Goal: Task Accomplishment & Management: Use online tool/utility

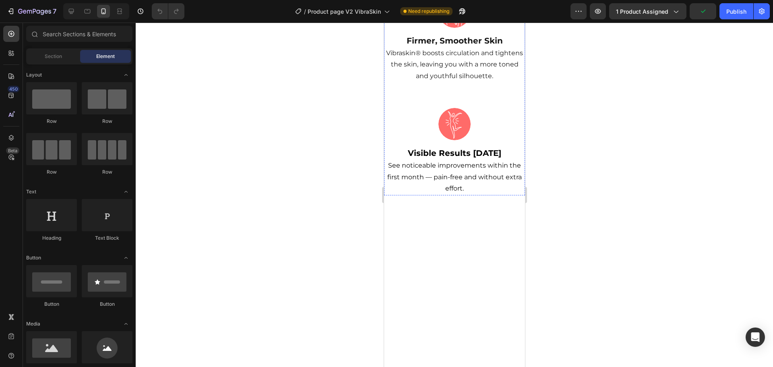
scroll to position [242, 0]
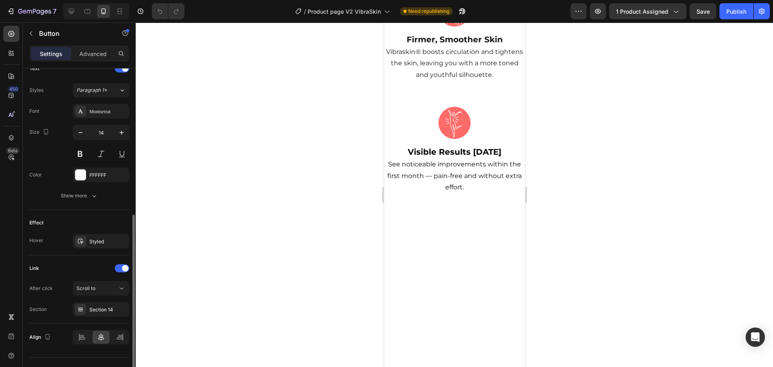
scroll to position [298, 0]
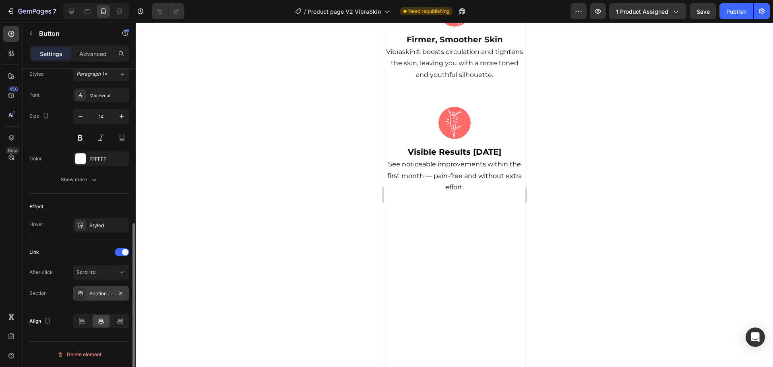
click at [100, 294] on div "Section 14" at bounding box center [100, 293] width 23 height 7
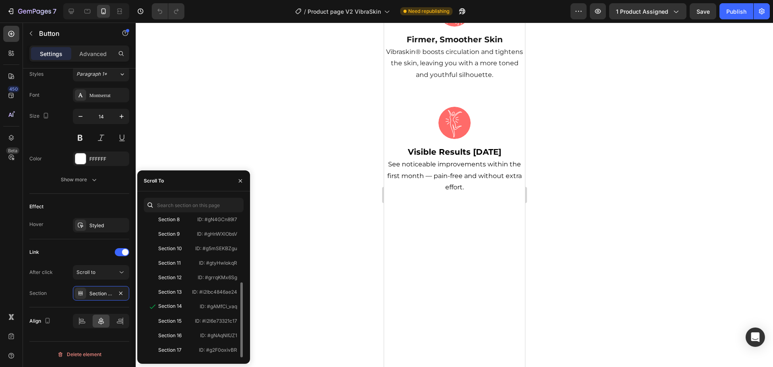
scroll to position [0, 0]
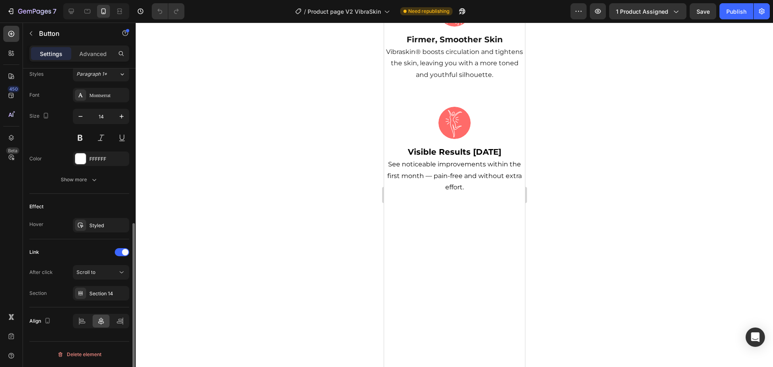
click at [66, 256] on div "Link" at bounding box center [79, 252] width 100 height 13
click at [107, 272] on div "Scroll to" at bounding box center [97, 272] width 41 height 7
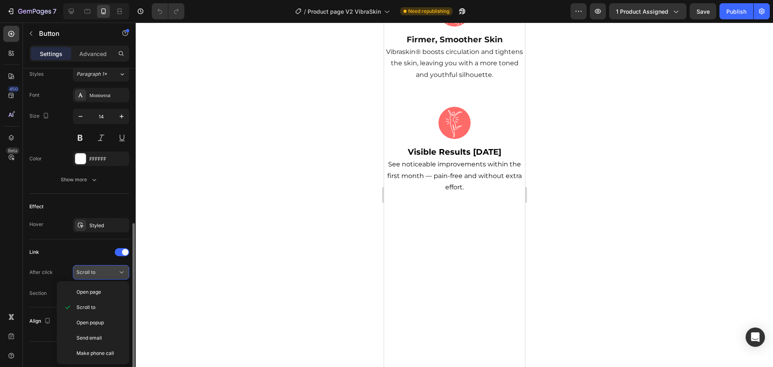
click at [105, 271] on div "Scroll to" at bounding box center [97, 272] width 41 height 7
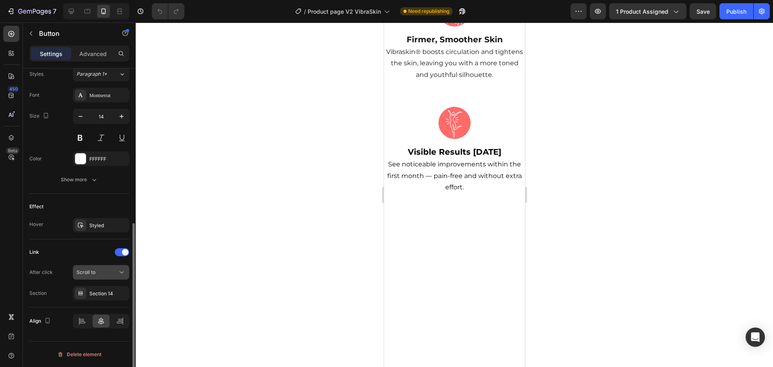
click at [107, 268] on div "Scroll to" at bounding box center [101, 272] width 49 height 8
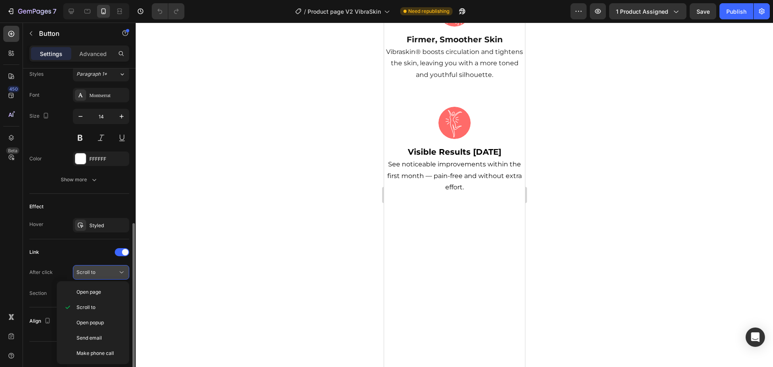
click at [107, 268] on div "Scroll to" at bounding box center [101, 272] width 49 height 8
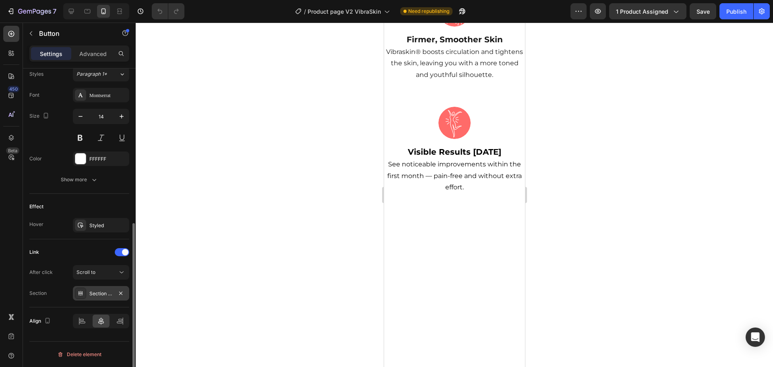
click at [100, 295] on div "Section 14" at bounding box center [100, 293] width 23 height 7
click at [286, 246] on div at bounding box center [455, 195] width 638 height 344
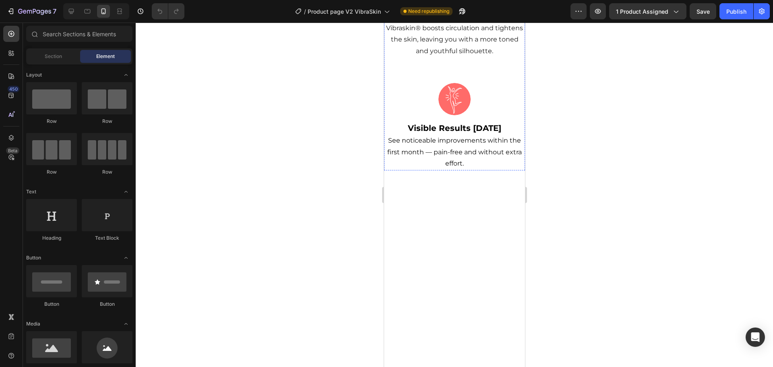
scroll to position [242, 0]
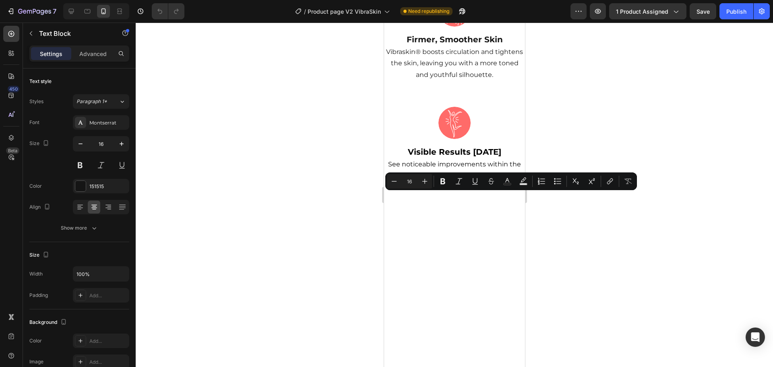
type input "15"
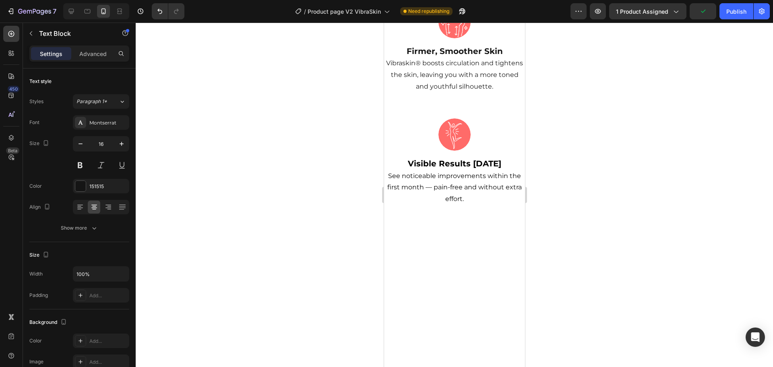
click at [581, 231] on div at bounding box center [455, 195] width 638 height 344
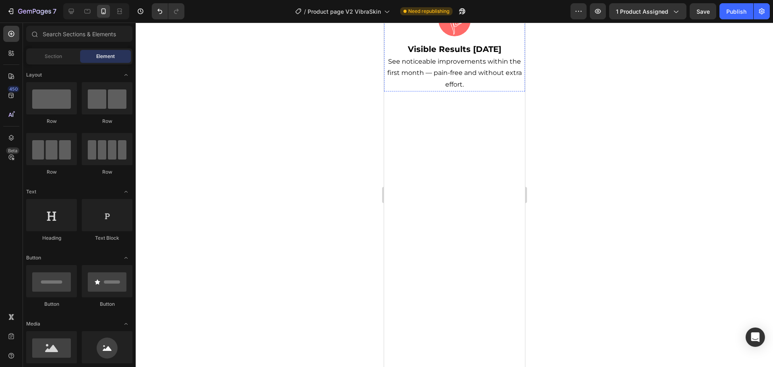
scroll to position [362, 0]
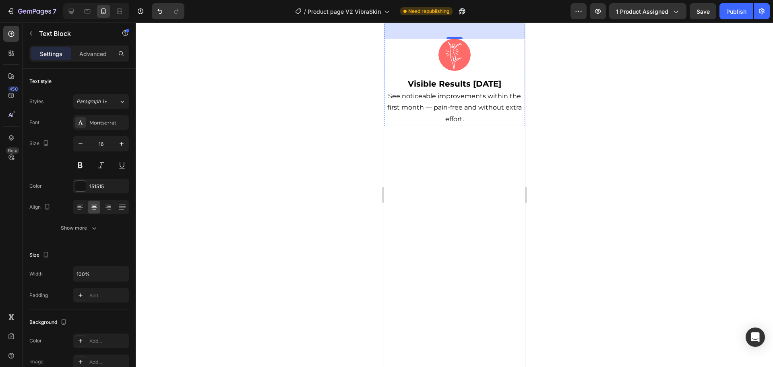
scroll to position [322, 0]
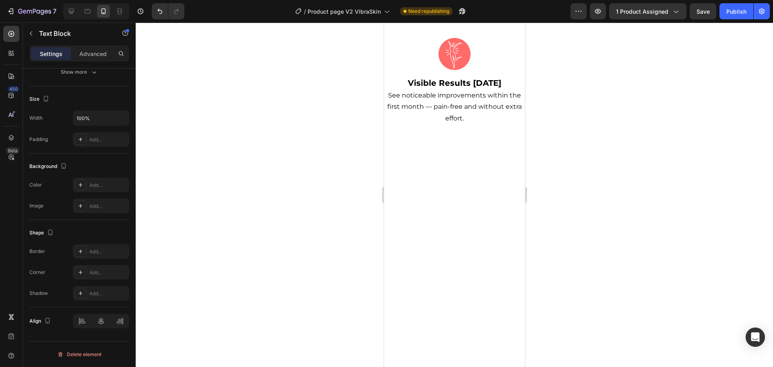
drag, startPoint x: 492, startPoint y: 162, endPoint x: 406, endPoint y: 127, distance: 92.4
drag, startPoint x: 495, startPoint y: 164, endPoint x: 393, endPoint y: 120, distance: 111.1
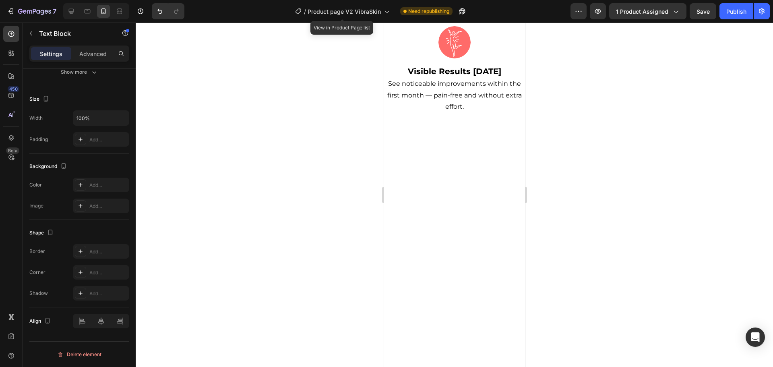
drag, startPoint x: 451, startPoint y: 228, endPoint x: 493, endPoint y: 253, distance: 48.4
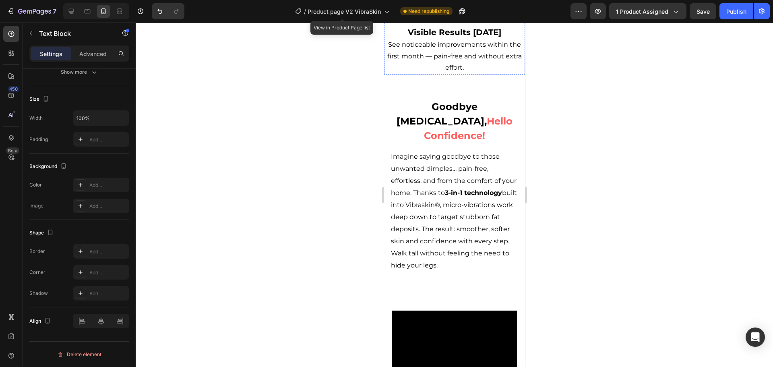
scroll to position [443, 0]
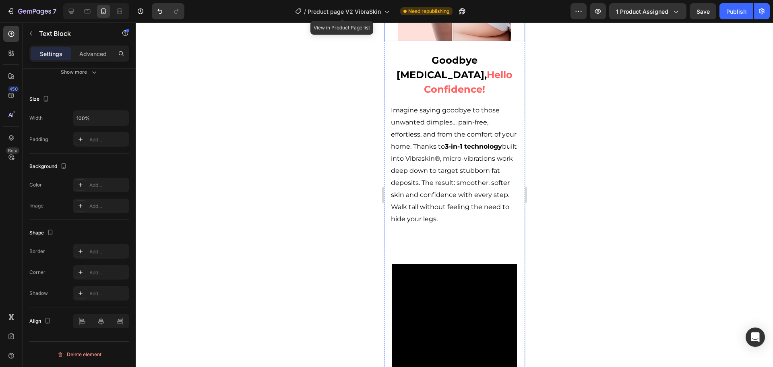
scroll to position [644, 0]
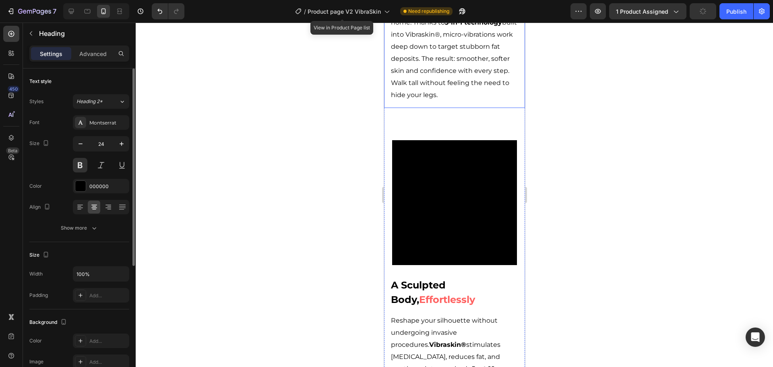
click at [459, 101] on p "Imagine saying goodbye to those unwanted dimples… pain-free, effortless, and fr…" at bounding box center [454, 40] width 127 height 121
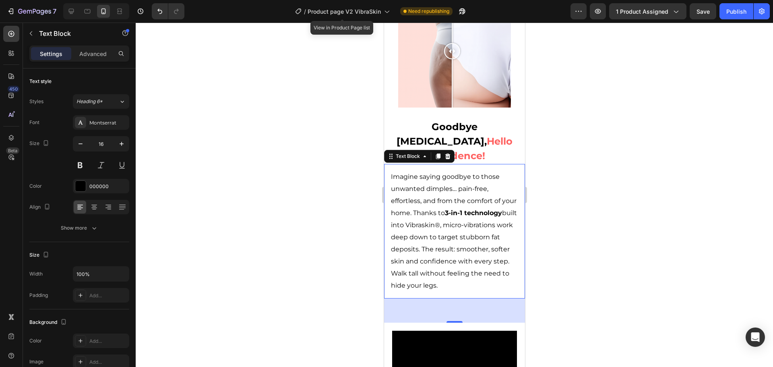
scroll to position [725, 0]
click at [414, 198] on p "Imagine saying goodbye to those unwanted dimples… pain-free, effortless, and fr…" at bounding box center [454, 230] width 127 height 121
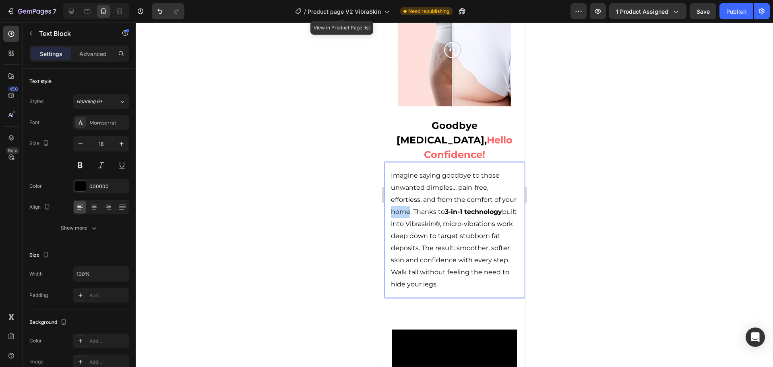
click at [414, 198] on p "Imagine saying goodbye to those unwanted dimples… pain-free, effortless, and fr…" at bounding box center [454, 230] width 127 height 121
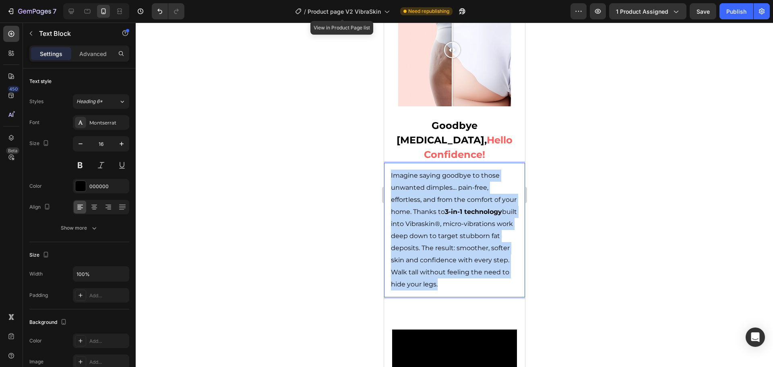
click at [414, 198] on p "Imagine saying goodbye to those unwanted dimples… pain-free, effortless, and fr…" at bounding box center [454, 230] width 127 height 121
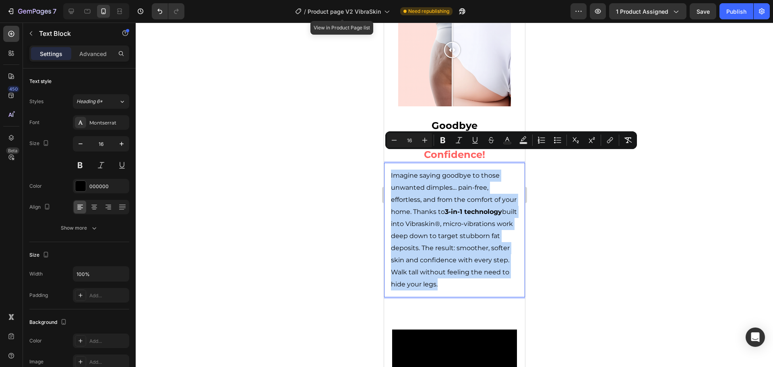
copy p "Imagine saying goodbye to those unwanted dimples… pain-free, effortless, and fr…"
click at [459, 179] on p "Imagine saying goodbye to those unwanted dimples… pain-free, effortless, and fr…" at bounding box center [454, 230] width 127 height 121
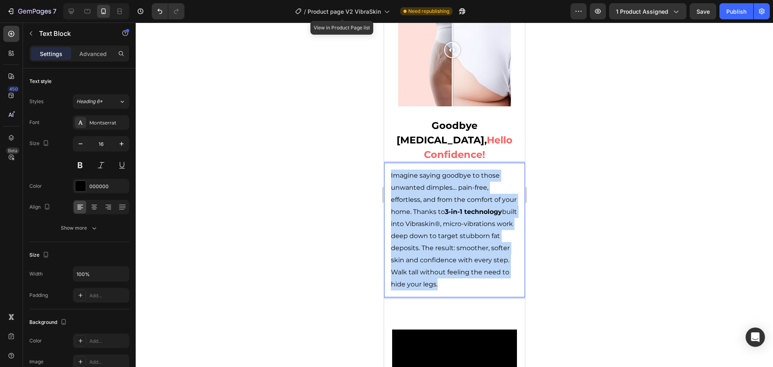
drag, startPoint x: 422, startPoint y: 274, endPoint x: 386, endPoint y: 151, distance: 129.0
click at [386, 163] on div "Imagine saying goodbye to those unwanted dimples… pain-free, effortless, and fr…" at bounding box center [454, 230] width 141 height 135
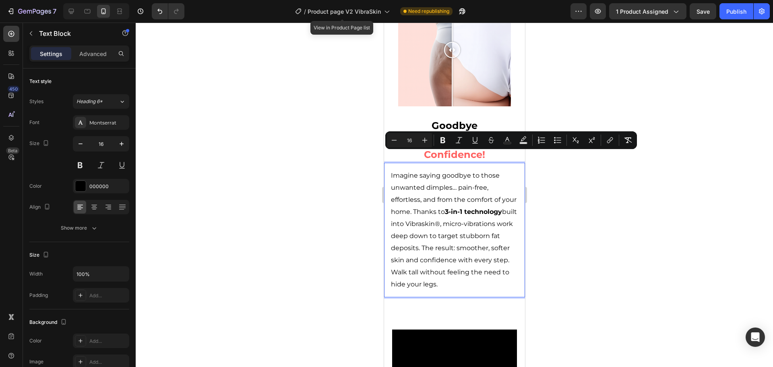
click at [426, 214] on p "Imagine saying goodbye to those unwanted dimples… pain-free, effortless, and fr…" at bounding box center [454, 230] width 127 height 121
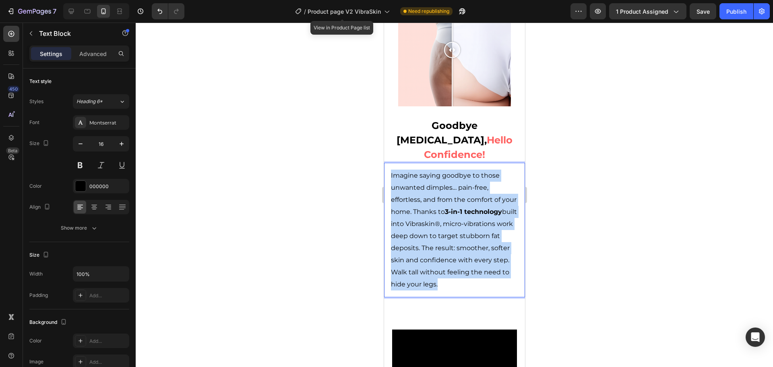
drag, startPoint x: 410, startPoint y: 264, endPoint x: 385, endPoint y: 153, distance: 113.8
click at [385, 163] on div "Imagine saying goodbye to those unwanted dimples… pain-free, effortless, and fr…" at bounding box center [454, 230] width 141 height 135
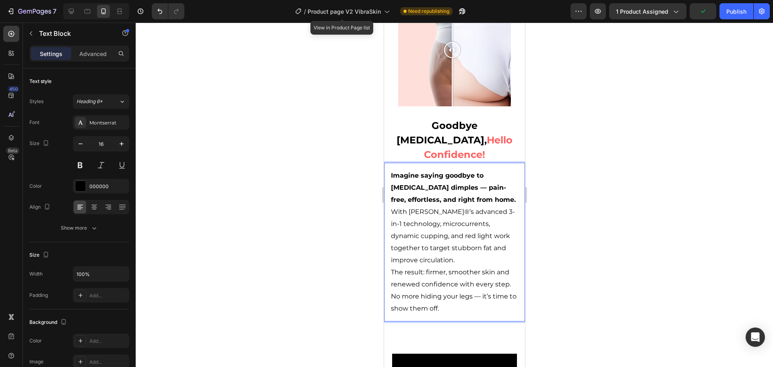
click at [570, 194] on div at bounding box center [455, 195] width 638 height 344
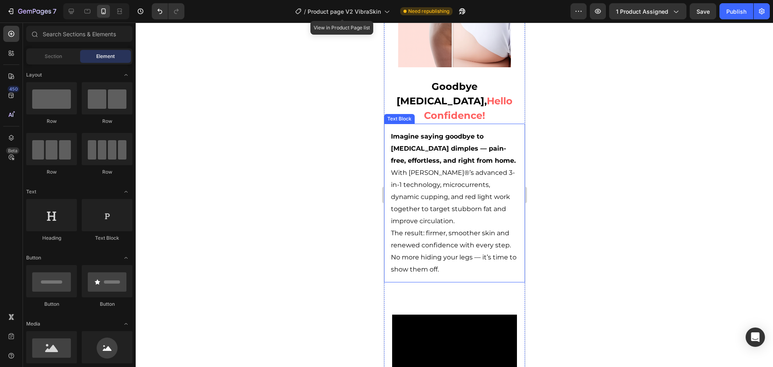
scroll to position [765, 0]
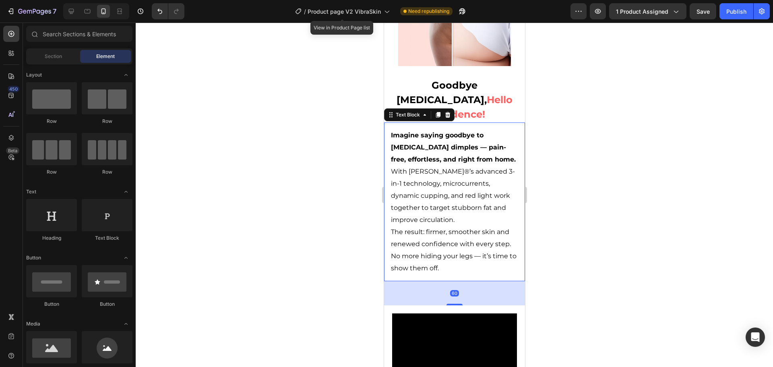
click at [393, 151] on p "Imagine saying goodbye to cellulite dimples — pain-free, effortless, and right …" at bounding box center [454, 201] width 127 height 145
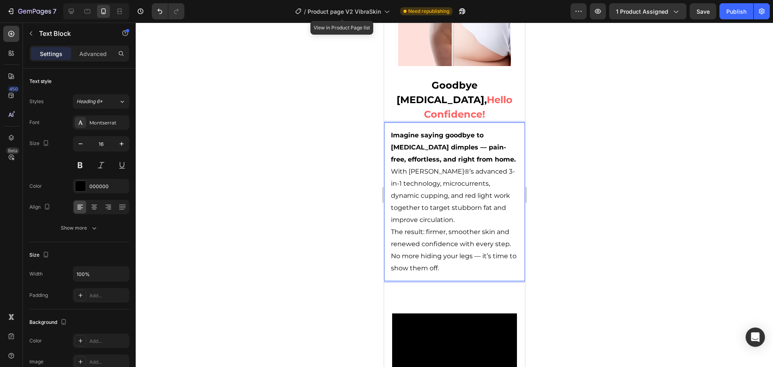
click at [393, 151] on p "Imagine saying goodbye to cellulite dimples — pain-free, effortless, and right …" at bounding box center [454, 201] width 127 height 145
click at [426, 131] on strong "Imagine saying goodbye to [MEDICAL_DATA] dimples — pain-free, effortless, and r…" at bounding box center [448, 153] width 115 height 44
click at [569, 173] on div at bounding box center [455, 195] width 638 height 344
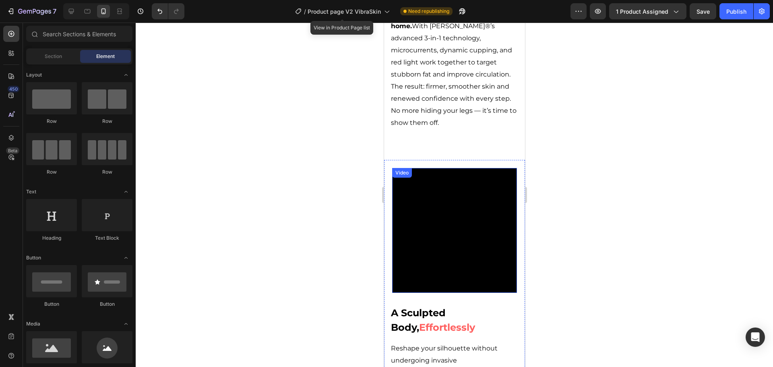
scroll to position [926, 0]
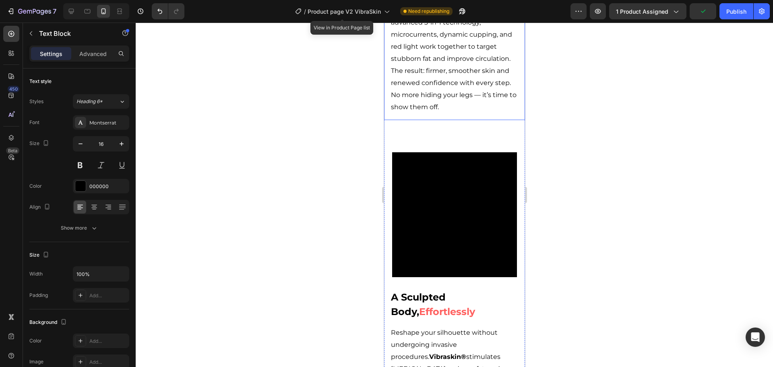
click at [458, 58] on p "Imagine saying goodbye to [MEDICAL_DATA] dimples — pain-free, effortless, and r…" at bounding box center [454, 40] width 127 height 145
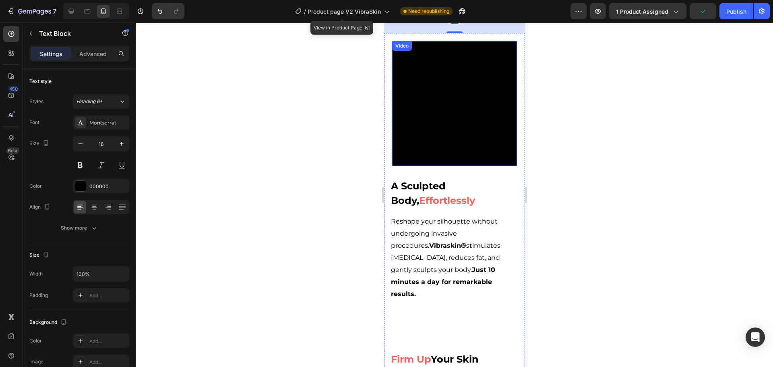
scroll to position [1047, 0]
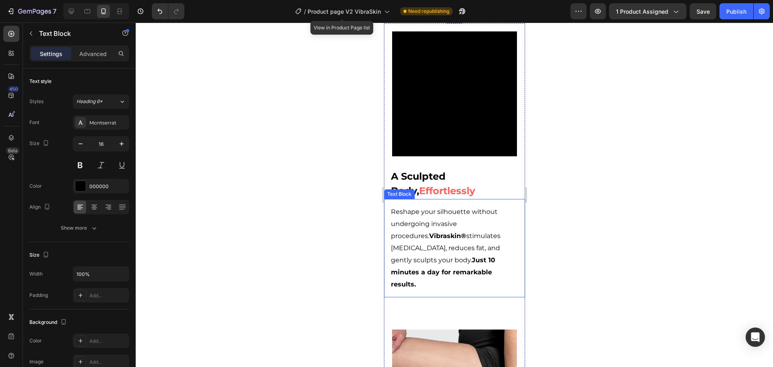
click at [439, 206] on p "Reshape your silhouette without undergoing invasive procedures. Vibraskin® stim…" at bounding box center [454, 248] width 127 height 85
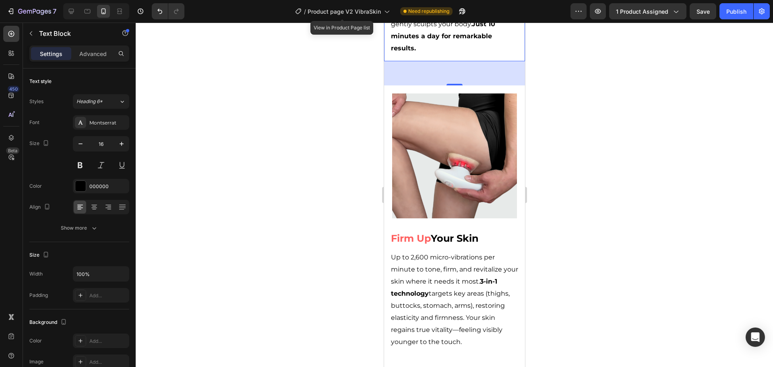
scroll to position [1289, 0]
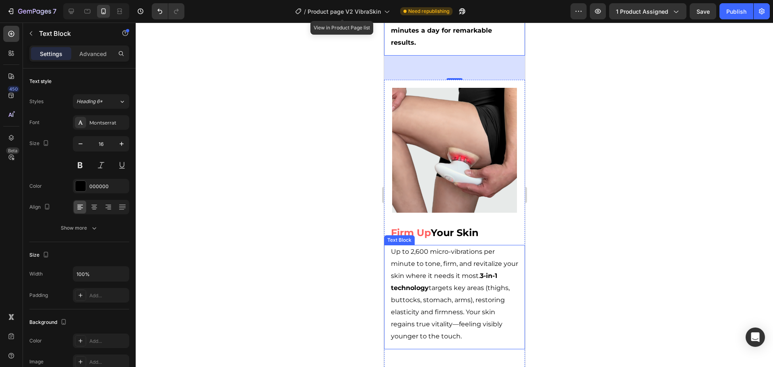
click at [443, 246] on p "Up to 2,600 micro-vibrations per minute to tone, firm, and revitalize your skin…" at bounding box center [454, 294] width 127 height 97
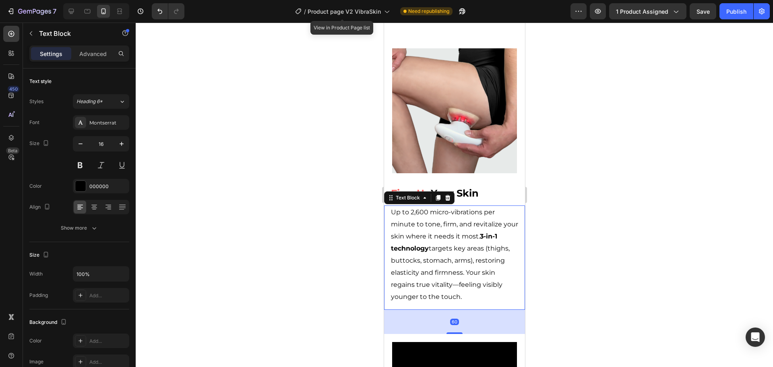
scroll to position [1329, 0]
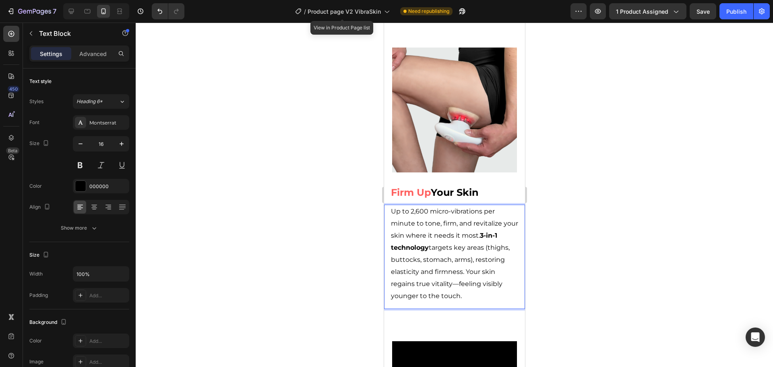
click at [456, 205] on p "Up to 2,600 micro-vibrations per minute to tone, firm, and revitalize your skin…" at bounding box center [454, 253] width 127 height 97
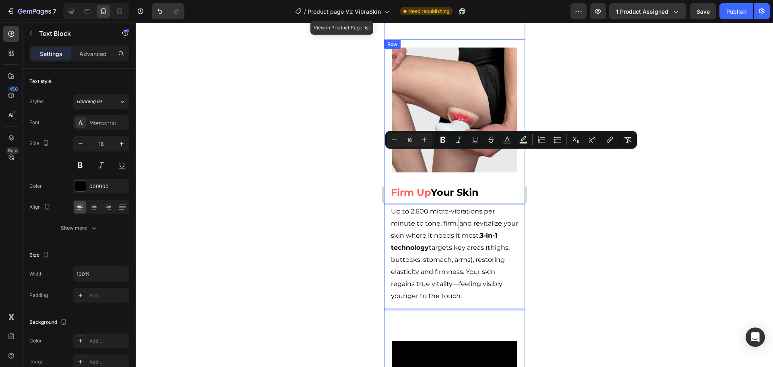
copy p "Up to 2,600 micro-vibrations per minute to tone, firm, and revitalize your skin…"
click at [491, 205] on p "Up to 2,600 micro-vibrations per minute to tone, firm, and revitalize your skin…" at bounding box center [454, 253] width 127 height 97
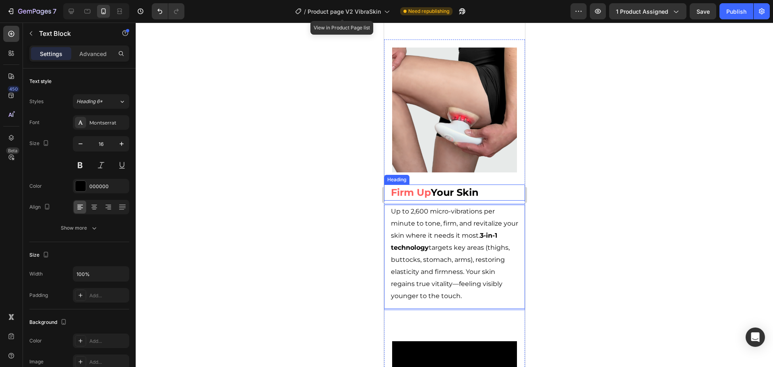
click at [404, 186] on span "Firm Up" at bounding box center [411, 192] width 40 height 12
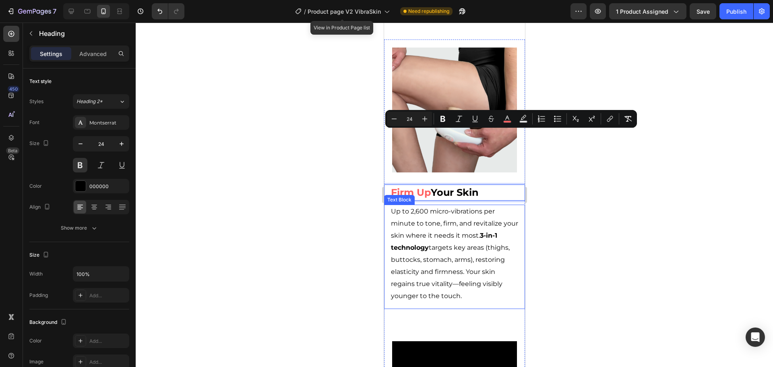
click at [449, 205] on p "Up to 2,600 micro-vibrations per minute to tone, firm, and revitalize your skin…" at bounding box center [454, 253] width 127 height 97
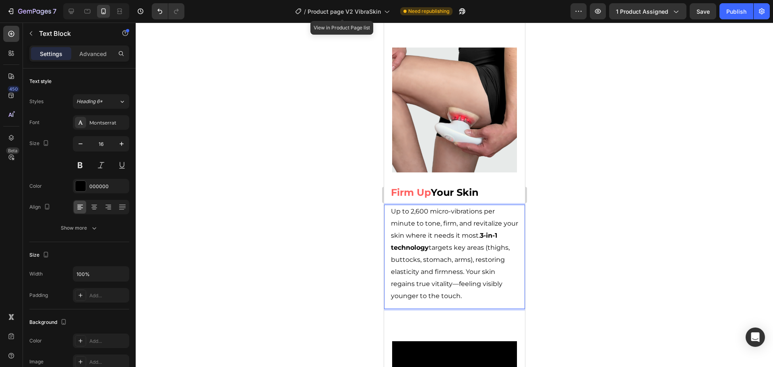
drag, startPoint x: 449, startPoint y: 184, endPoint x: 454, endPoint y: 176, distance: 9.6
click at [449, 205] on p "Up to 2,600 micro-vibrations per minute to tone, firm, and revitalize your skin…" at bounding box center [454, 253] width 127 height 97
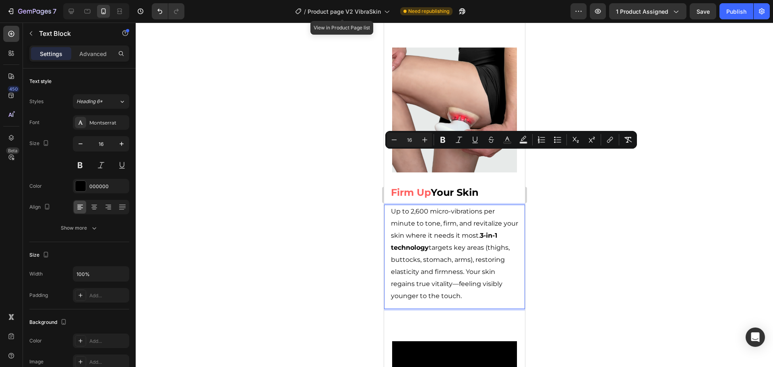
click at [447, 205] on p "Up to 2,600 micro-vibrations per minute to tone, firm, and revitalize your skin…" at bounding box center [454, 253] width 127 height 97
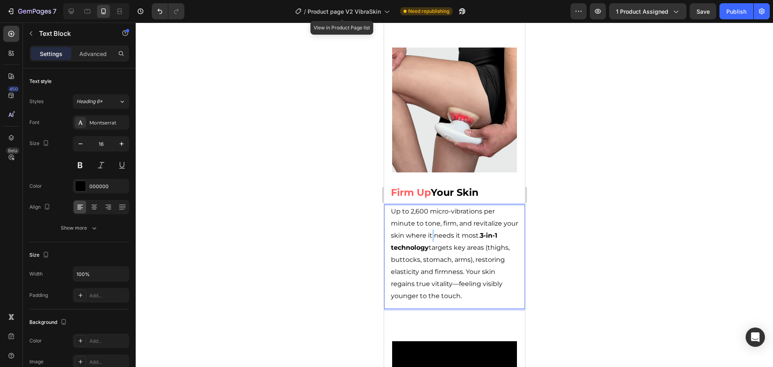
click at [447, 205] on p "Up to 2,600 micro-vibrations per minute to tone, firm, and revitalize your skin…" at bounding box center [454, 253] width 127 height 97
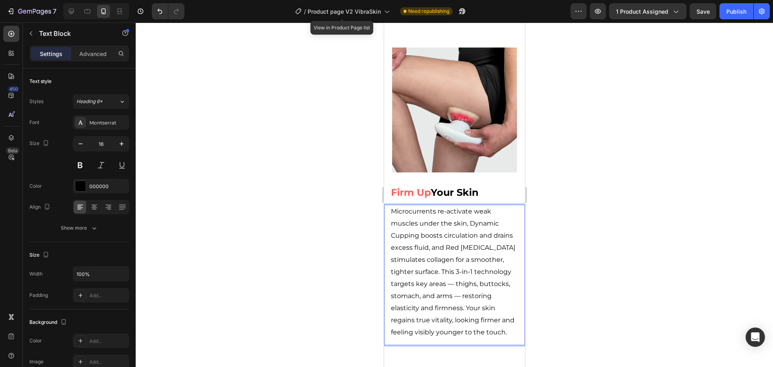
click at [588, 185] on div at bounding box center [455, 195] width 638 height 344
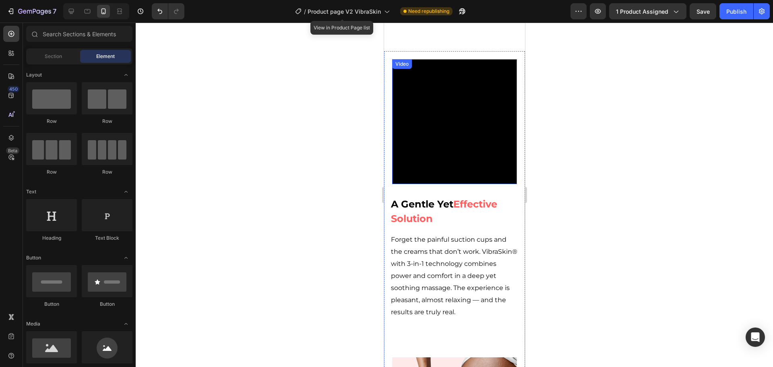
scroll to position [1651, 0]
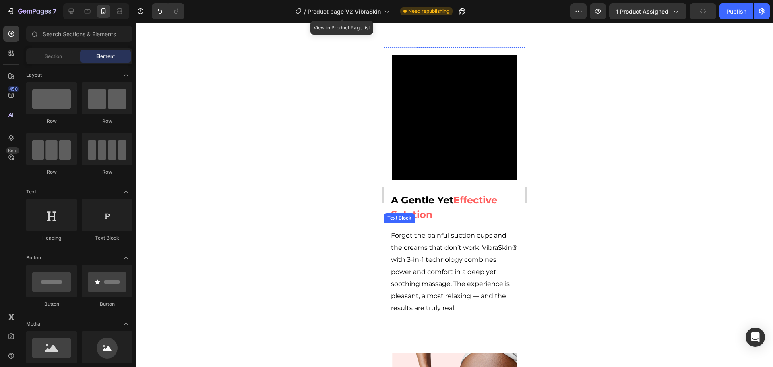
click at [453, 230] on p "Forget the painful suction cups and the creams that don’t work. VibraSkin® with…" at bounding box center [454, 272] width 127 height 85
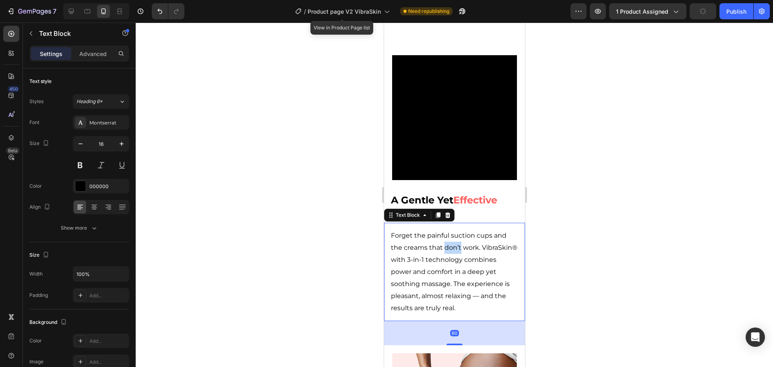
click at [453, 230] on p "Forget the painful suction cups and the creams that don’t work. VibraSkin® with…" at bounding box center [454, 272] width 127 height 85
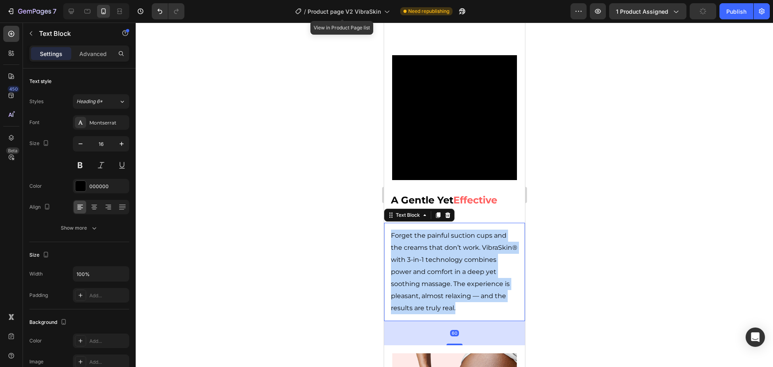
click at [453, 230] on p "Forget the painful suction cups and the creams that don’t work. VibraSkin® with…" at bounding box center [454, 272] width 127 height 85
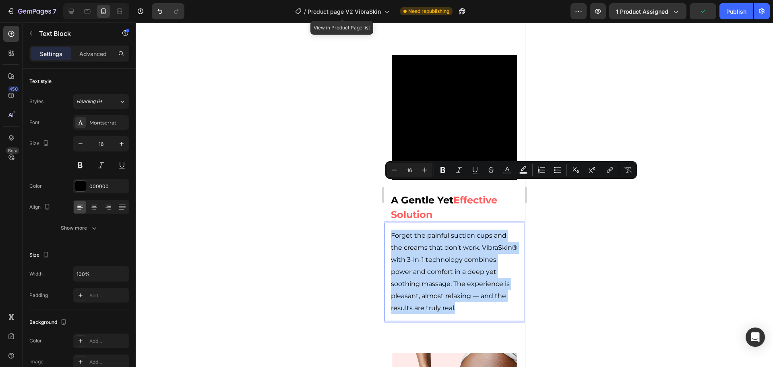
copy p "Forget the painful suction cups and the creams that don’t work. VibraSkin® with…"
click at [414, 230] on p "Forget the painful suction cups and the creams that don’t work. VibraSkin® with…" at bounding box center [454, 272] width 127 height 85
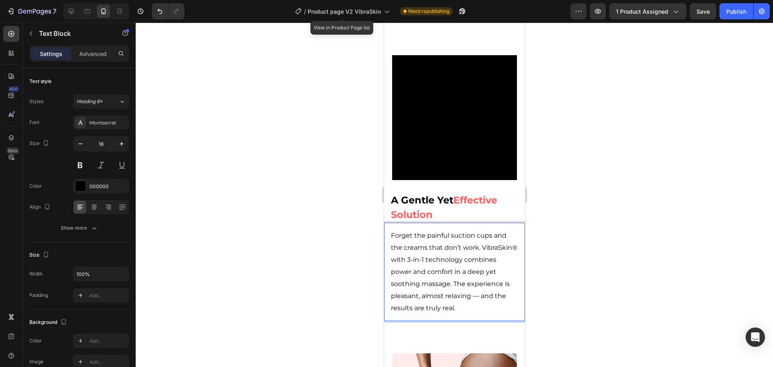
click at [418, 230] on p "Forget the painful suction cups and the creams that don’t work. VibraSkin® with…" at bounding box center [454, 272] width 127 height 85
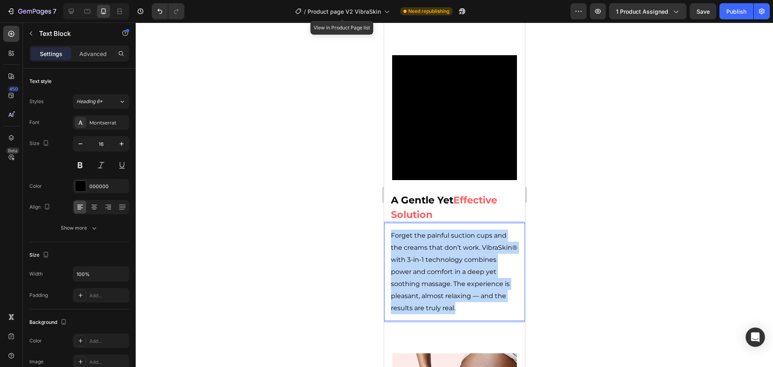
click at [418, 230] on p "Forget the painful suction cups and the creams that don’t work. VibraSkin® with…" at bounding box center [454, 272] width 127 height 85
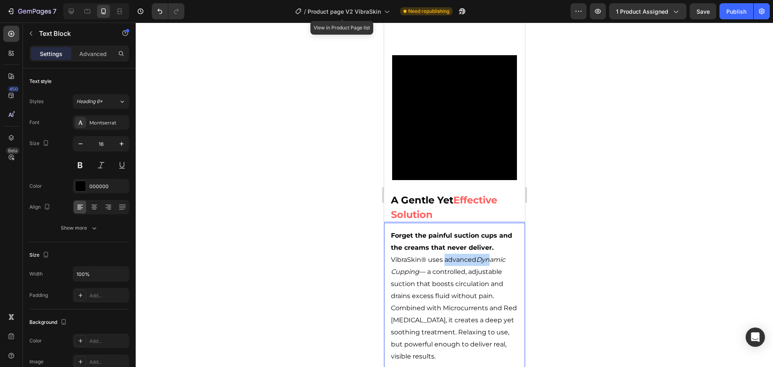
drag, startPoint x: 445, startPoint y: 210, endPoint x: 489, endPoint y: 212, distance: 43.9
click at [489, 230] on p "Forget the painful suction cups and the creams that never deliver. VibraSkin® u…" at bounding box center [454, 296] width 127 height 133
click at [437, 230] on p "Forget the painful suction cups and the creams that never deliver. VibraSkin® u…" at bounding box center [454, 296] width 127 height 133
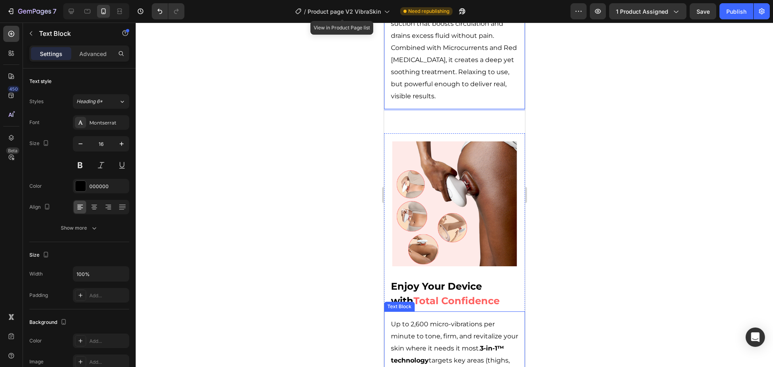
scroll to position [1974, 0]
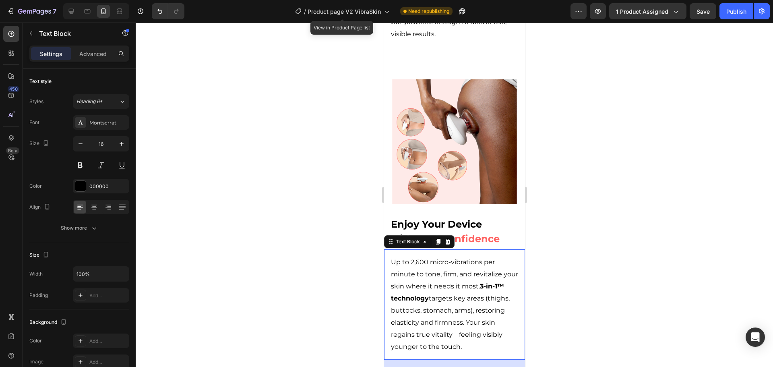
click at [446, 256] on p "Up to 2,600 micro-vibrations per minute to tone, firm, and revitalize your skin…" at bounding box center [454, 304] width 127 height 97
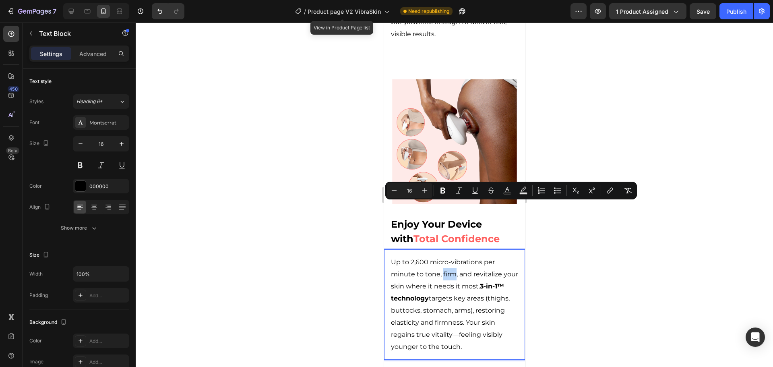
copy p "Up to 2,600 micro-vibrations per minute to tone, firm, and revitalize your skin…"
click at [440, 256] on p "Up to 2,600 micro-vibrations per minute to tone, firm, and revitalize your skin…" at bounding box center [454, 304] width 127 height 97
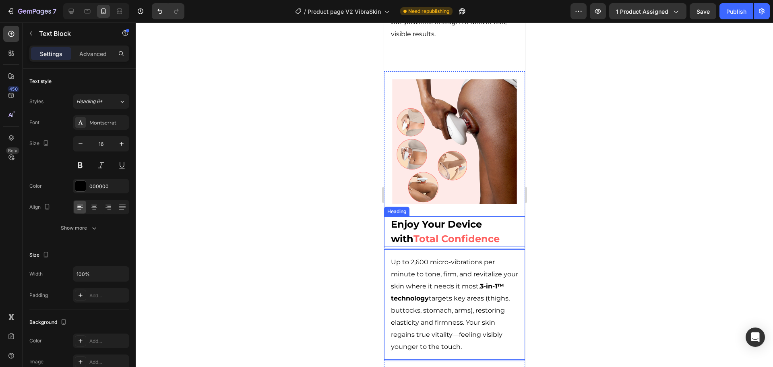
click at [431, 218] on span "Enjoy Your Device with" at bounding box center [436, 231] width 91 height 26
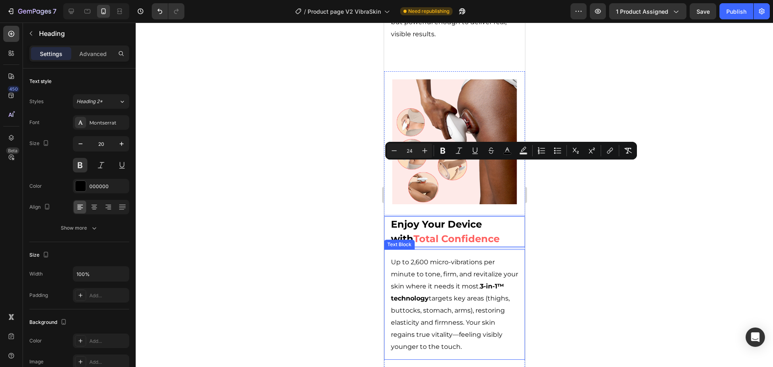
click at [430, 256] on p "Up to 2,600 micro-vibrations per minute to tone, firm, and revitalize your skin…" at bounding box center [454, 304] width 127 height 97
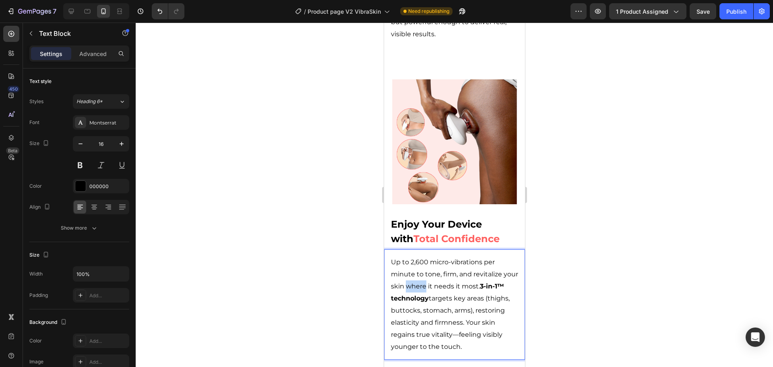
click at [438, 256] on p "Up to 2,600 micro-vibrations per minute to tone, firm, and revitalize your skin…" at bounding box center [454, 304] width 127 height 97
click at [409, 255] on div "Microcurrents re-activate weak muscles, Dynamic Cupping improves circulation an…" at bounding box center [454, 322] width 129 height 135
click at [392, 256] on p "Microcurrents re-activate weak muscles, Dynamic Cupping improves circulation an…" at bounding box center [454, 322] width 127 height 133
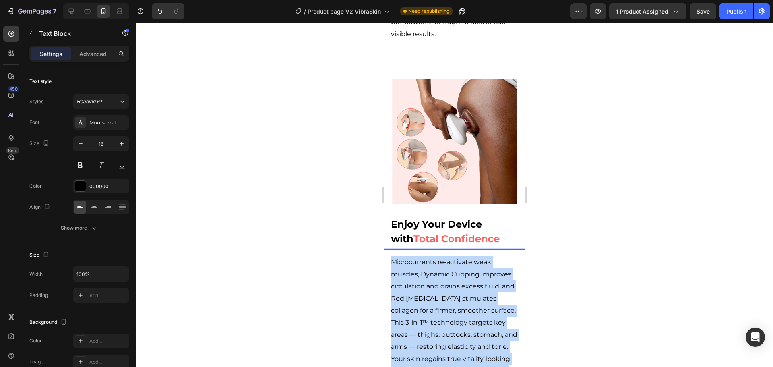
drag, startPoint x: 464, startPoint y: 337, endPoint x: 391, endPoint y: 207, distance: 149.3
click at [391, 256] on p "Microcurrents re-activate weak muscles, Dynamic Cupping improves circulation an…" at bounding box center [454, 322] width 127 height 133
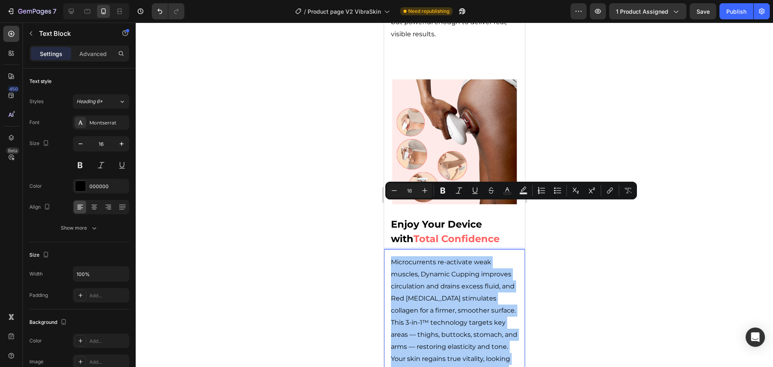
click at [639, 255] on div at bounding box center [455, 195] width 638 height 344
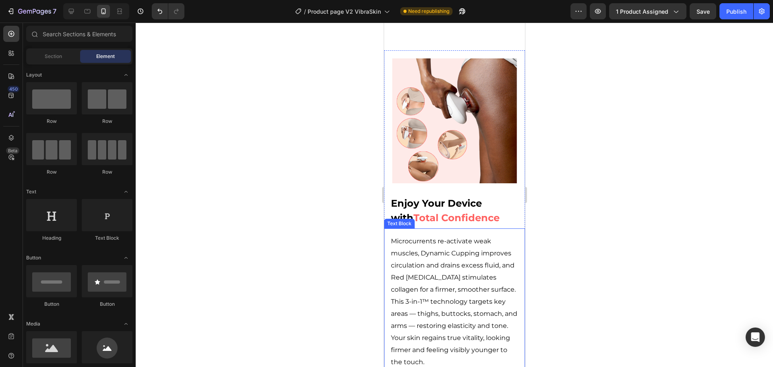
scroll to position [2014, 0]
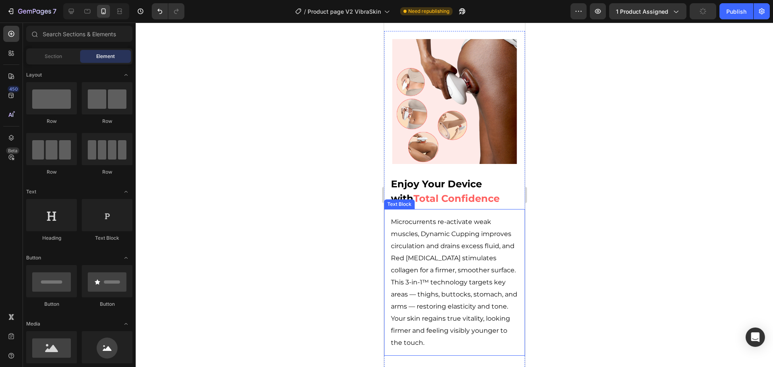
click at [473, 249] on p "Microcurrents re-activate weak muscles, Dynamic Cupping improves circulation an…" at bounding box center [454, 282] width 127 height 133
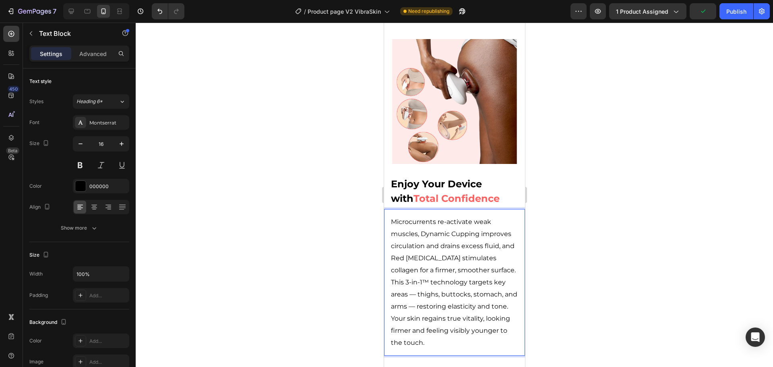
drag, startPoint x: 496, startPoint y: 300, endPoint x: 469, endPoint y: 301, distance: 27.4
click at [469, 301] on p "Microcurrents re-activate weak muscles, Dynamic Cupping improves circulation an…" at bounding box center [454, 282] width 127 height 133
click at [478, 299] on p "Microcurrents re-activate weak muscles, Dynamic Cupping improves circulation an…" at bounding box center [454, 282] width 127 height 133
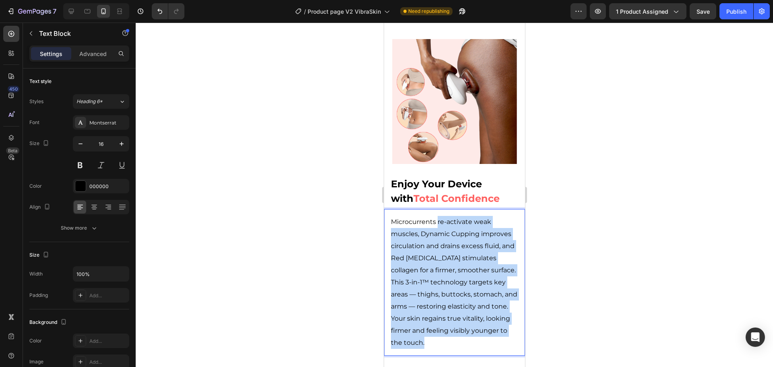
drag, startPoint x: 438, startPoint y: 166, endPoint x: 464, endPoint y: 299, distance: 135.9
click at [464, 299] on p "Microcurrents re-activate weak muscles, Dynamic Cupping improves circulation an…" at bounding box center [454, 282] width 127 height 133
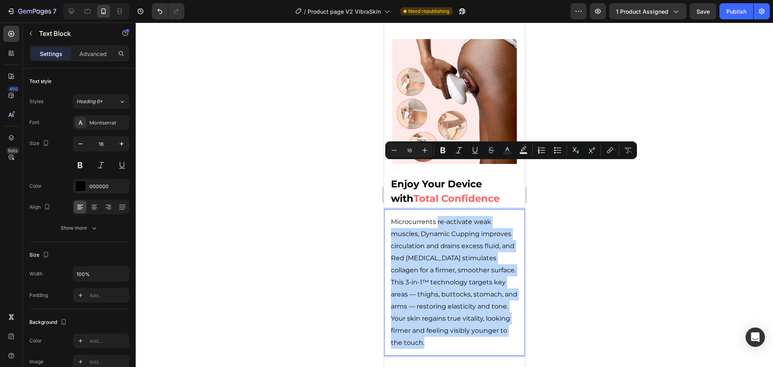
click at [481, 299] on p "Microcurrents re-activate weak muscles, Dynamic Cupping improves circulation an…" at bounding box center [454, 282] width 127 height 133
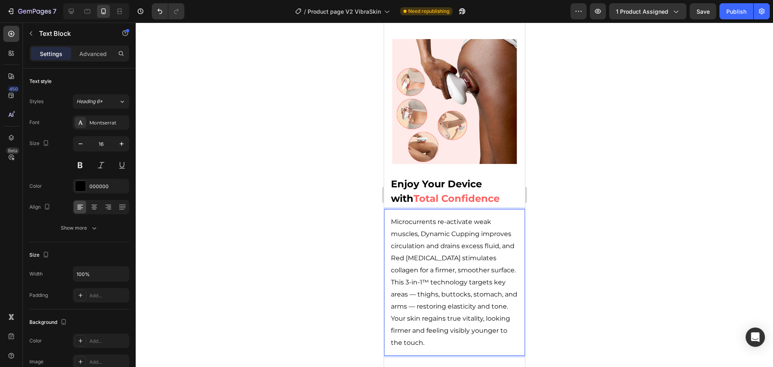
click at [393, 239] on p "Microcurrents re-activate weak muscles, Dynamic Cupping improves circulation an…" at bounding box center [454, 282] width 127 height 133
click at [623, 169] on div at bounding box center [455, 195] width 638 height 344
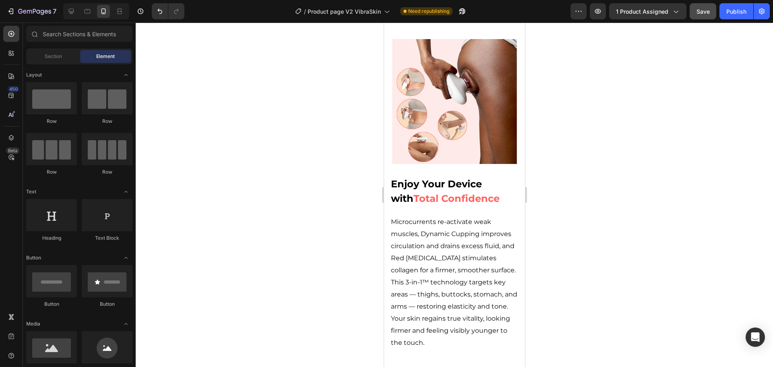
click at [696, 12] on button "Save" at bounding box center [703, 11] width 27 height 16
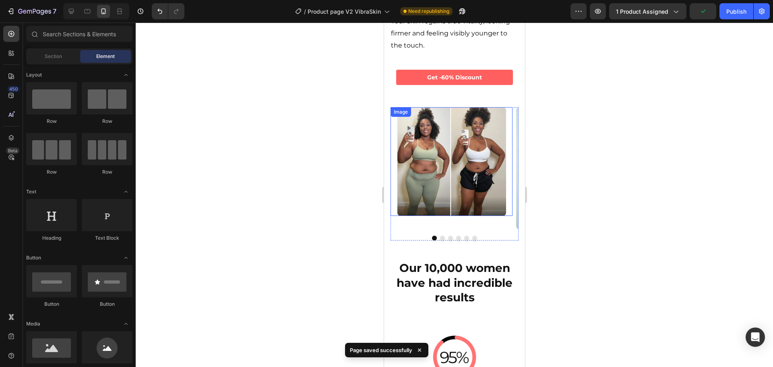
scroll to position [2417, 0]
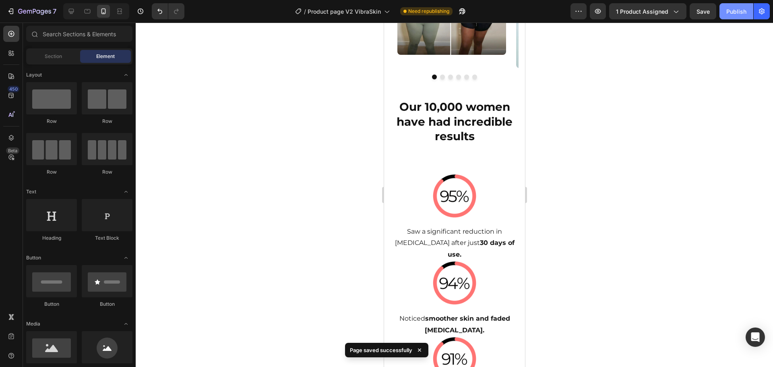
click at [738, 11] on div "Publish" at bounding box center [737, 11] width 20 height 8
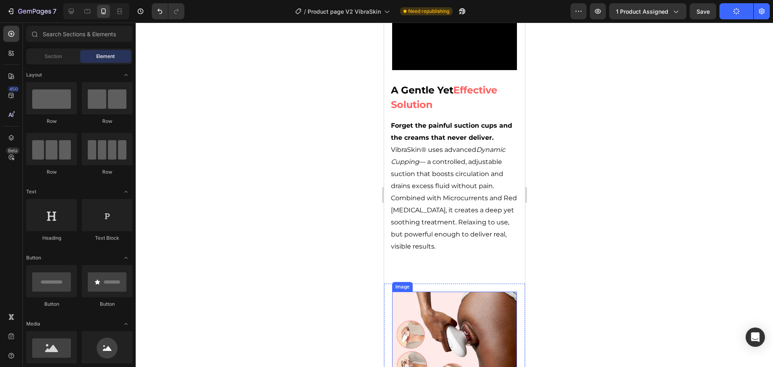
scroll to position [1772, 0]
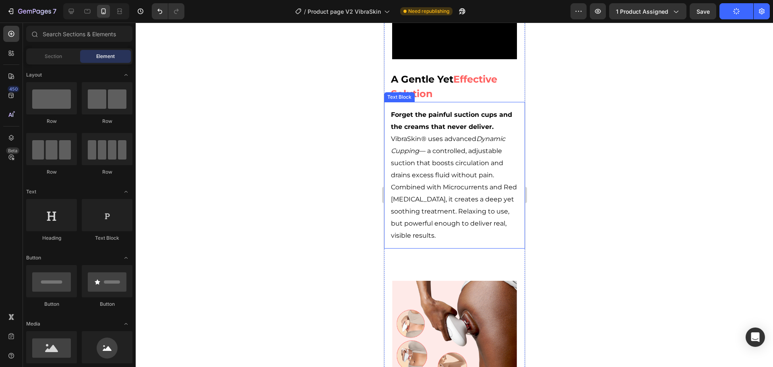
drag, startPoint x: 450, startPoint y: 169, endPoint x: 452, endPoint y: 182, distance: 13.0
click at [450, 169] on p "Forget the painful suction cups and the creams that never deliver. VibraSkin® u…" at bounding box center [454, 175] width 127 height 133
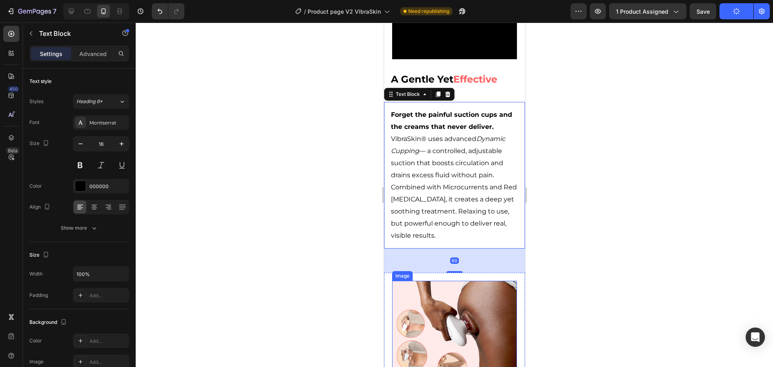
click at [466, 283] on img at bounding box center [454, 343] width 125 height 125
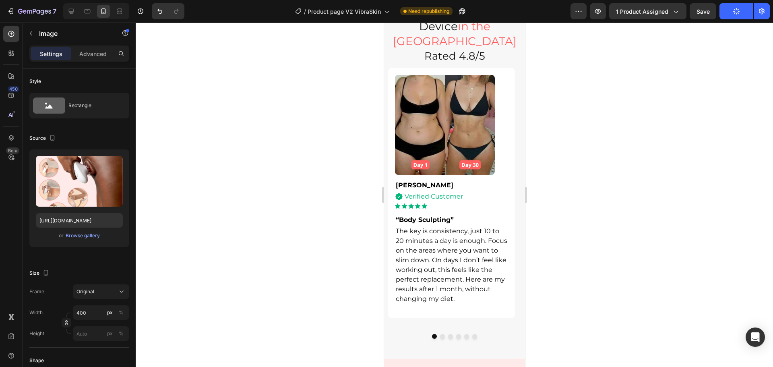
scroll to position [2860, 0]
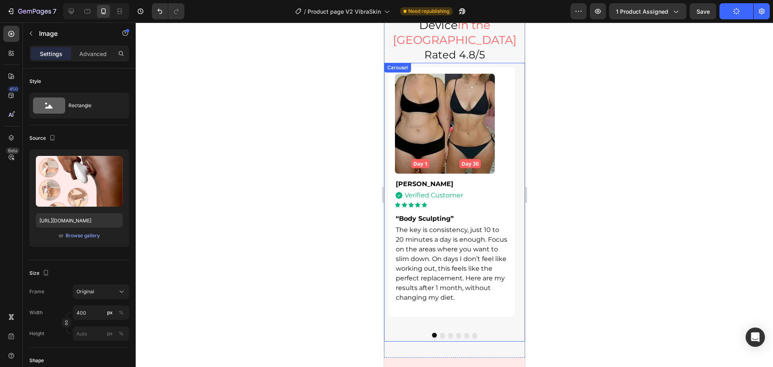
click at [440, 333] on button "Dot" at bounding box center [442, 335] width 5 height 5
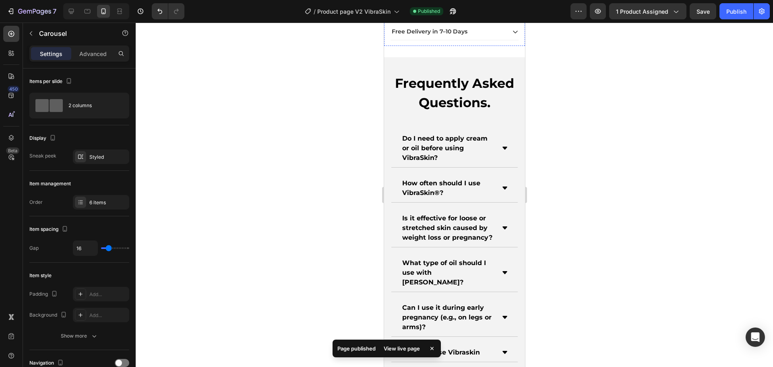
scroll to position [3705, 0]
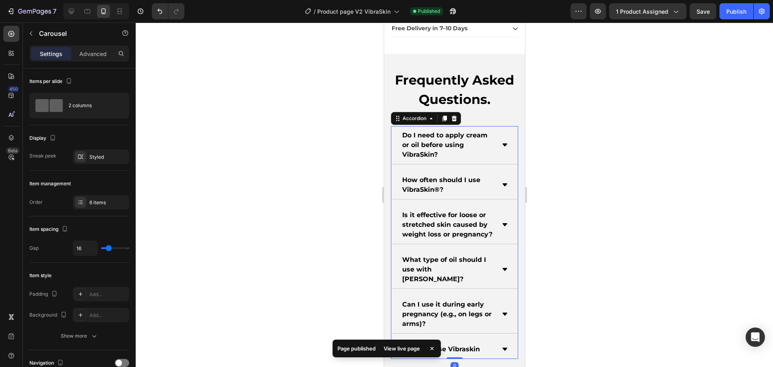
click at [501, 188] on icon at bounding box center [504, 185] width 6 height 6
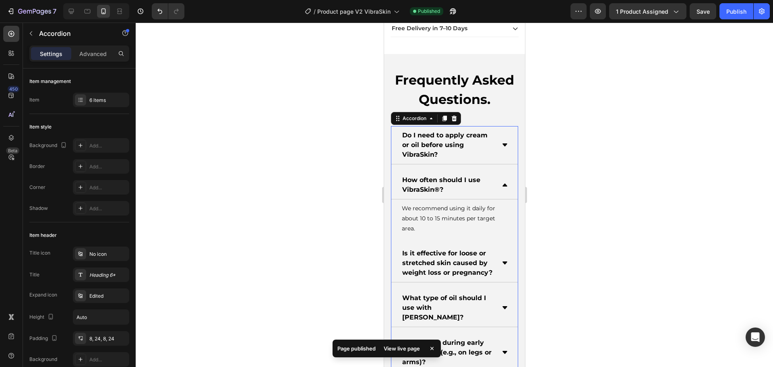
click at [501, 188] on icon at bounding box center [504, 185] width 6 height 6
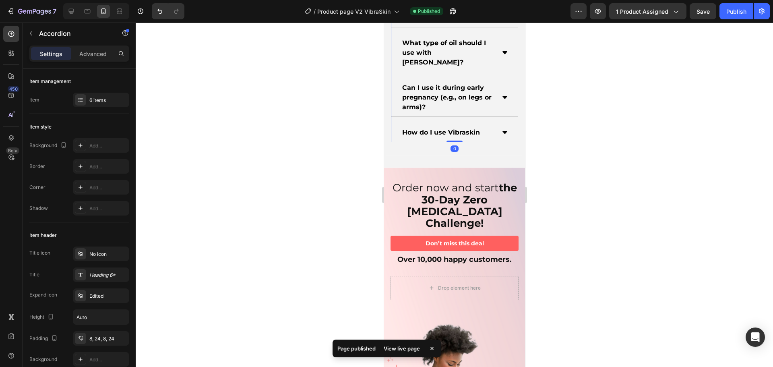
scroll to position [3947, 0]
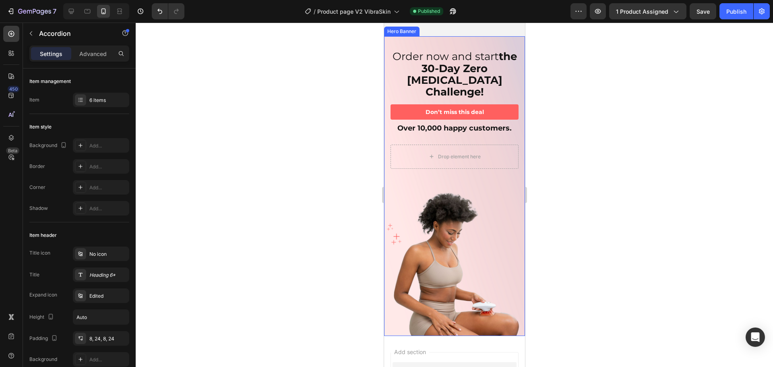
click at [464, 251] on div "Background Image" at bounding box center [454, 186] width 141 height 300
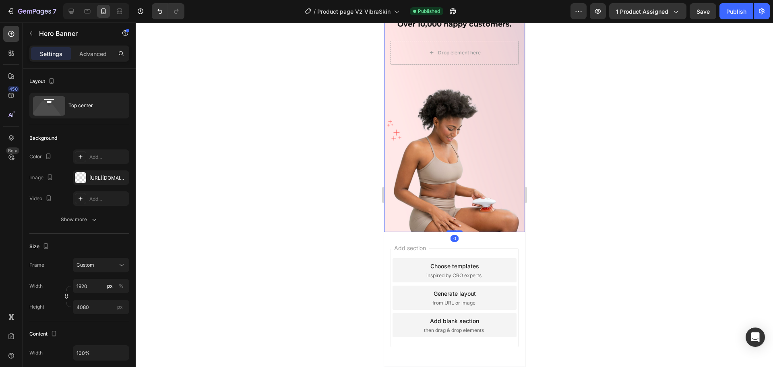
scroll to position [4175, 0]
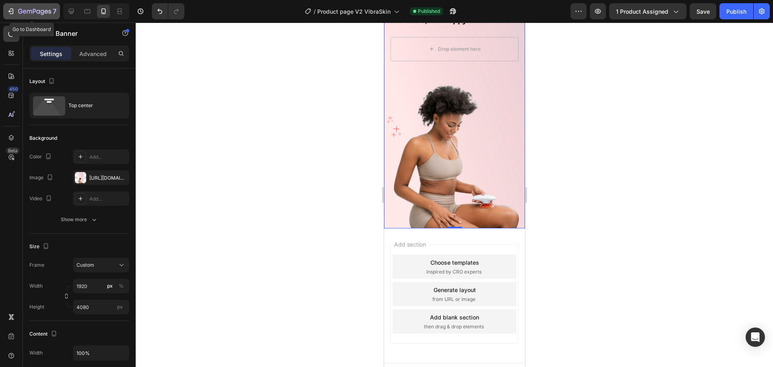
click at [16, 10] on div "7" at bounding box center [32, 11] width 50 height 10
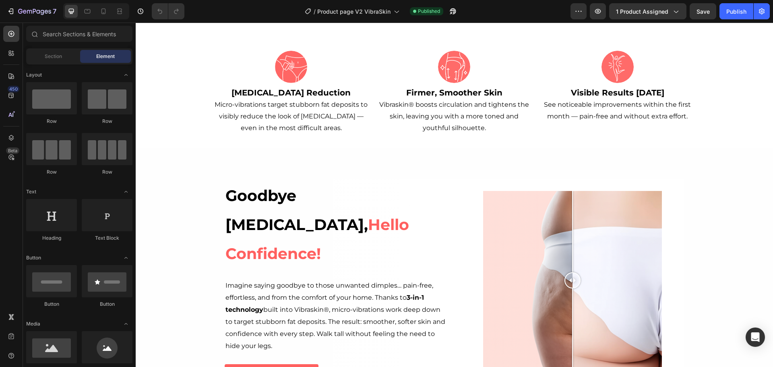
scroll to position [201, 0]
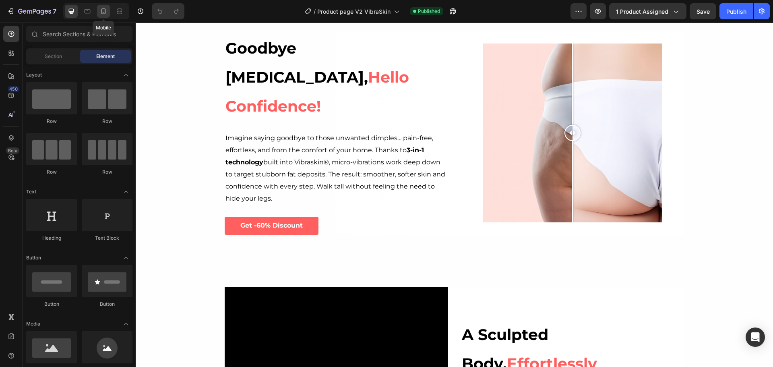
click at [102, 11] on icon at bounding box center [103, 11] width 4 height 6
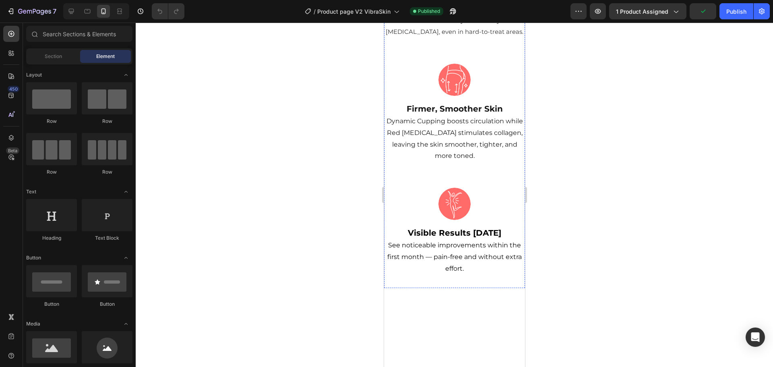
scroll to position [483, 0]
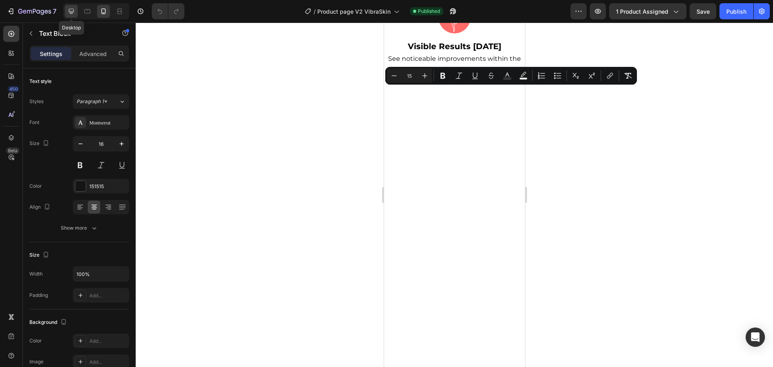
click at [77, 6] on div at bounding box center [71, 11] width 13 height 13
type input "20"
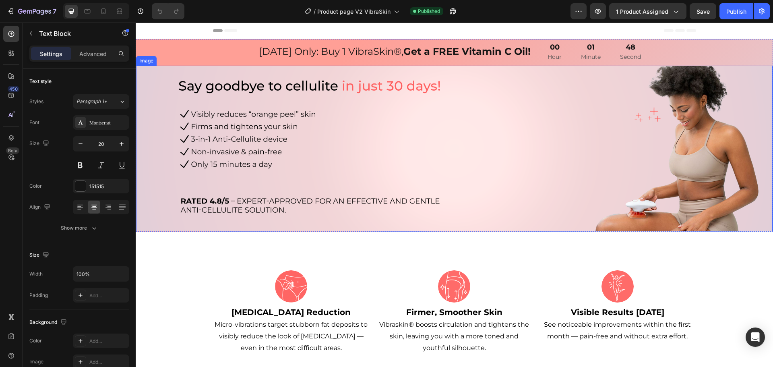
scroll to position [161, 0]
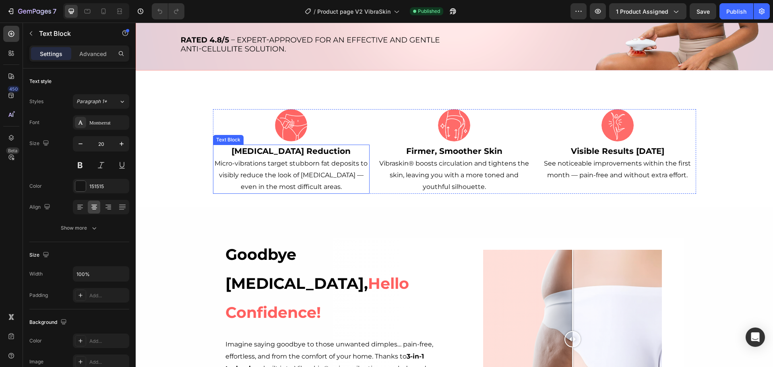
click at [303, 165] on p "[MEDICAL_DATA] Reduction Micro-vibrations target stubborn fat deposits to visib…" at bounding box center [291, 168] width 155 height 47
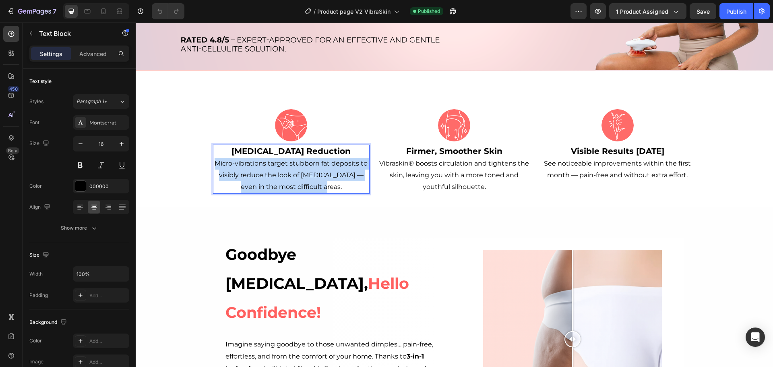
click at [303, 165] on p "[MEDICAL_DATA] Reduction Micro-vibrations target stubborn fat deposits to visib…" at bounding box center [291, 168] width 155 height 47
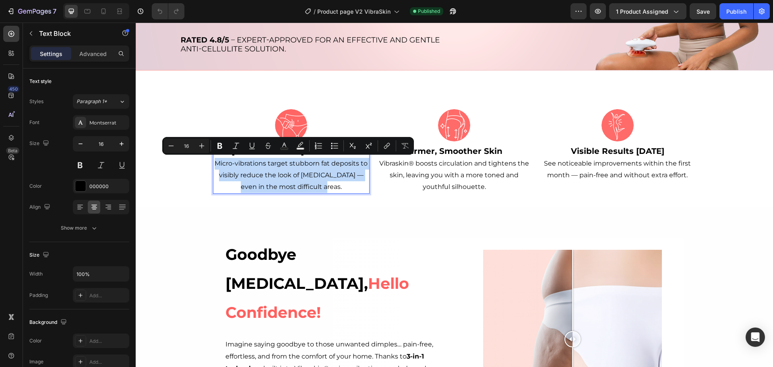
type input "15"
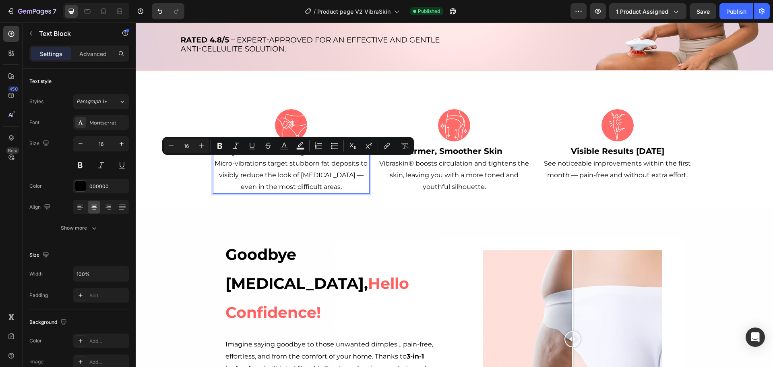
type input "15"
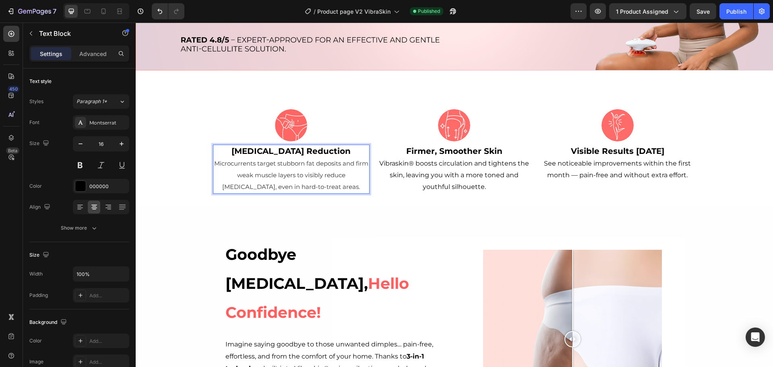
click at [273, 169] on p "[MEDICAL_DATA] Reduction Microcurrents target stubborn fat deposits and firm we…" at bounding box center [291, 168] width 155 height 47
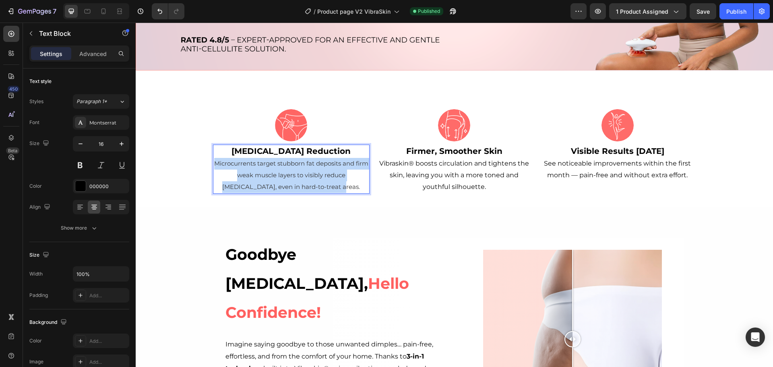
click at [273, 169] on p "[MEDICAL_DATA] Reduction Microcurrents target stubborn fat deposits and firm we…" at bounding box center [291, 168] width 155 height 47
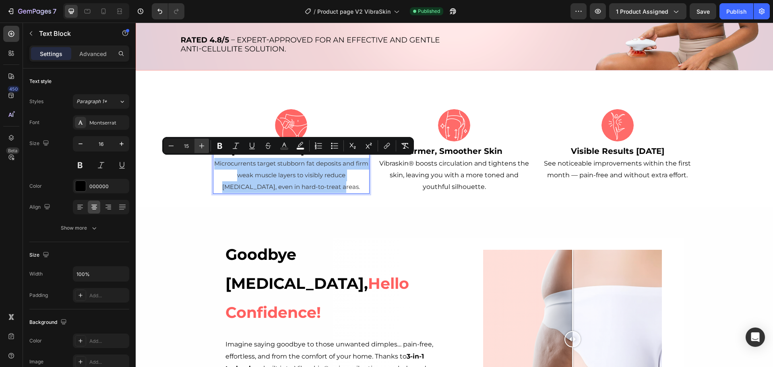
click at [201, 148] on icon "Editor contextual toolbar" at bounding box center [202, 146] width 8 height 8
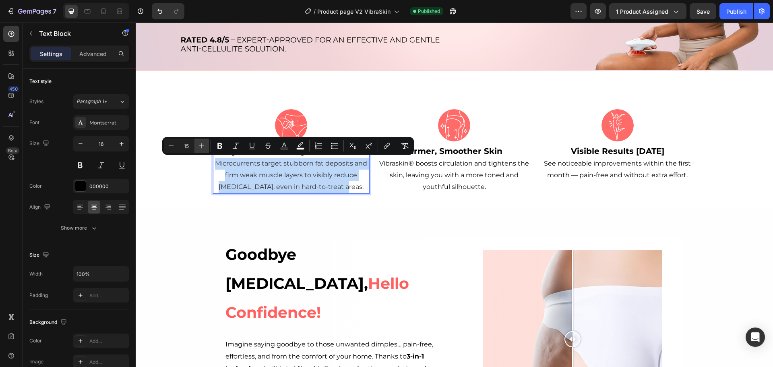
type input "16"
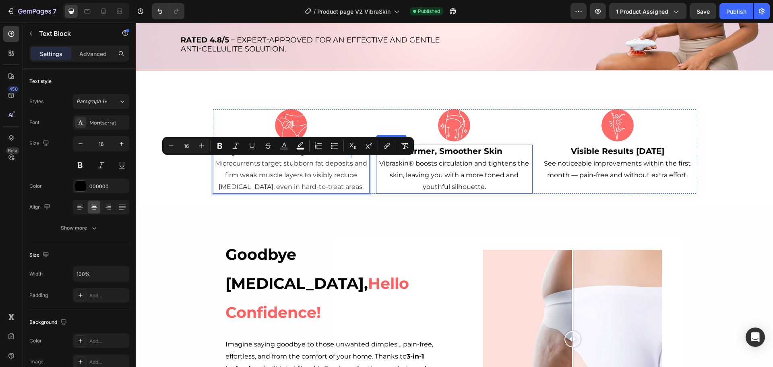
click at [429, 181] on p "Firmer, Smoother Skin Vibraskin® boosts circulation and tightens the skin, leav…" at bounding box center [454, 168] width 155 height 47
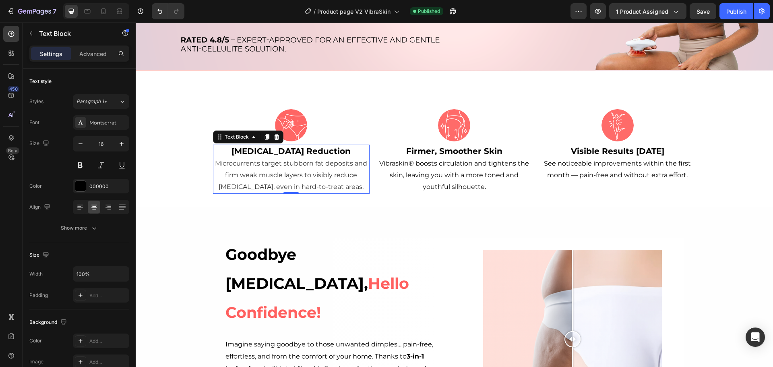
click at [308, 172] on span "Microcurrents target stubborn fat deposits and firm weak muscle layers to visib…" at bounding box center [291, 174] width 152 height 31
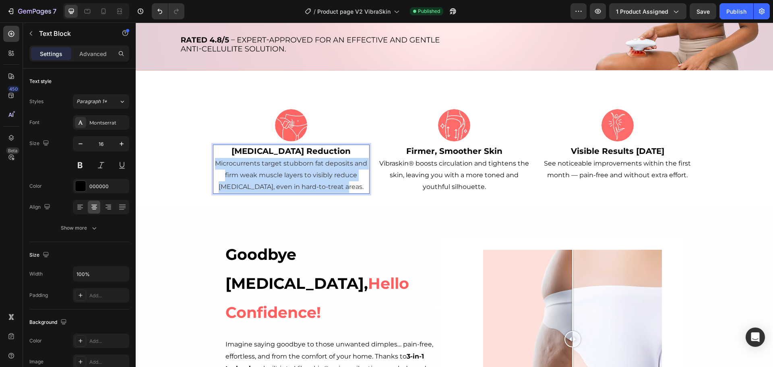
click at [308, 172] on span "Microcurrents target stubborn fat deposits and firm weak muscle layers to visib…" at bounding box center [291, 174] width 152 height 31
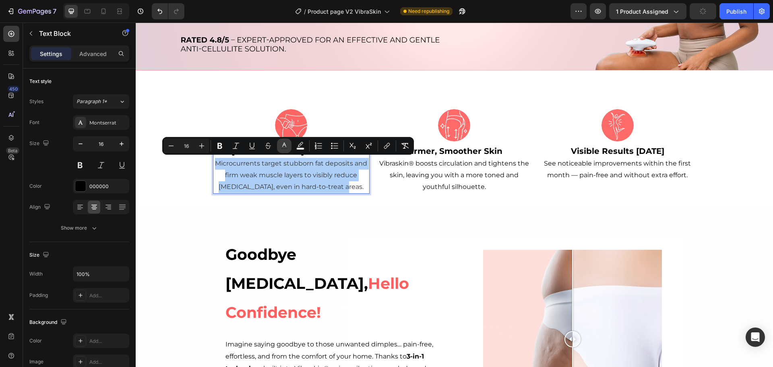
click at [282, 143] on icon "Editor contextual toolbar" at bounding box center [284, 146] width 8 height 8
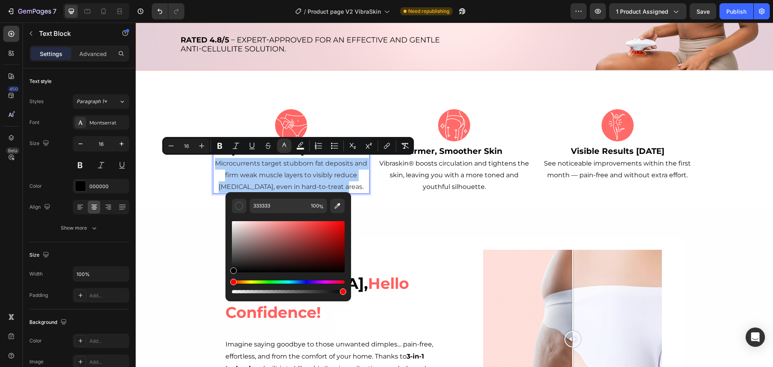
drag, startPoint x: 368, startPoint y: 293, endPoint x: 216, endPoint y: 281, distance: 152.7
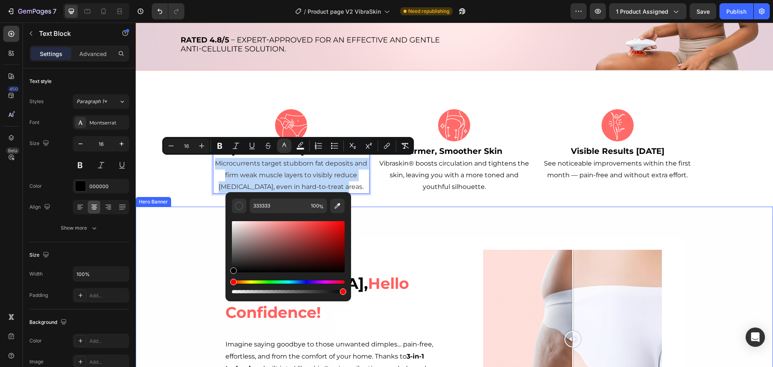
type input "000000"
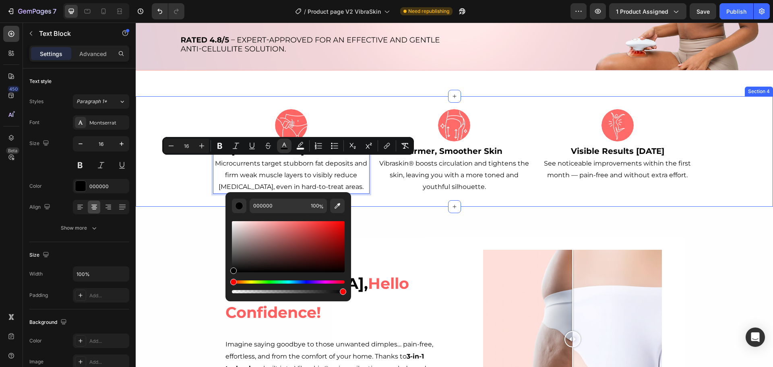
click at [193, 175] on div "Image [MEDICAL_DATA] Reduction Microcurrents target stubborn fat deposits and f…" at bounding box center [455, 151] width 638 height 84
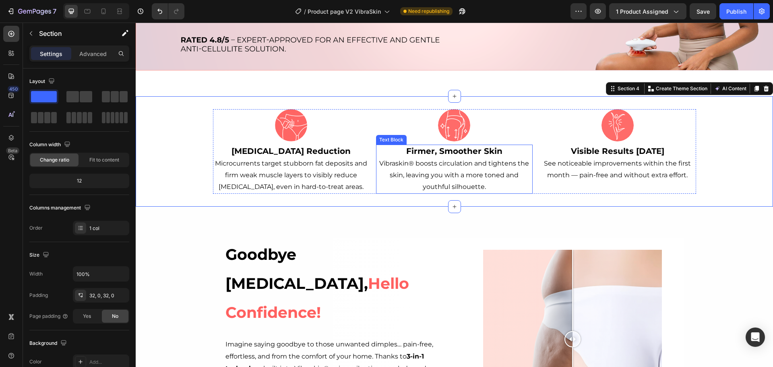
click at [425, 172] on p "Firmer, Smoother Skin Vibraskin® boosts circulation and tightens the skin, leav…" at bounding box center [454, 168] width 155 height 47
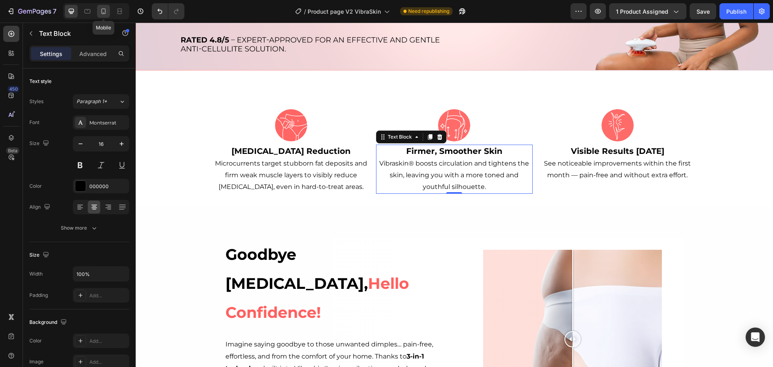
click at [106, 13] on icon at bounding box center [103, 11] width 4 height 6
type input "14"
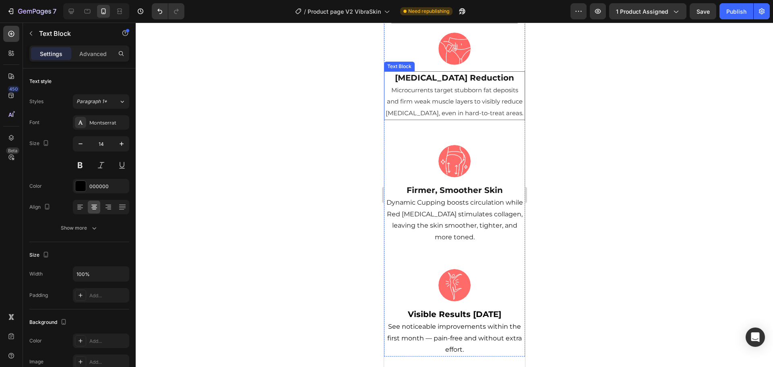
scroll to position [375, 0]
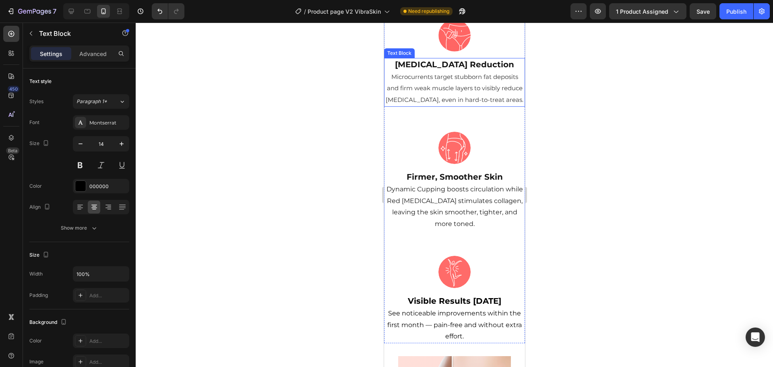
click at [459, 77] on span "Microcurrents target stubborn fat deposits and firm weak muscle layers to visib…" at bounding box center [454, 88] width 138 height 31
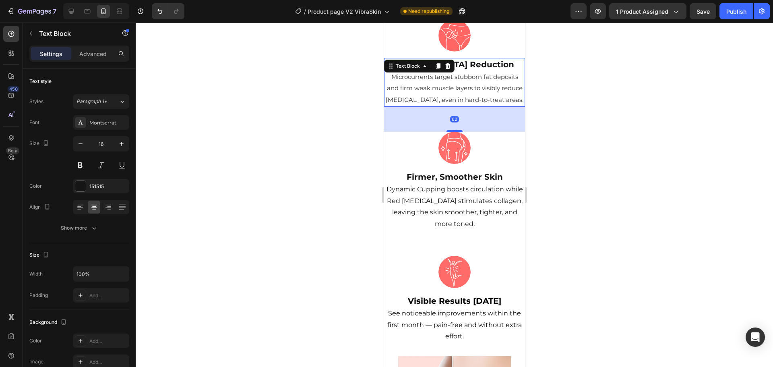
click at [443, 79] on span "Microcurrents target stubborn fat deposits and firm weak muscle layers to visib…" at bounding box center [454, 88] width 138 height 31
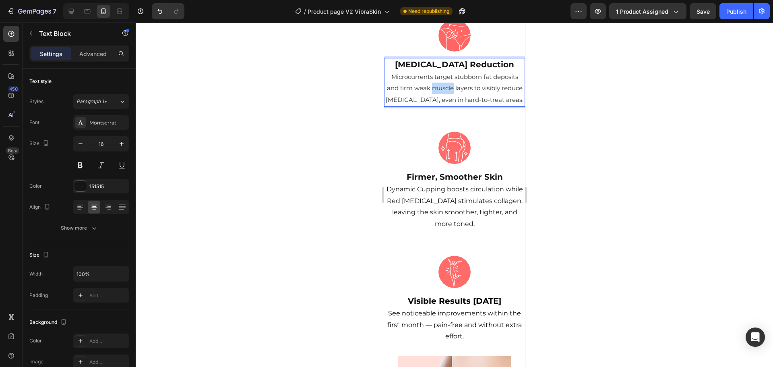
click at [443, 79] on span "Microcurrents target stubborn fat deposits and firm weak muscle layers to visib…" at bounding box center [454, 88] width 138 height 31
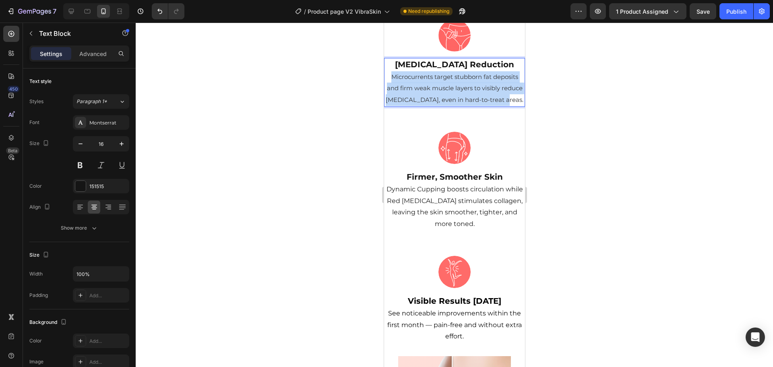
click at [443, 79] on span "Microcurrents target stubborn fat deposits and firm weak muscle layers to visib…" at bounding box center [454, 88] width 138 height 31
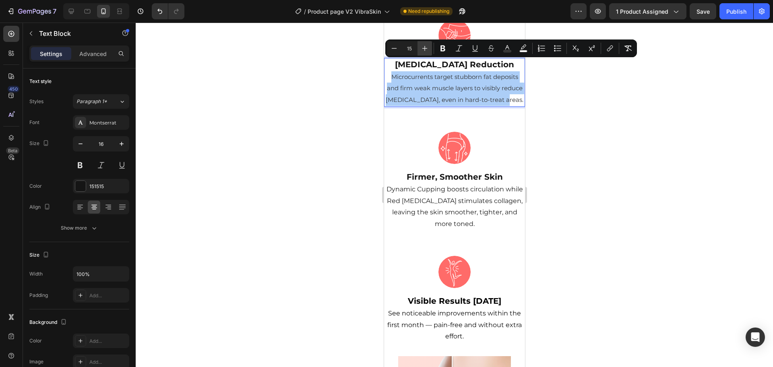
click at [431, 50] on button "Plus" at bounding box center [425, 48] width 14 height 14
type input "16"
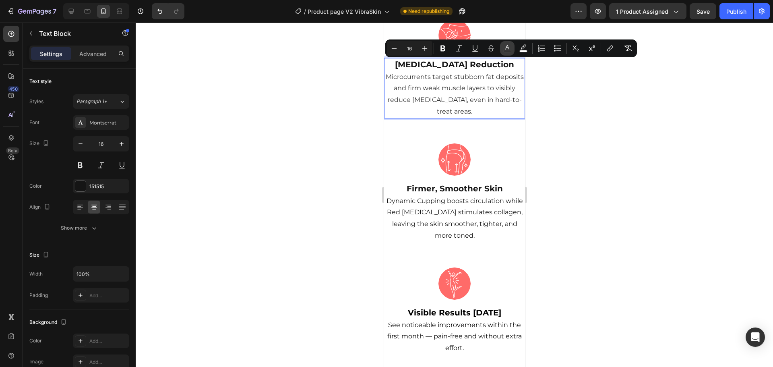
click at [509, 44] on icon "Editor contextual toolbar" at bounding box center [507, 48] width 8 height 8
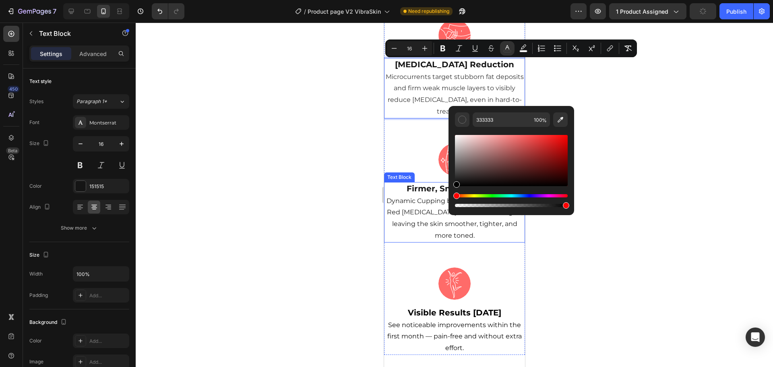
drag, startPoint x: 843, startPoint y: 211, endPoint x: 423, endPoint y: 217, distance: 420.1
type input "000000"
click at [428, 198] on p "Firmer, Smoother Skin Dynamic Cupping boosts circulation while Red [MEDICAL_DAT…" at bounding box center [454, 212] width 139 height 59
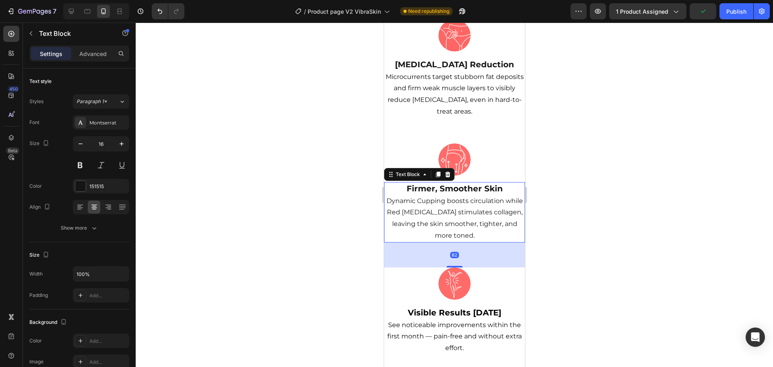
click at [428, 198] on p "Firmer, Smoother Skin Dynamic Cupping boosts circulation while Red [MEDICAL_DAT…" at bounding box center [454, 212] width 139 height 59
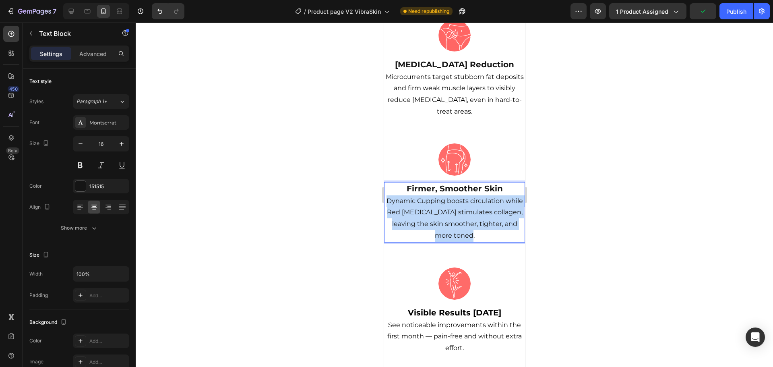
click at [428, 198] on p "Firmer, Smoother Skin Dynamic Cupping boosts circulation while Red [MEDICAL_DAT…" at bounding box center [454, 212] width 139 height 59
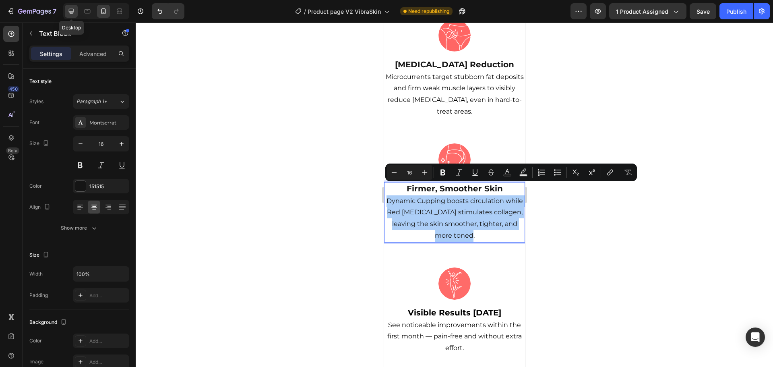
click at [76, 12] on div at bounding box center [71, 11] width 13 height 13
type input "20"
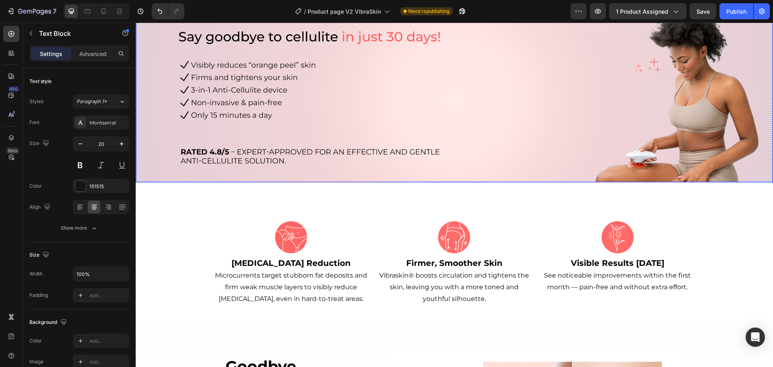
scroll to position [161, 0]
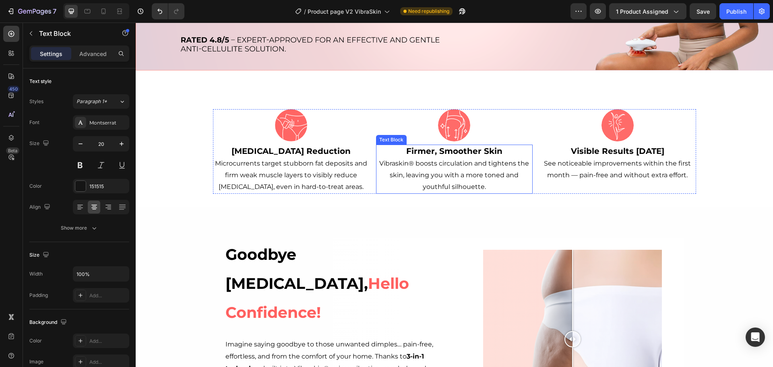
click at [449, 168] on p "Firmer, Smoother Skin Vibraskin® boosts circulation and tightens the skin, leav…" at bounding box center [454, 168] width 155 height 47
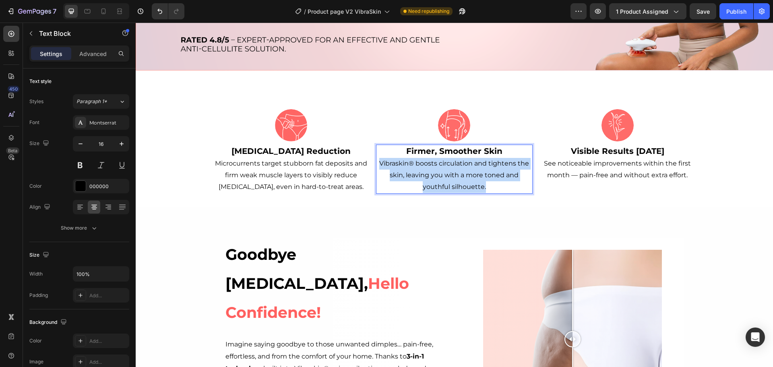
click at [449, 168] on p "Firmer, Smoother Skin Vibraskin® boosts circulation and tightens the skin, leav…" at bounding box center [454, 168] width 155 height 47
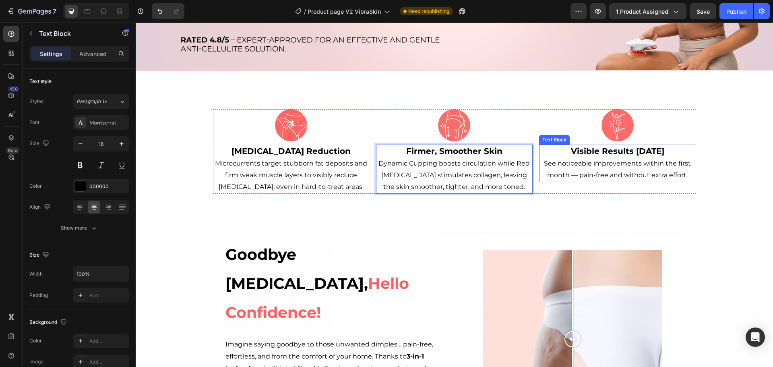
click at [597, 170] on span "See noticeable improvements within the first month — pain-free and without extr…" at bounding box center [617, 168] width 147 height 19
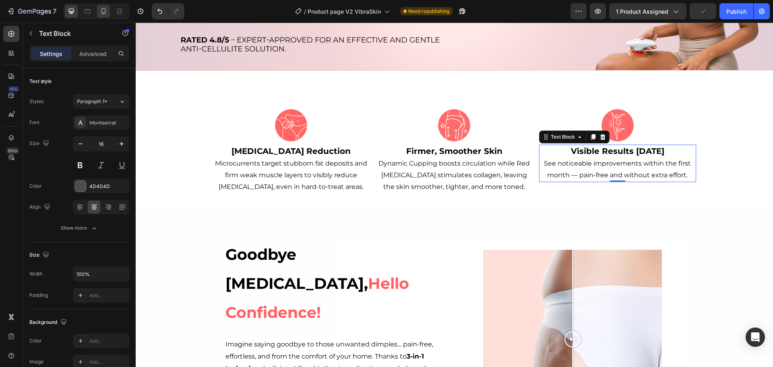
click at [108, 14] on icon at bounding box center [103, 11] width 8 height 8
type input "14"
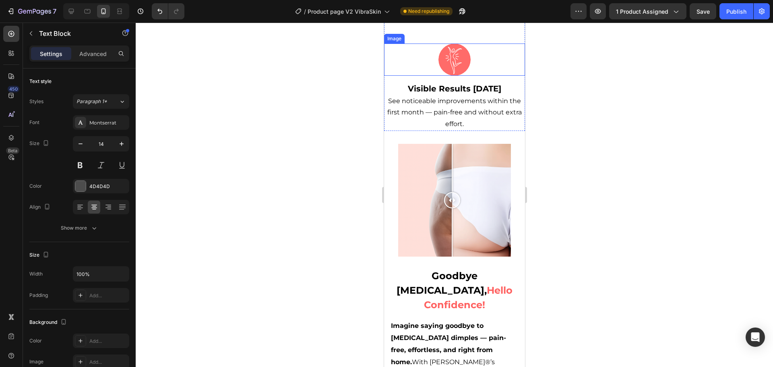
scroll to position [737, 0]
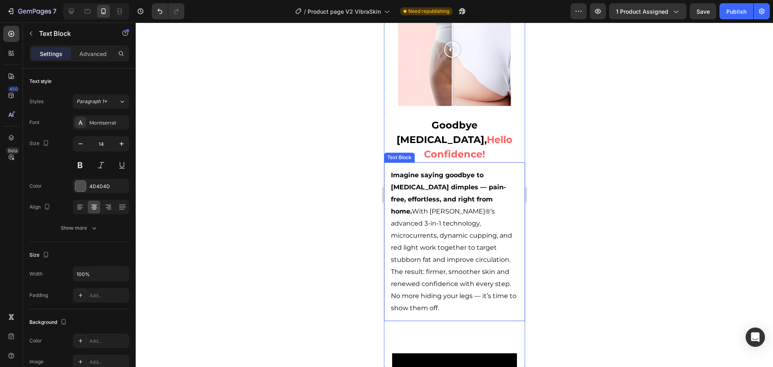
click at [444, 195] on p "Imagine saying goodbye to [MEDICAL_DATA] dimples — pain-free, effortless, and r…" at bounding box center [454, 241] width 127 height 145
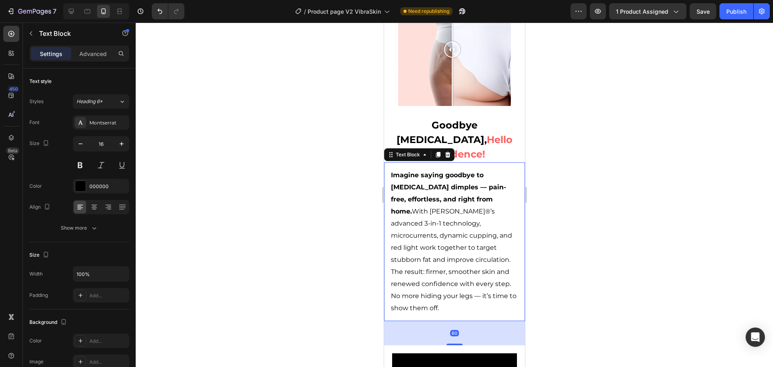
click at [444, 195] on p "Imagine saying goodbye to [MEDICAL_DATA] dimples — pain-free, effortless, and r…" at bounding box center [454, 241] width 127 height 145
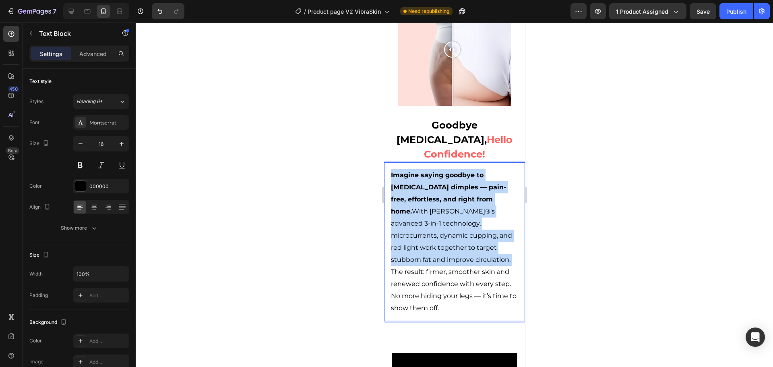
click at [444, 195] on p "Imagine saying goodbye to [MEDICAL_DATA] dimples — pain-free, effortless, and r…" at bounding box center [454, 241] width 127 height 145
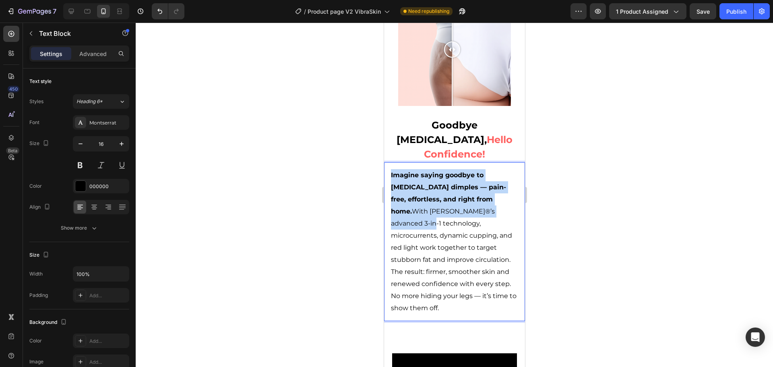
click at [444, 195] on p "Imagine saying goodbye to [MEDICAL_DATA] dimples — pain-free, effortless, and r…" at bounding box center [454, 241] width 127 height 145
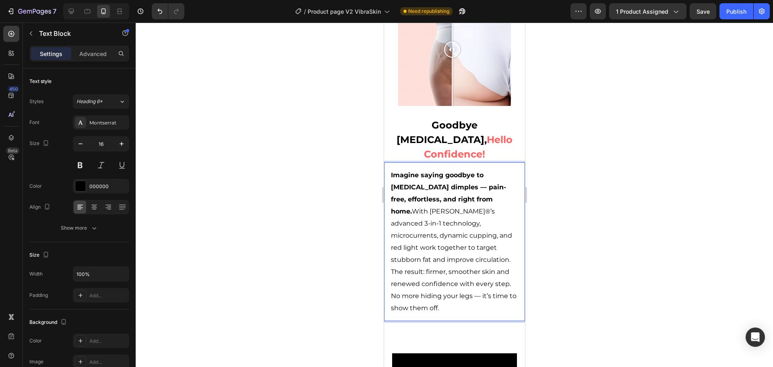
click at [456, 220] on p "Imagine saying goodbye to [MEDICAL_DATA] dimples — pain-free, effortless, and r…" at bounding box center [454, 241] width 127 height 145
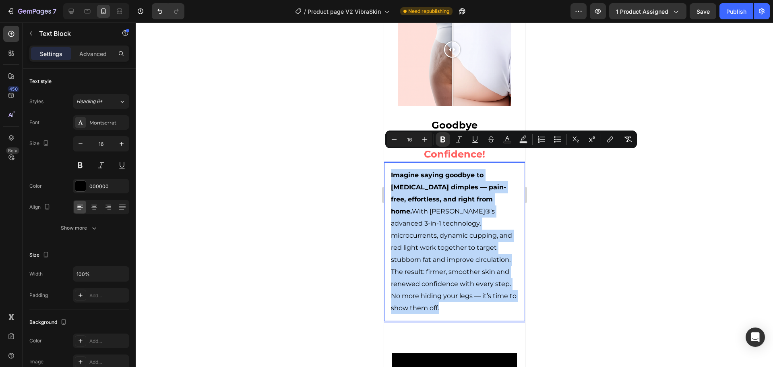
copy p "Imagine saying goodbye to [MEDICAL_DATA] dimples — pain-free, effortless, and r…"
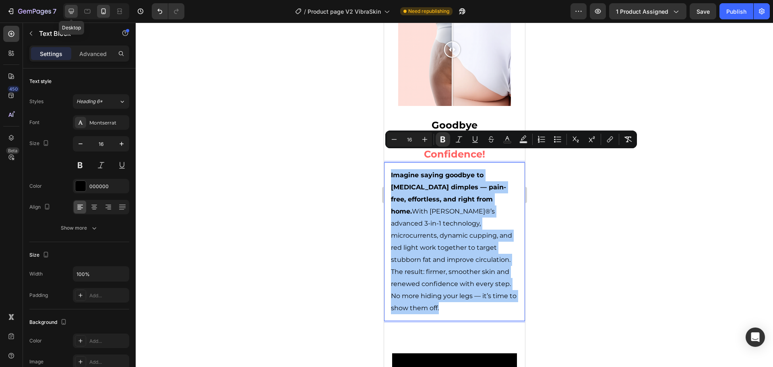
click at [70, 10] on icon at bounding box center [71, 11] width 8 height 8
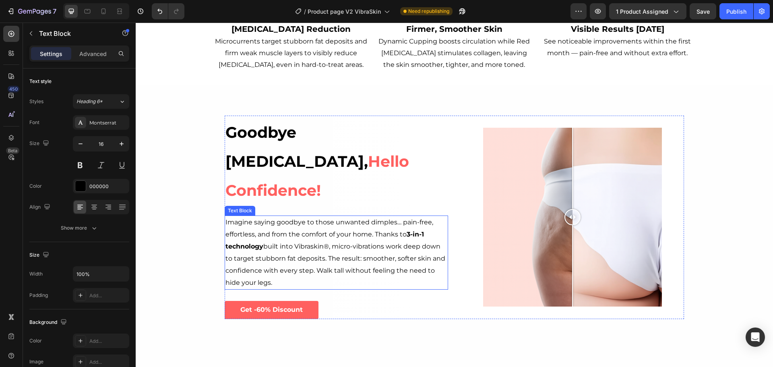
scroll to position [282, 0]
click at [339, 231] on p "Imagine saying goodbye to those unwanted dimples… pain-free, effortless, and fr…" at bounding box center [337, 252] width 222 height 72
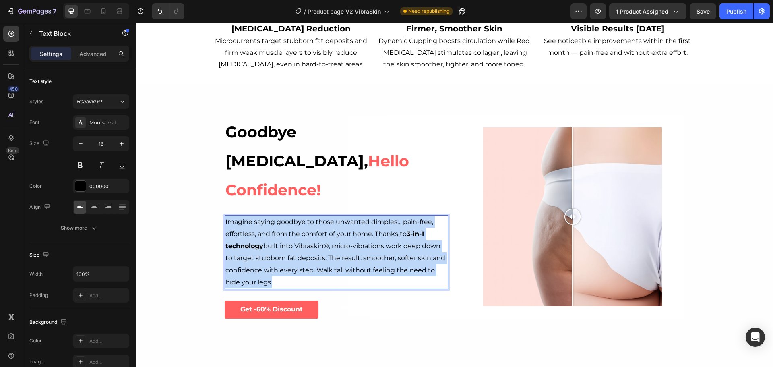
click at [339, 231] on p "Imagine saying goodbye to those unwanted dimples… pain-free, effortless, and fr…" at bounding box center [337, 252] width 222 height 72
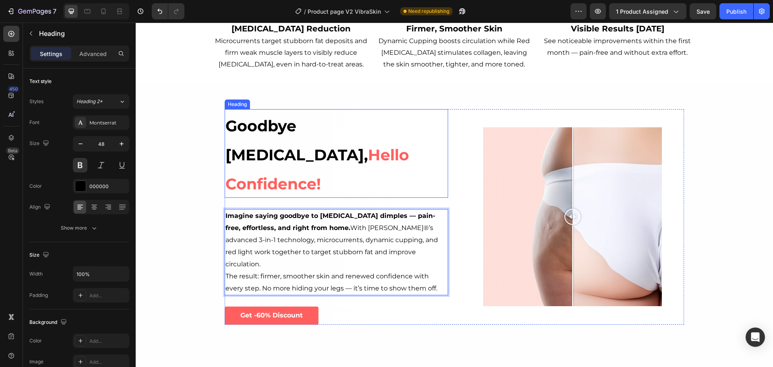
click at [337, 170] on h2 "Goodbye [MEDICAL_DATA], Hello Confidence!" at bounding box center [337, 153] width 224 height 89
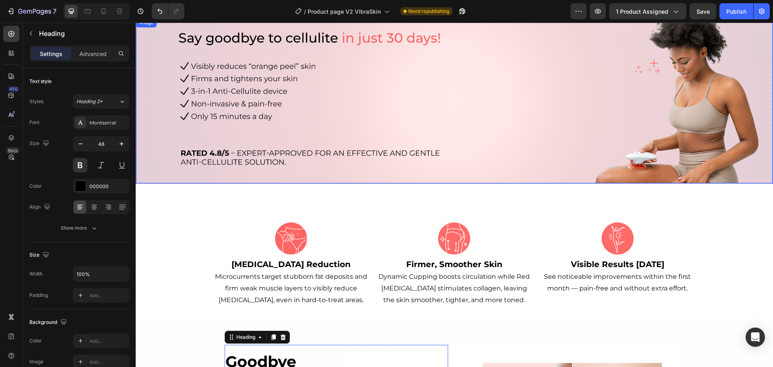
scroll to position [0, 0]
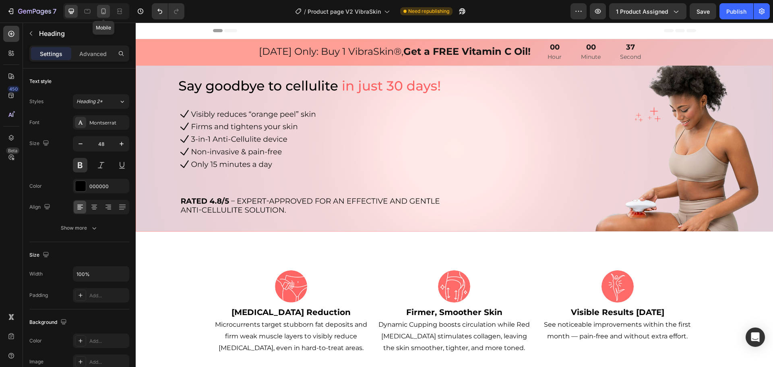
click at [101, 10] on icon at bounding box center [103, 11] width 4 height 6
type input "40"
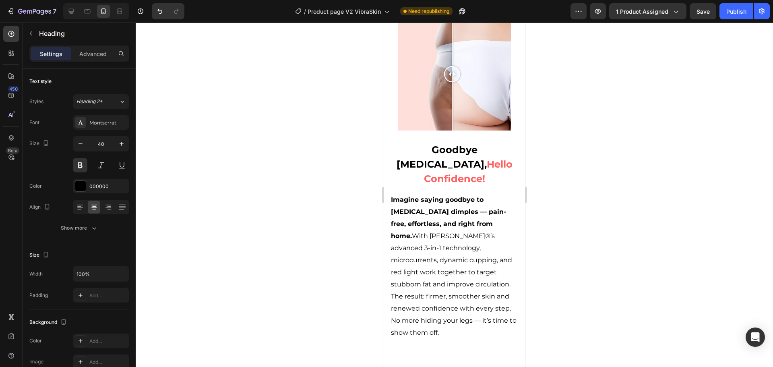
scroll to position [725, 0]
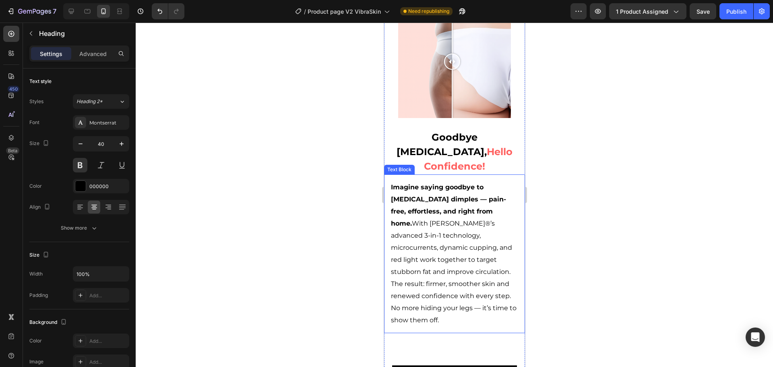
click at [466, 206] on p "Imagine saying goodbye to [MEDICAL_DATA] dimples — pain-free, effortless, and r…" at bounding box center [454, 253] width 127 height 145
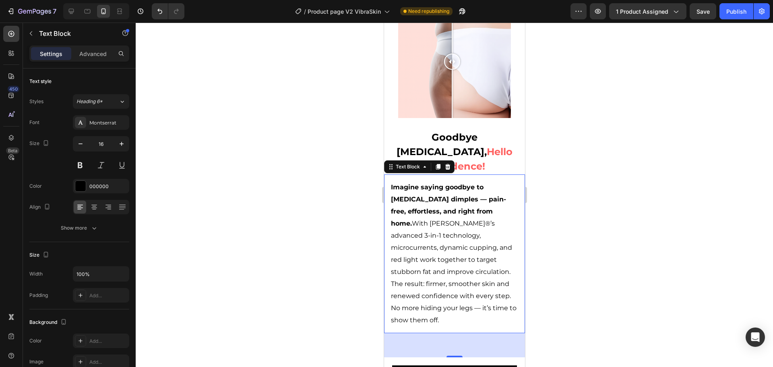
click at [453, 216] on p "Imagine saying goodbye to [MEDICAL_DATA] dimples — pain-free, effortless, and r…" at bounding box center [454, 253] width 127 height 145
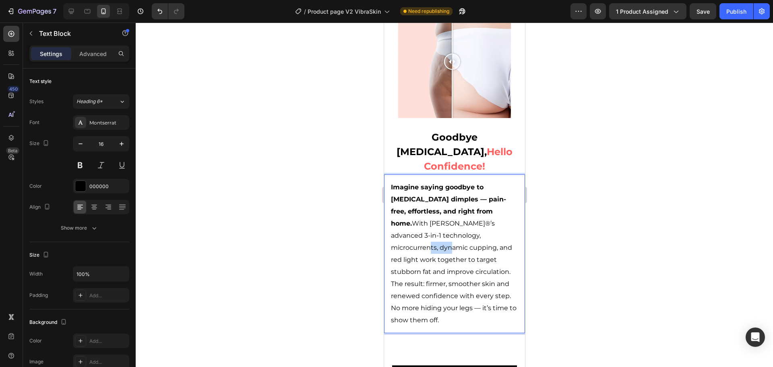
click at [453, 216] on p "Imagine saying goodbye to [MEDICAL_DATA] dimples — pain-free, effortless, and r…" at bounding box center [454, 253] width 127 height 145
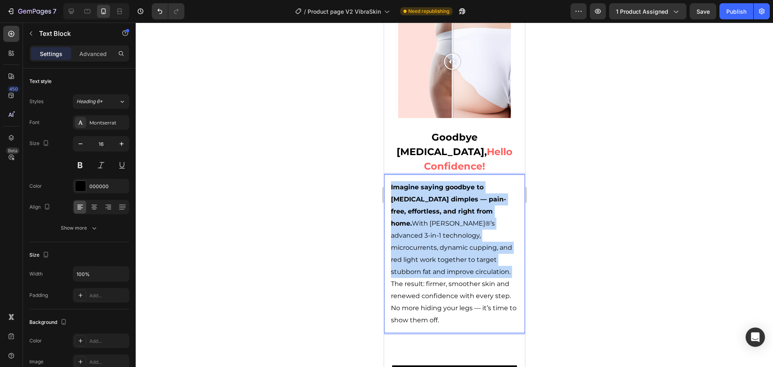
click at [453, 216] on p "Imagine saying goodbye to [MEDICAL_DATA] dimples — pain-free, effortless, and r…" at bounding box center [454, 253] width 127 height 145
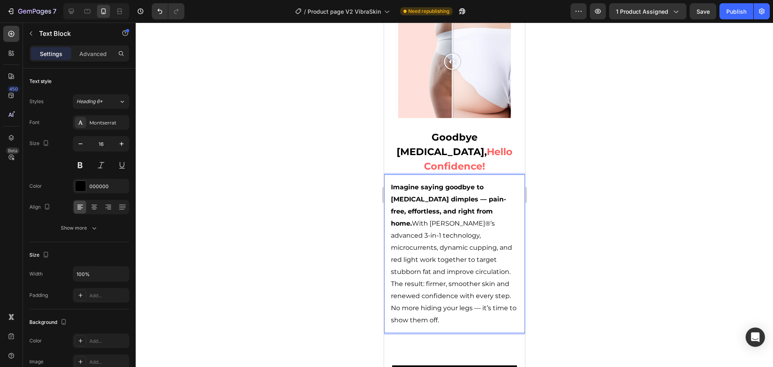
click at [451, 254] on p "Imagine saying goodbye to [MEDICAL_DATA] dimples — pain-free, effortless, and r…" at bounding box center [454, 253] width 127 height 145
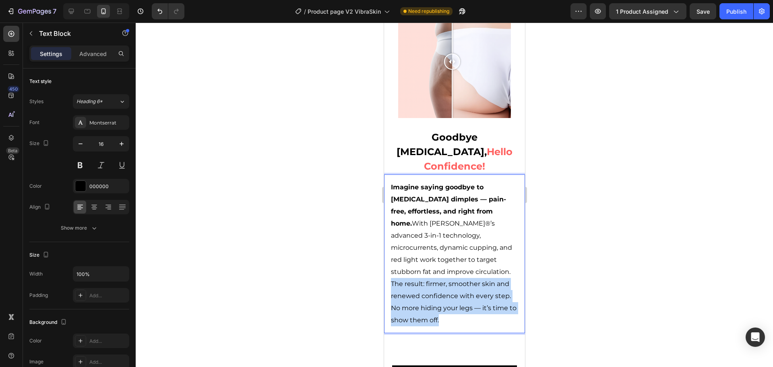
click at [451, 254] on p "Imagine saying goodbye to [MEDICAL_DATA] dimples — pain-free, effortless, and r…" at bounding box center [454, 253] width 127 height 145
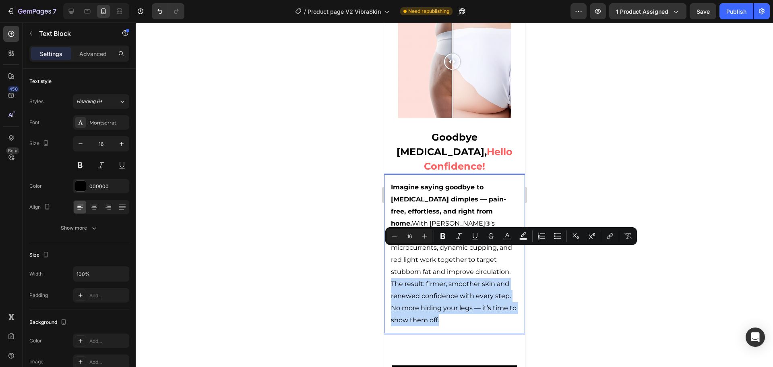
click at [464, 280] on p "Imagine saying goodbye to [MEDICAL_DATA] dimples — pain-free, effortless, and r…" at bounding box center [454, 253] width 127 height 145
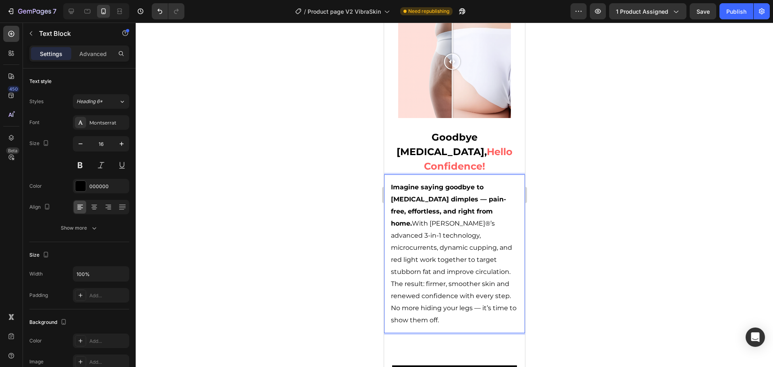
click at [454, 290] on p "Imagine saying goodbye to [MEDICAL_DATA] dimples — pain-free, effortless, and r…" at bounding box center [454, 253] width 127 height 145
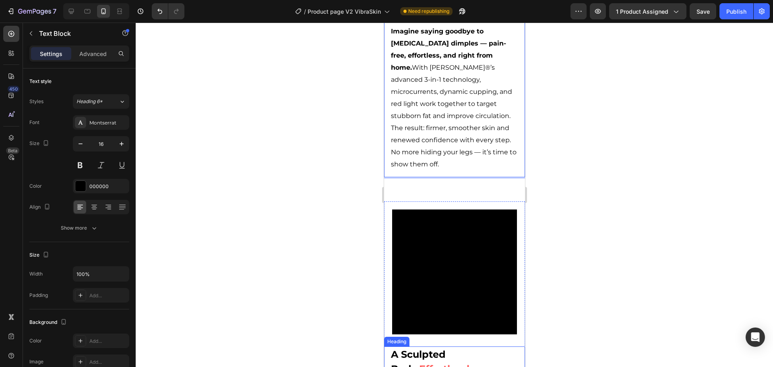
scroll to position [1007, 0]
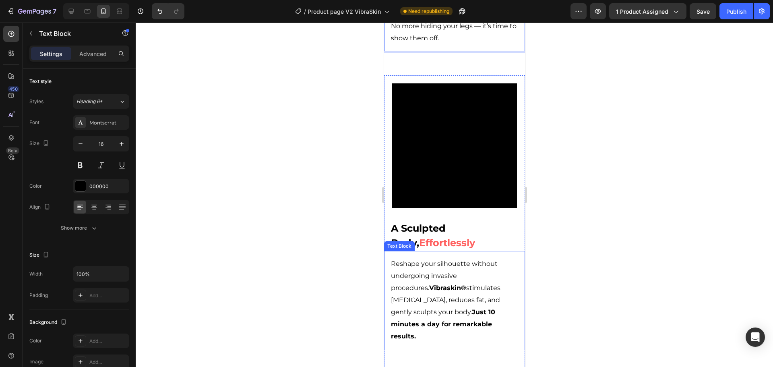
click at [447, 258] on p "Reshape your silhouette without undergoing invasive procedures. Vibraskin® stim…" at bounding box center [454, 300] width 127 height 85
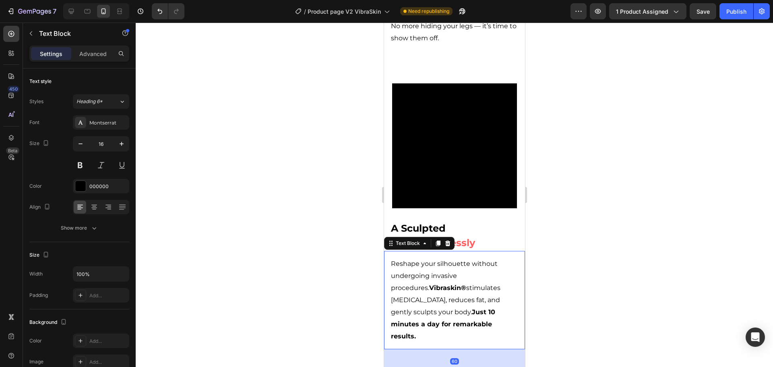
click at [447, 258] on p "Reshape your silhouette without undergoing invasive procedures. Vibraskin® stim…" at bounding box center [454, 300] width 127 height 85
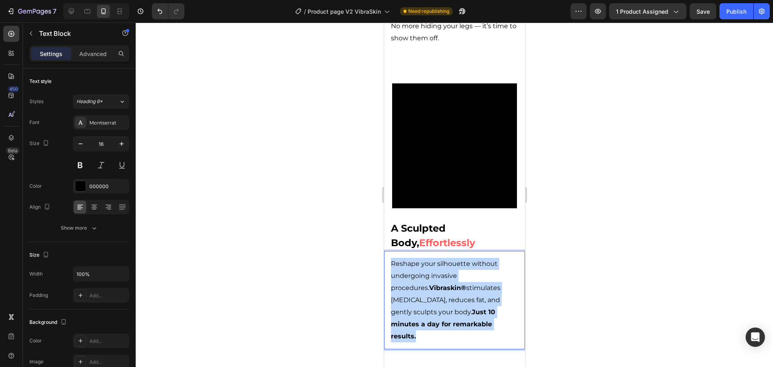
click at [447, 258] on p "Reshape your silhouette without undergoing invasive procedures. Vibraskin® stim…" at bounding box center [454, 300] width 127 height 85
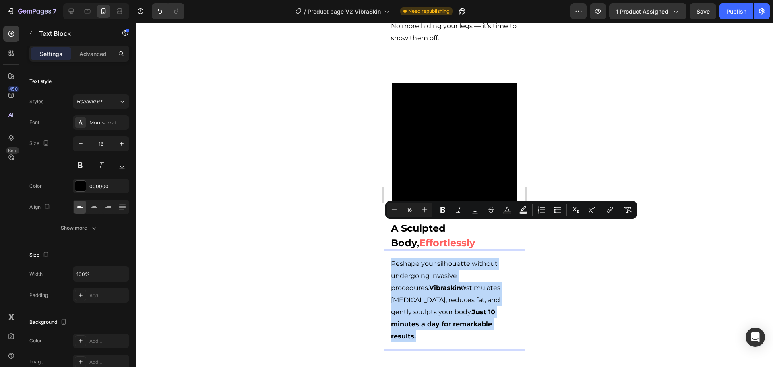
copy p "Reshape your silhouette without undergoing invasive procedures. Vibraskin® stim…"
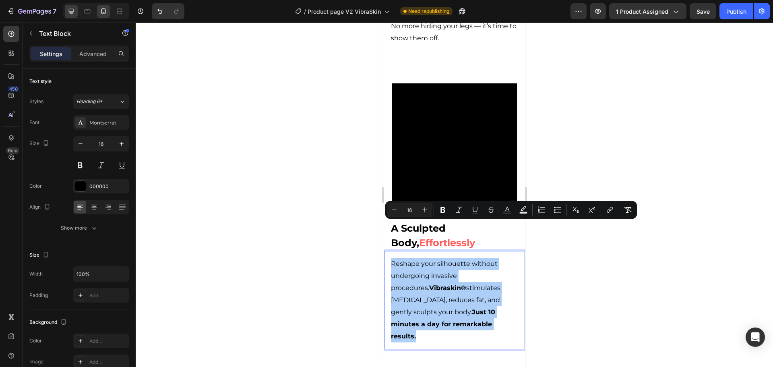
click at [69, 7] on icon at bounding box center [71, 11] width 8 height 8
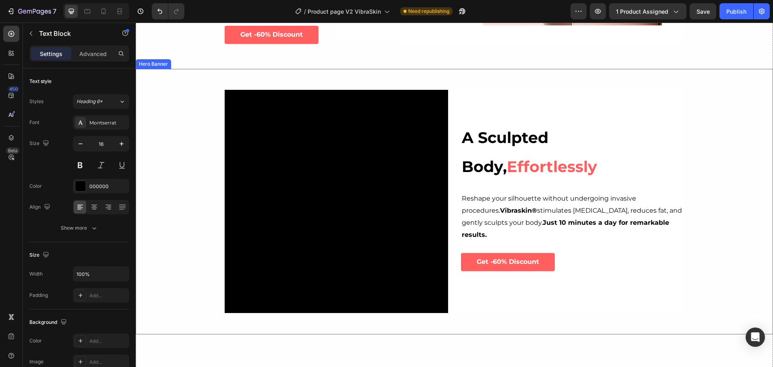
scroll to position [564, 0]
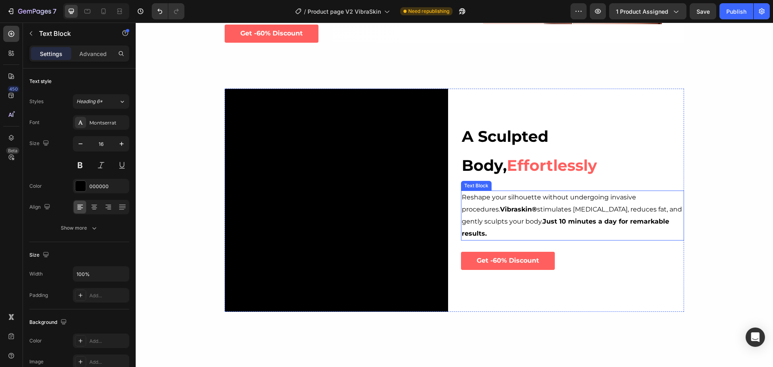
click at [532, 209] on p "Reshape your silhouette without undergoing invasive procedures. Vibraskin® stim…" at bounding box center [573, 215] width 222 height 48
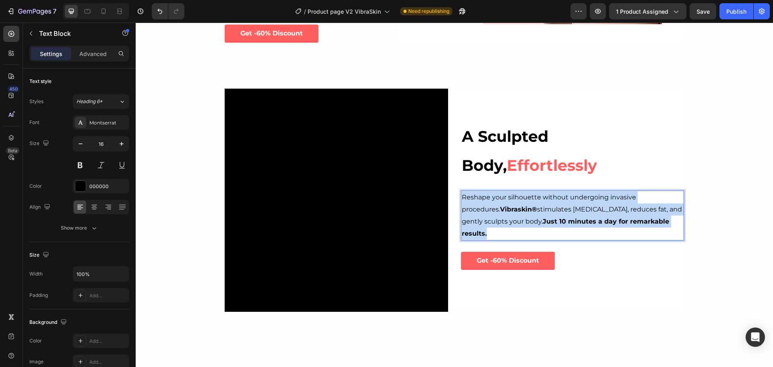
click at [532, 209] on p "Reshape your silhouette without undergoing invasive procedures. Vibraskin® stim…" at bounding box center [573, 215] width 222 height 48
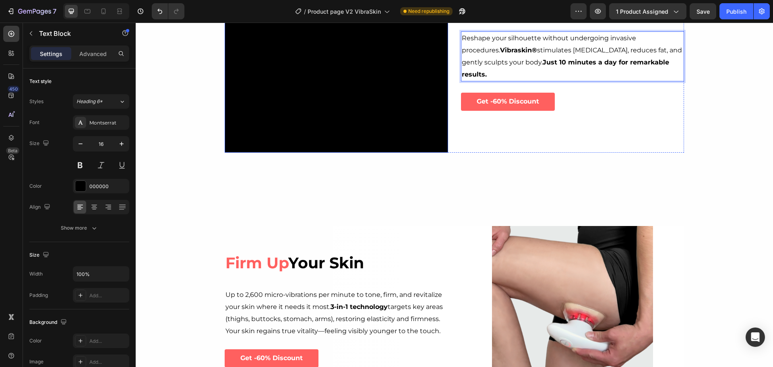
scroll to position [725, 0]
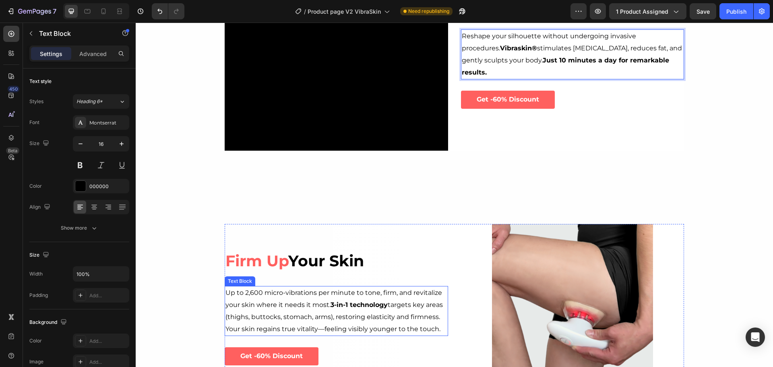
click at [379, 290] on p "Up to 2,600 micro-vibrations per minute to tone, firm, and revitalize your skin…" at bounding box center [337, 311] width 222 height 48
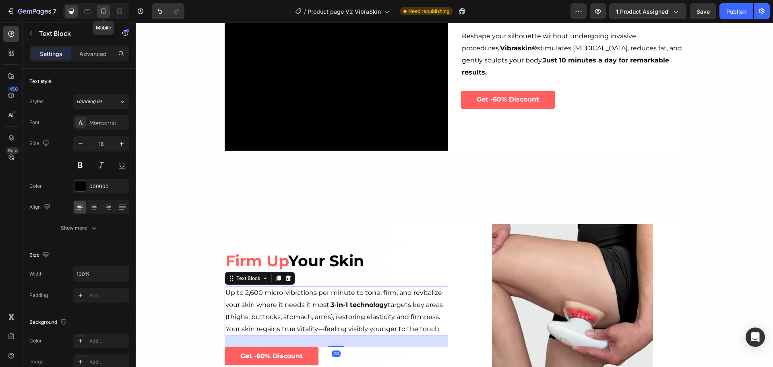
click at [104, 14] on icon at bounding box center [103, 11] width 4 height 6
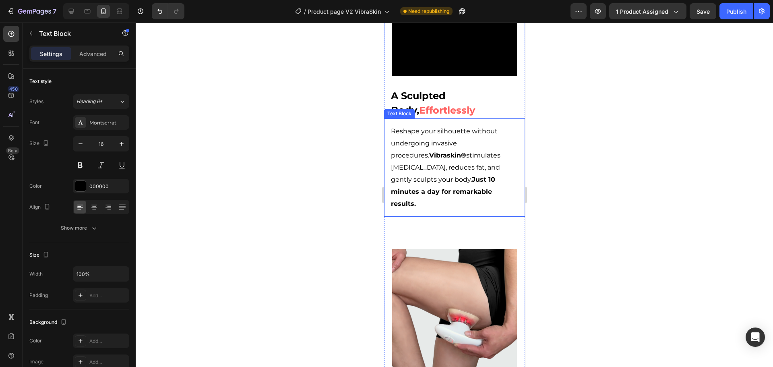
scroll to position [1277, 0]
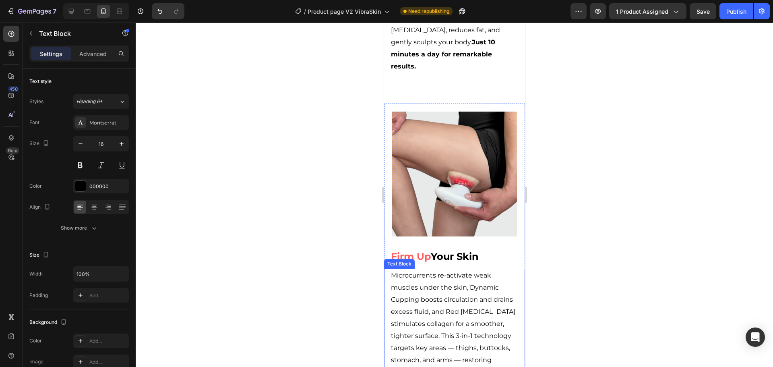
click at [461, 269] on p "Microcurrents re-activate weak muscles under the skin, Dynamic Cupping boosts c…" at bounding box center [454, 335] width 127 height 133
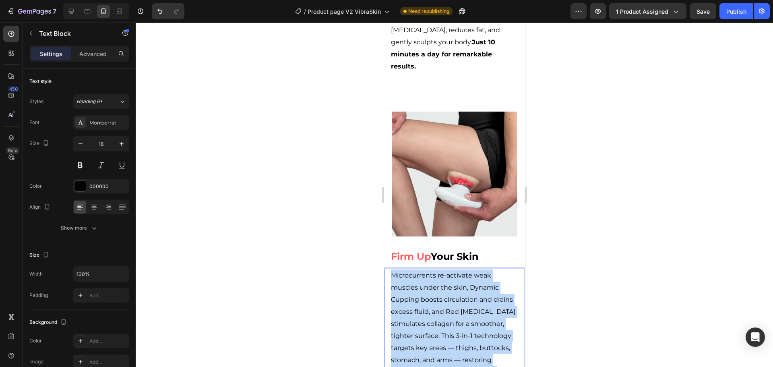
click at [461, 269] on p "Microcurrents re-activate weak muscles under the skin, Dynamic Cupping boosts c…" at bounding box center [454, 335] width 127 height 133
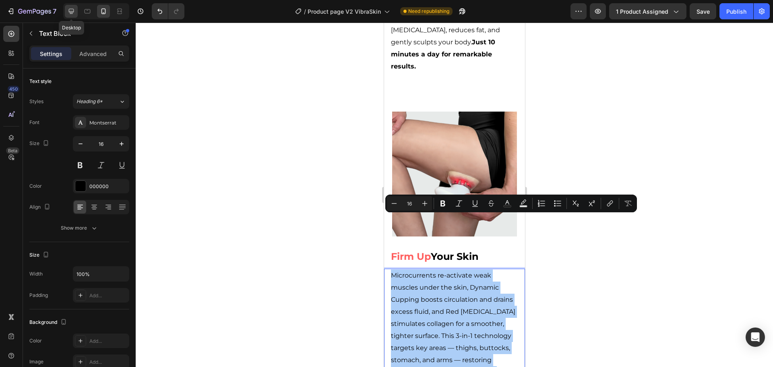
click at [71, 14] on icon at bounding box center [71, 11] width 8 height 8
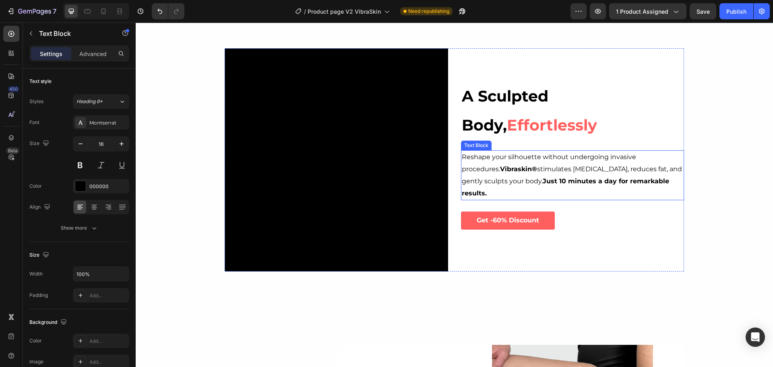
scroll to position [846, 0]
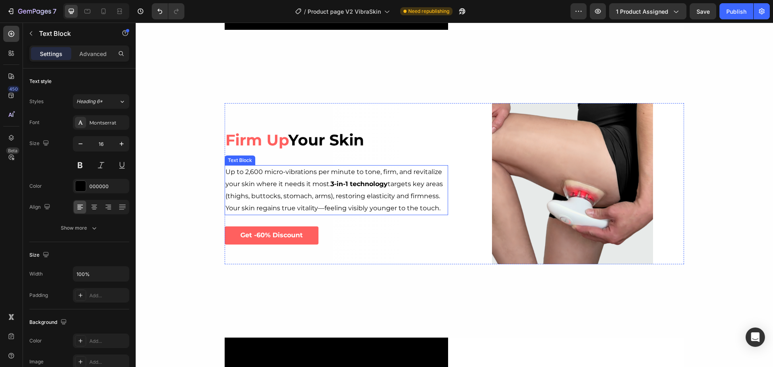
click at [285, 175] on p "Up to 2,600 micro-vibrations per minute to tone, firm, and revitalize your skin…" at bounding box center [337, 190] width 222 height 48
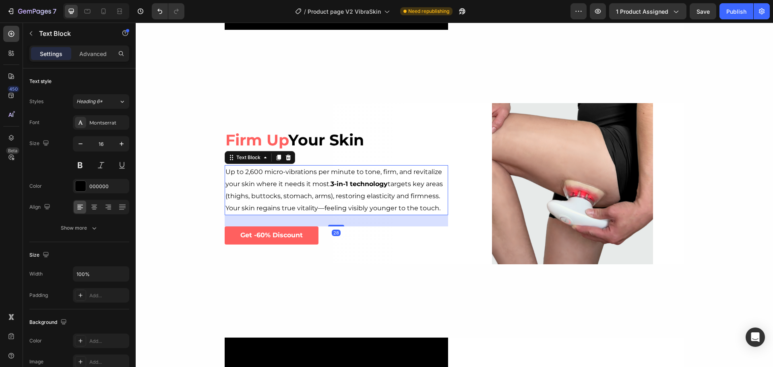
click at [285, 175] on p "Up to 2,600 micro-vibrations per minute to tone, firm, and revitalize your skin…" at bounding box center [337, 190] width 222 height 48
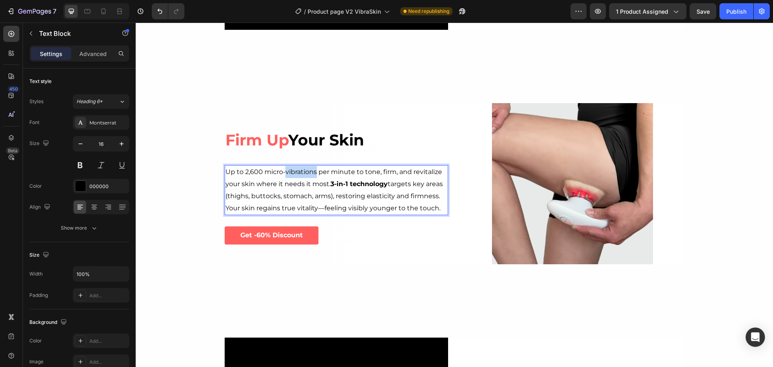
click at [285, 175] on p "Up to 2,600 micro-vibrations per minute to tone, firm, and revitalize your skin…" at bounding box center [337, 190] width 222 height 48
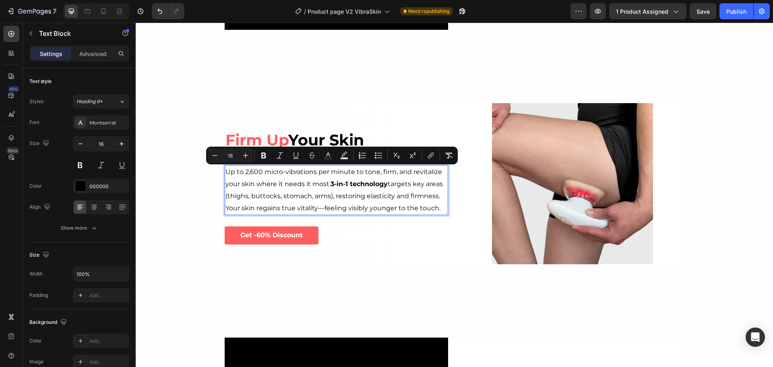
scroll to position [834, 0]
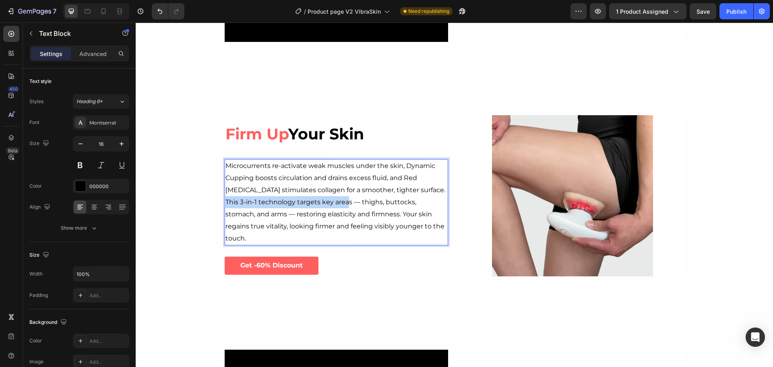
drag, startPoint x: 416, startPoint y: 195, endPoint x: 327, endPoint y: 211, distance: 90.1
click at [327, 211] on p "Microcurrents re-activate weak muscles under the skin, Dynamic Cupping boosts c…" at bounding box center [337, 202] width 222 height 85
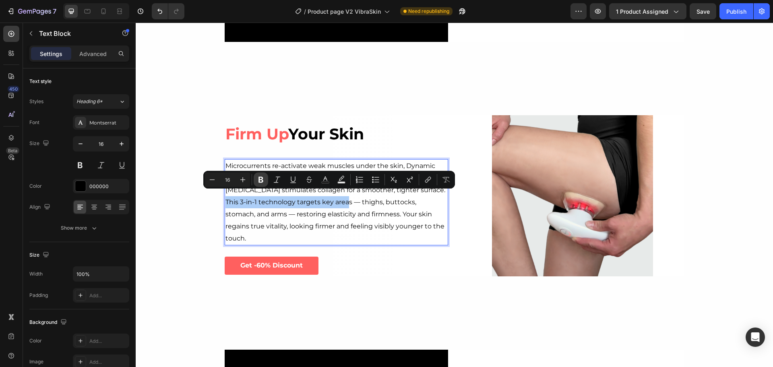
click at [265, 176] on button "Bold" at bounding box center [261, 179] width 14 height 14
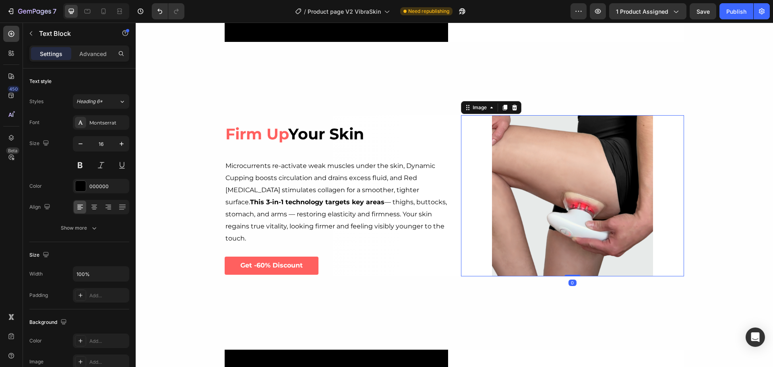
click at [507, 213] on img at bounding box center [572, 195] width 161 height 161
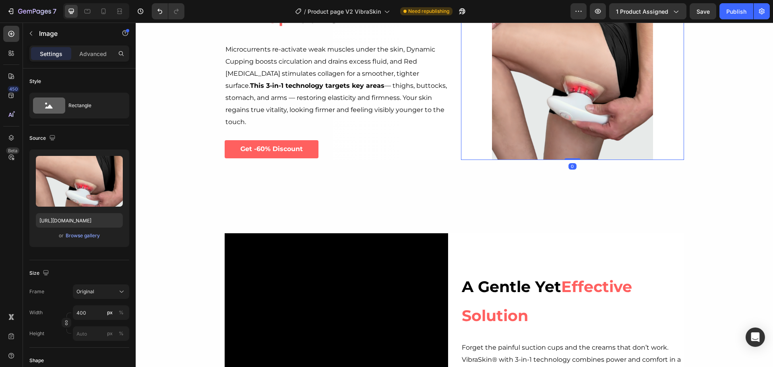
scroll to position [1075, 0]
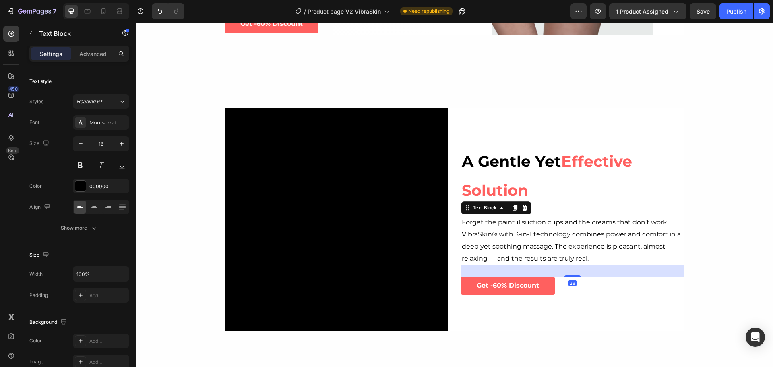
click at [515, 237] on p "Forget the painful suction cups and the creams that don’t work. VibraSkin® with…" at bounding box center [573, 240] width 222 height 48
click at [106, 10] on icon at bounding box center [103, 11] width 4 height 6
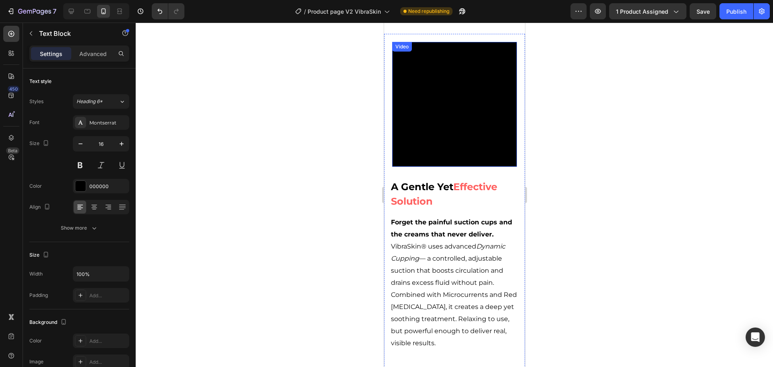
scroll to position [1196, 0]
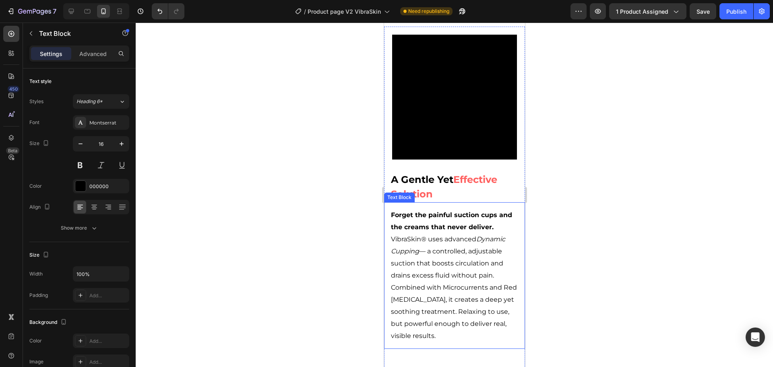
click at [447, 209] on p "Forget the painful suction cups and the creams that never deliver. VibraSkin® u…" at bounding box center [454, 275] width 127 height 133
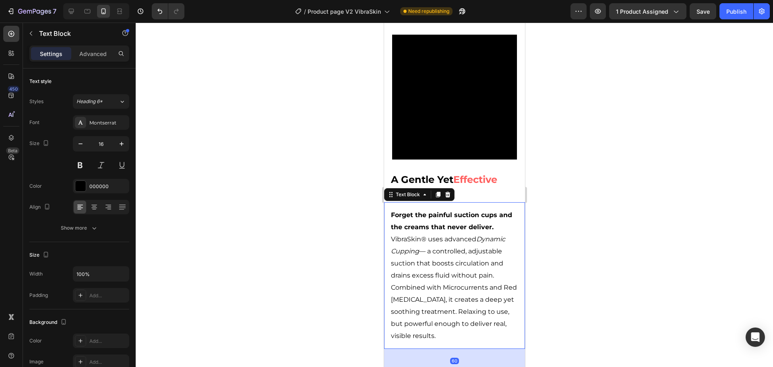
click at [447, 209] on p "Forget the painful suction cups and the creams that never deliver. VibraSkin® u…" at bounding box center [454, 275] width 127 height 133
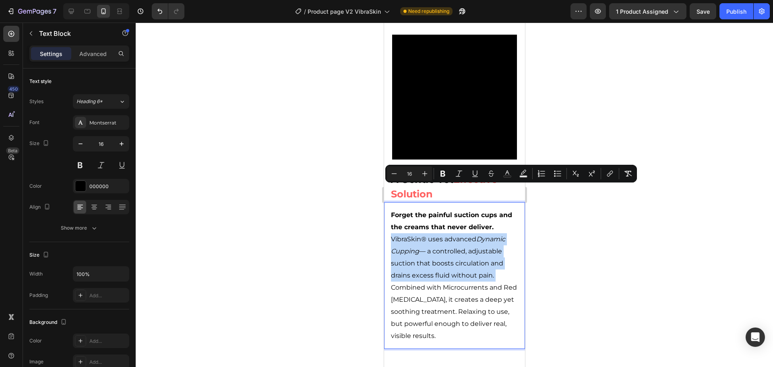
click at [449, 216] on p "Forget the painful suction cups and the creams that never deliver. VibraSkin® u…" at bounding box center [454, 275] width 127 height 133
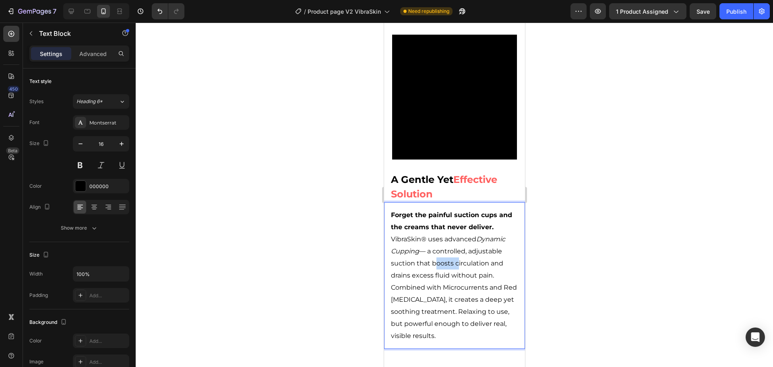
click at [449, 216] on p "Forget the painful suction cups and the creams that never deliver. VibraSkin® u…" at bounding box center [454, 275] width 127 height 133
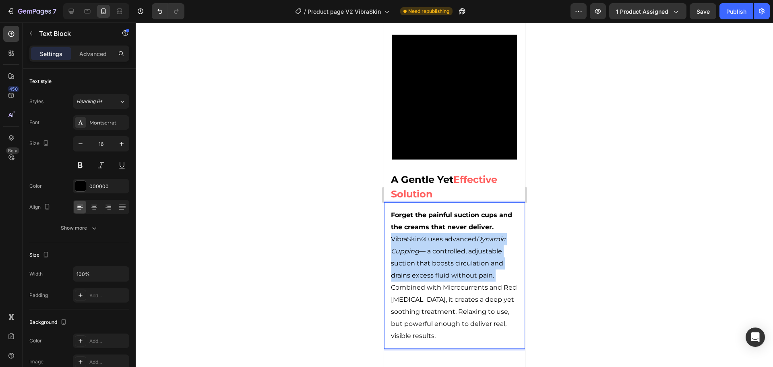
click at [449, 216] on p "Forget the painful suction cups and the creams that never deliver. VibraSkin® u…" at bounding box center [454, 275] width 127 height 133
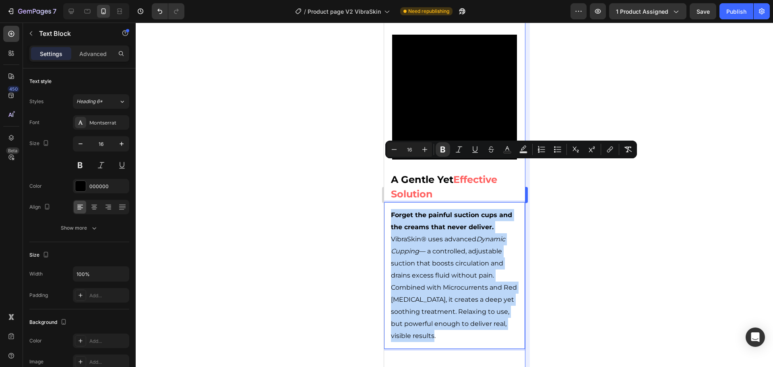
copy p "Forget the painful suction cups and the creams that never deliver. VibraSkin® u…"
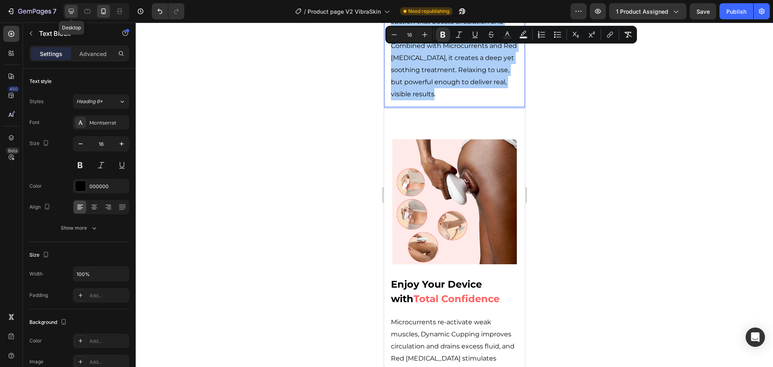
click at [75, 8] on icon at bounding box center [71, 11] width 8 height 8
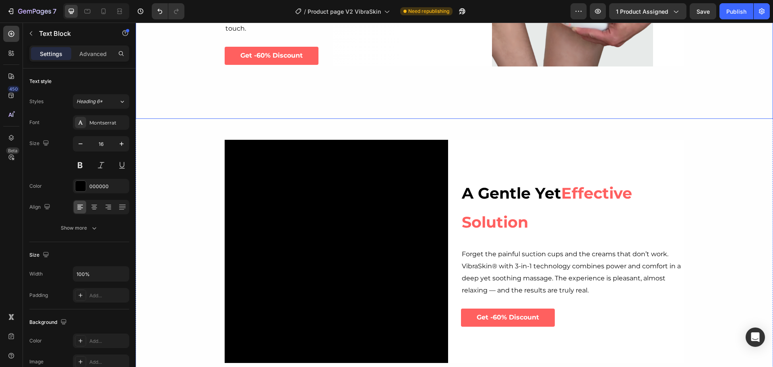
scroll to position [1087, 0]
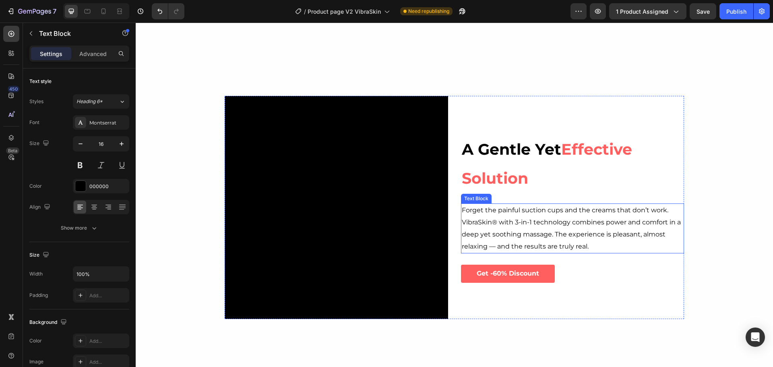
click at [550, 219] on p "Forget the painful suction cups and the creams that don’t work. VibraSkin® with…" at bounding box center [573, 228] width 222 height 48
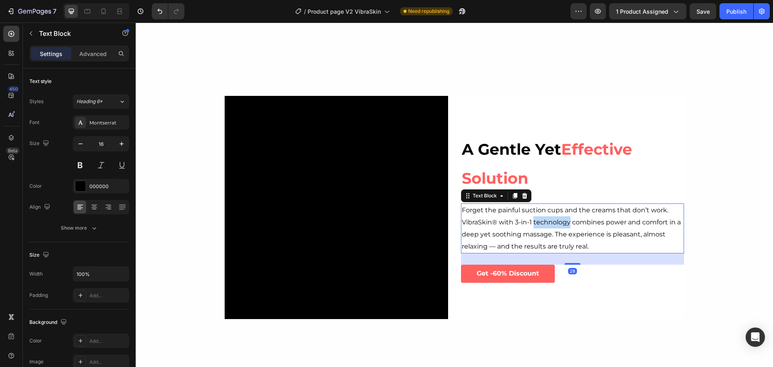
click at [550, 219] on p "Forget the painful suction cups and the creams that don’t work. VibraSkin® with…" at bounding box center [573, 228] width 222 height 48
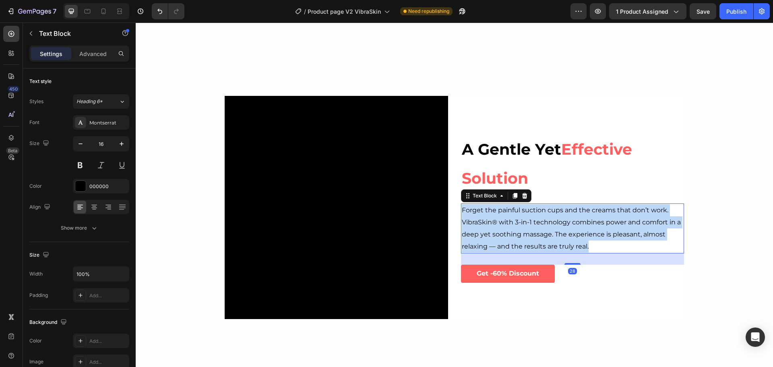
click at [550, 219] on p "Forget the painful suction cups and the creams that don’t work. VibraSkin® with…" at bounding box center [573, 228] width 222 height 48
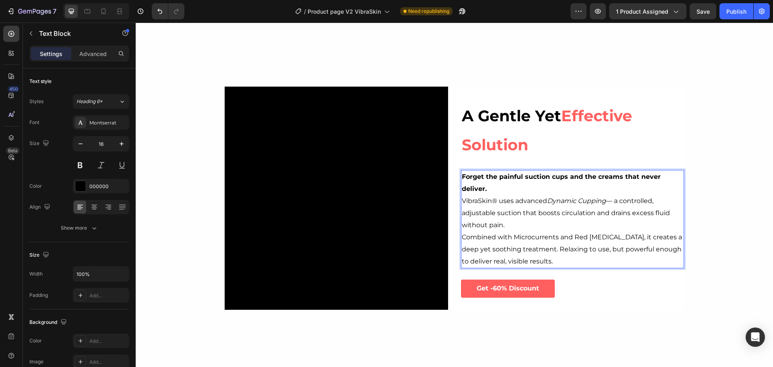
scroll to position [1144, 0]
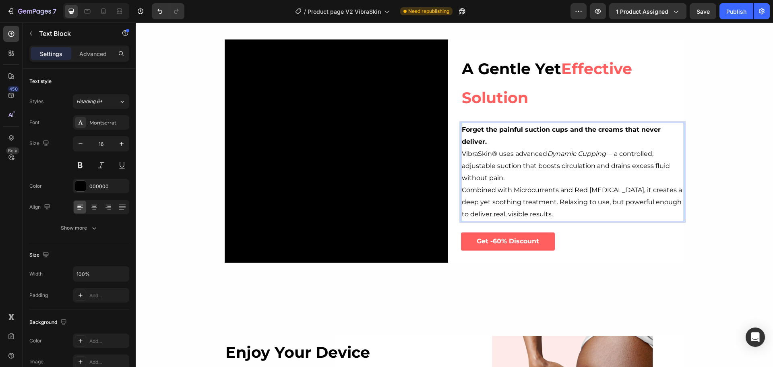
click at [462, 155] on p "Forget the painful suction cups and the creams that never deliver. VibraSkin® u…" at bounding box center [573, 172] width 222 height 97
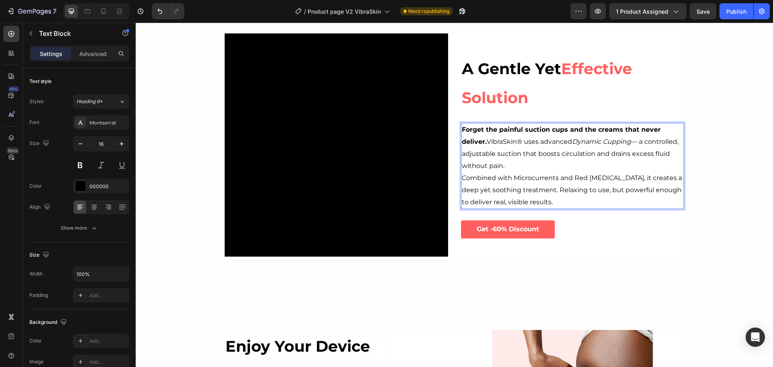
scroll to position [1351, 0]
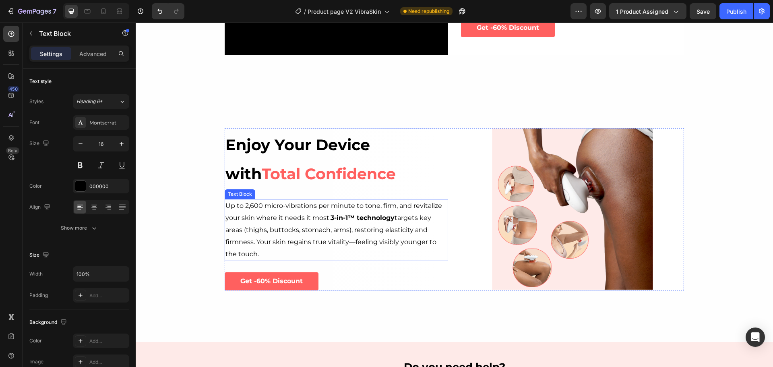
click at [371, 214] on strong "3-in-1™ technology" at bounding box center [363, 218] width 64 height 8
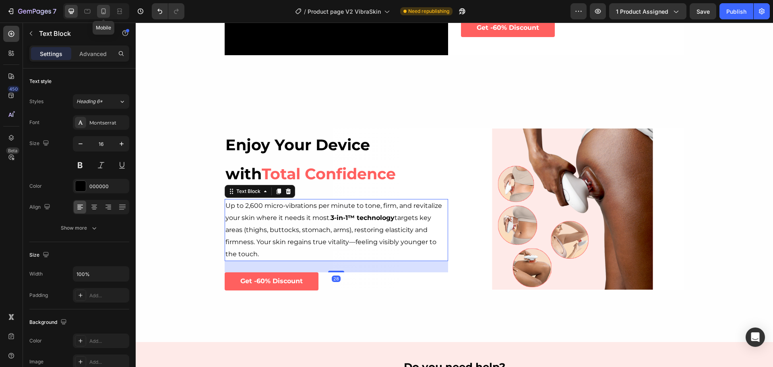
click at [104, 12] on icon at bounding box center [103, 11] width 8 height 8
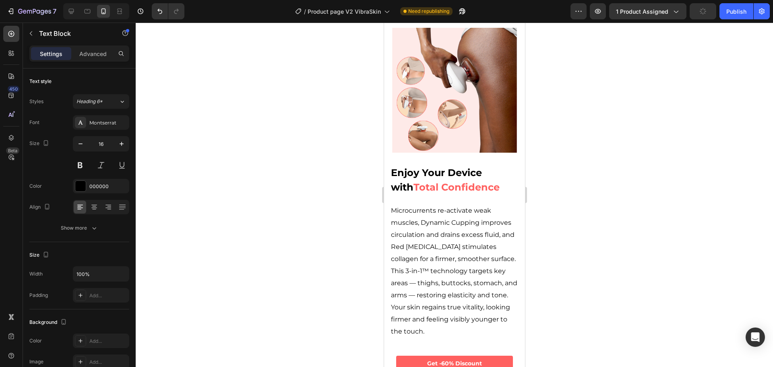
scroll to position [1549, 0]
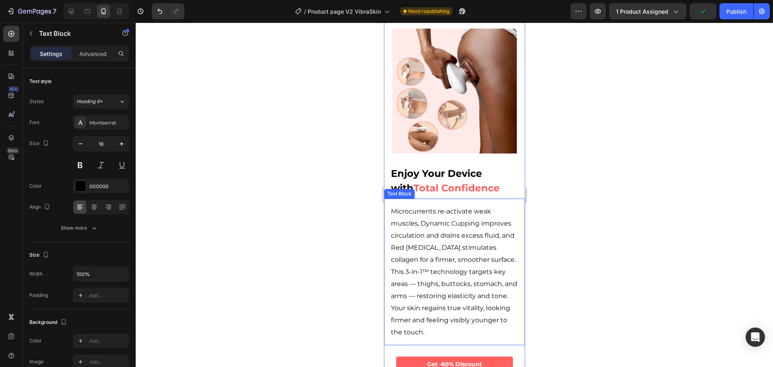
click at [460, 209] on p "Microcurrents re-activate weak muscles, Dynamic Cupping improves circulation an…" at bounding box center [454, 271] width 127 height 133
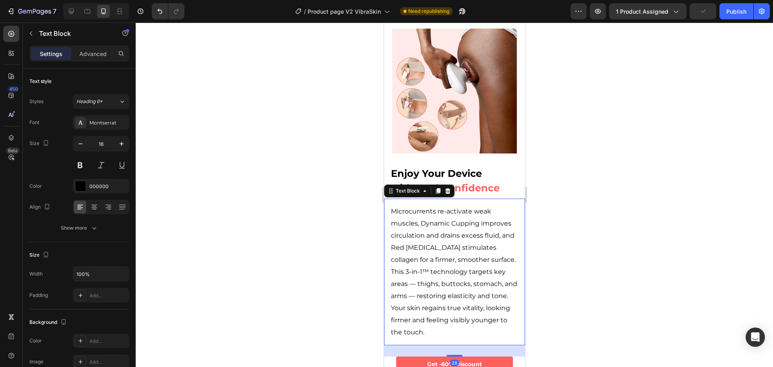
click at [460, 209] on p "Microcurrents re-activate weak muscles, Dynamic Cupping improves circulation an…" at bounding box center [454, 271] width 127 height 133
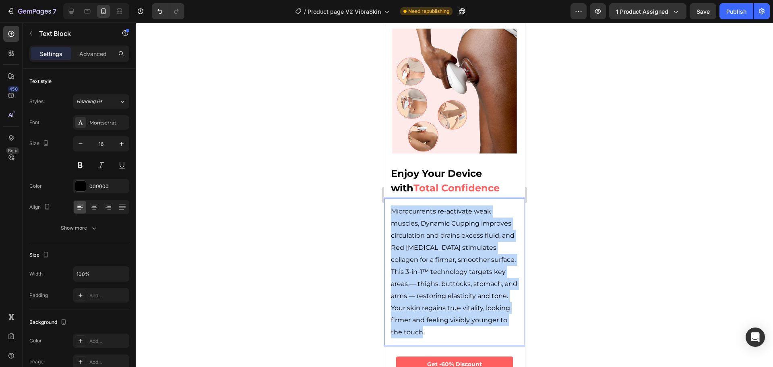
click at [460, 209] on p "Microcurrents re-activate weak muscles, Dynamic Cupping improves circulation an…" at bounding box center [454, 271] width 127 height 133
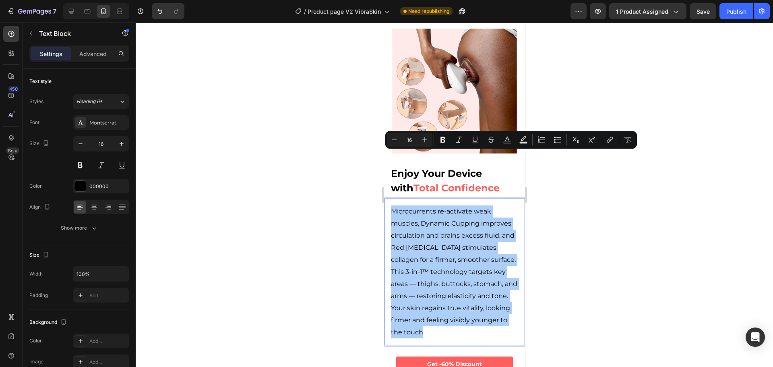
click at [553, 207] on div at bounding box center [455, 195] width 638 height 344
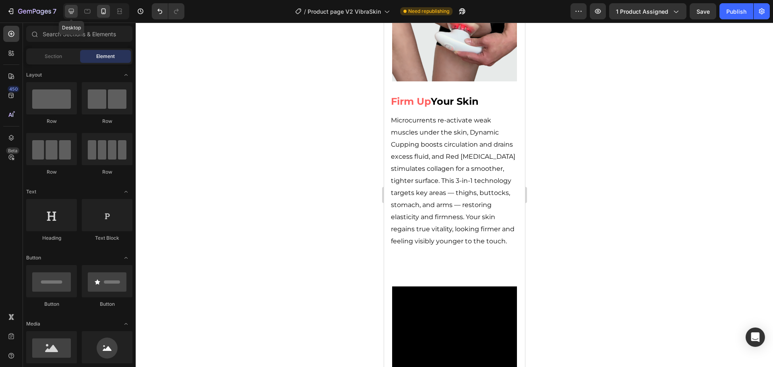
click at [72, 7] on div at bounding box center [71, 11] width 13 height 13
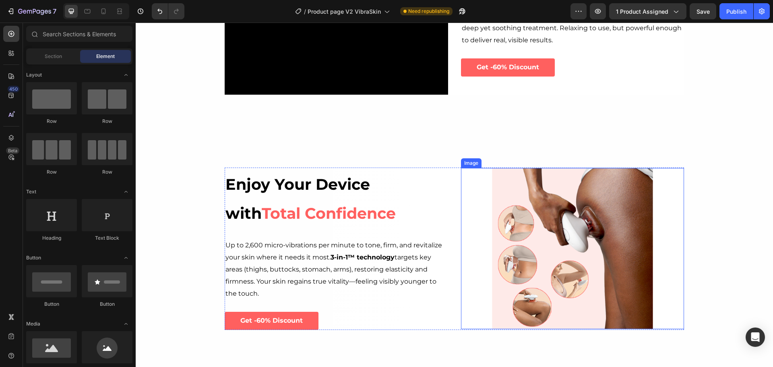
scroll to position [1459, 0]
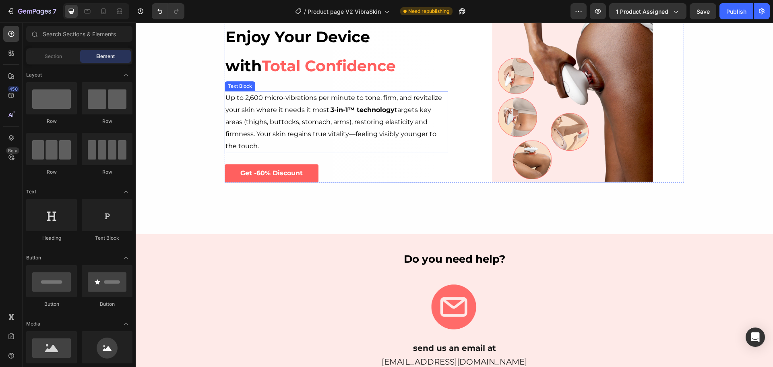
click at [366, 121] on p "Up to 2,600 micro-vibrations per minute to tone, firm, and revitalize your skin…" at bounding box center [337, 122] width 222 height 60
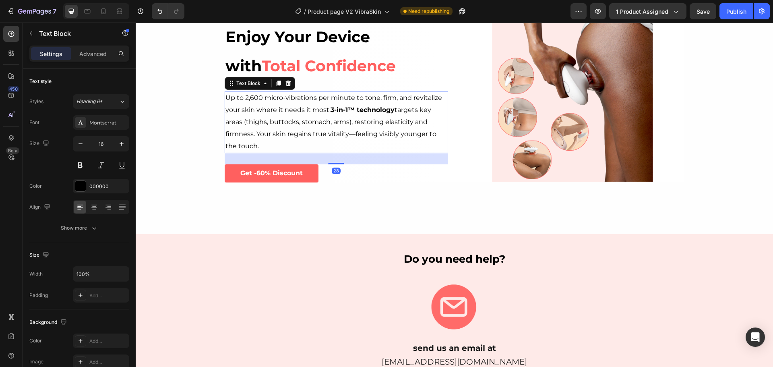
click at [366, 121] on p "Up to 2,600 micro-vibrations per minute to tone, firm, and revitalize your skin…" at bounding box center [337, 122] width 222 height 60
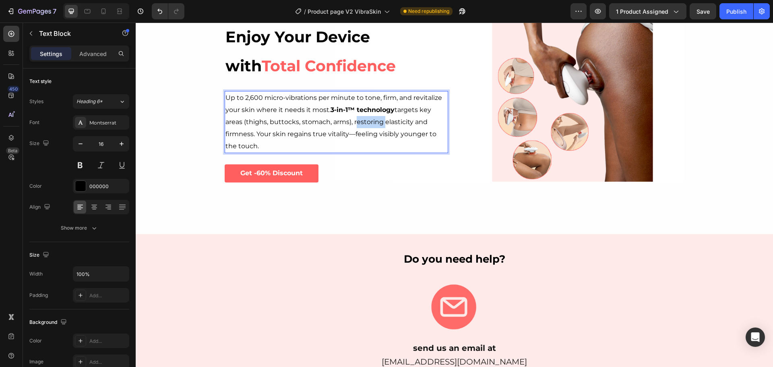
click at [366, 121] on p "Up to 2,600 micro-vibrations per minute to tone, firm, and revitalize your skin…" at bounding box center [337, 122] width 222 height 60
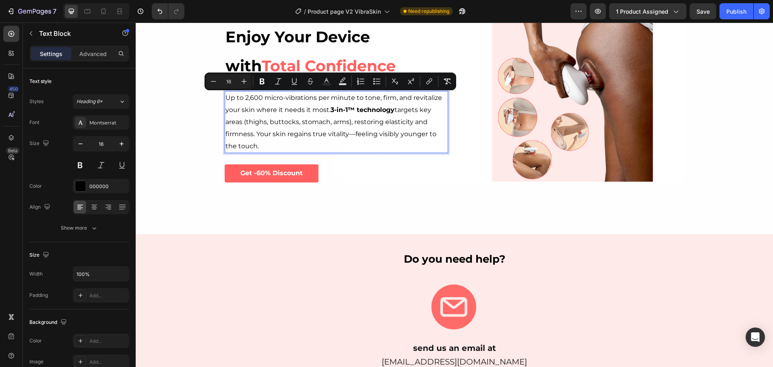
scroll to position [1453, 0]
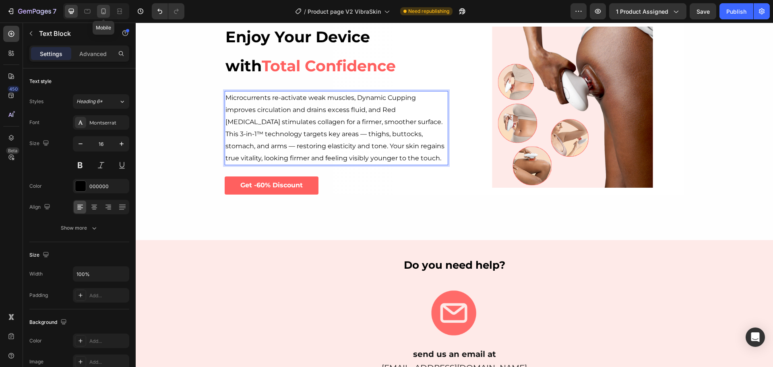
click at [105, 8] on icon at bounding box center [103, 11] width 8 height 8
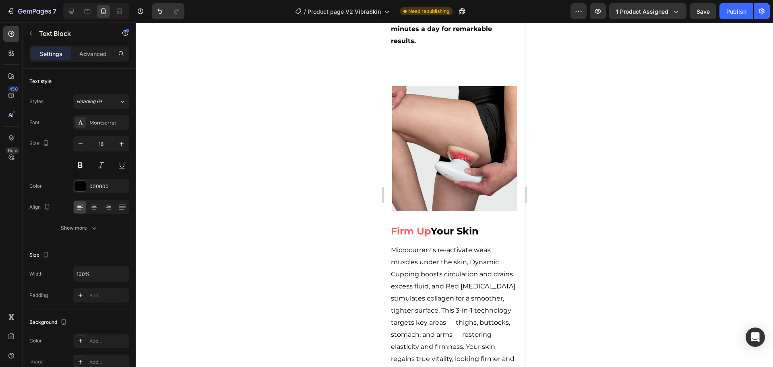
scroll to position [1510, 0]
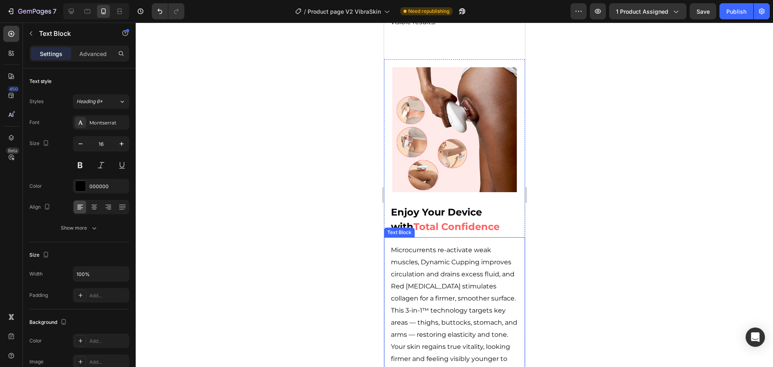
click at [423, 244] on p "Microcurrents re-activate weak muscles, Dynamic Cupping improves circulation an…" at bounding box center [454, 310] width 127 height 133
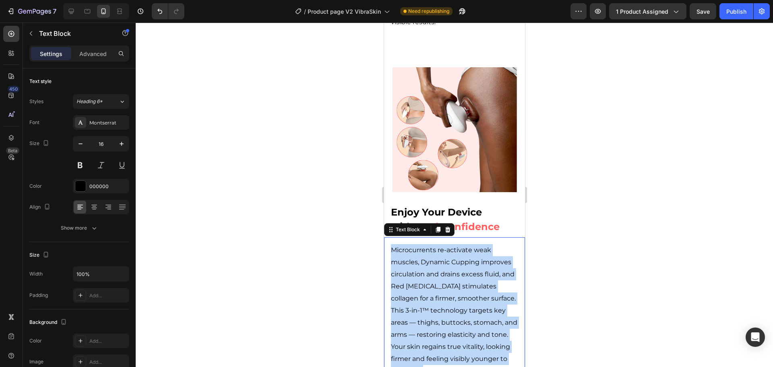
click at [423, 244] on p "Microcurrents re-activate weak muscles, Dynamic Cupping improves circulation an…" at bounding box center [454, 310] width 127 height 133
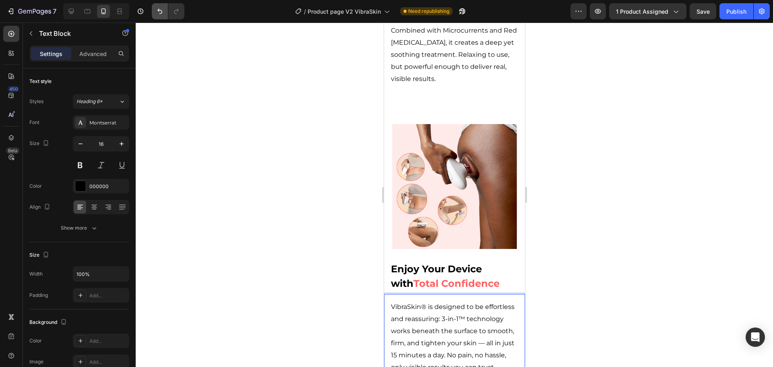
scroll to position [1550, 0]
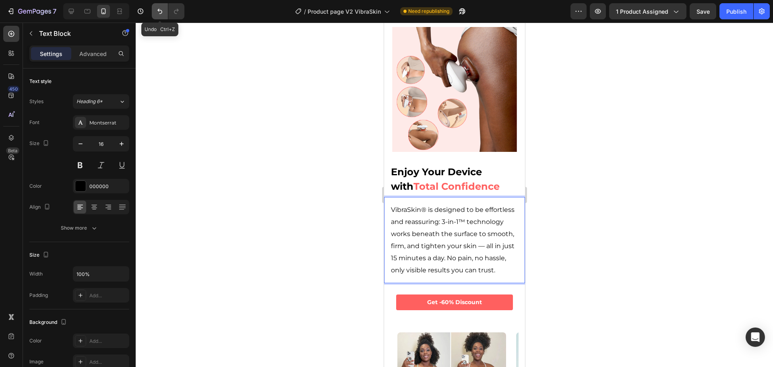
click at [161, 15] on button "Undo/Redo" at bounding box center [160, 11] width 16 height 16
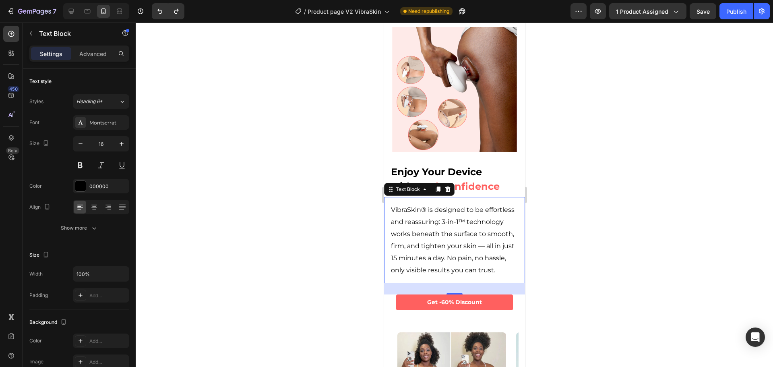
click at [602, 217] on div at bounding box center [455, 195] width 638 height 344
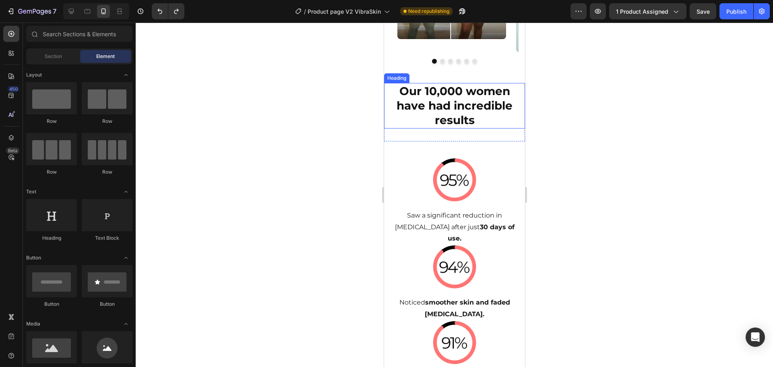
scroll to position [1631, 0]
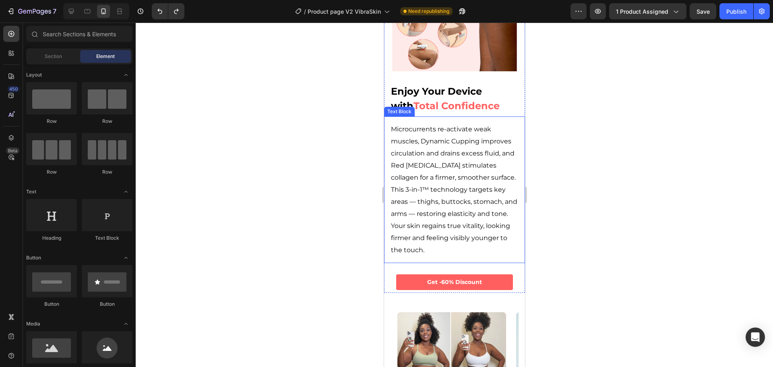
click at [441, 152] on p "Microcurrents re-activate weak muscles, Dynamic Cupping improves circulation an…" at bounding box center [454, 189] width 127 height 133
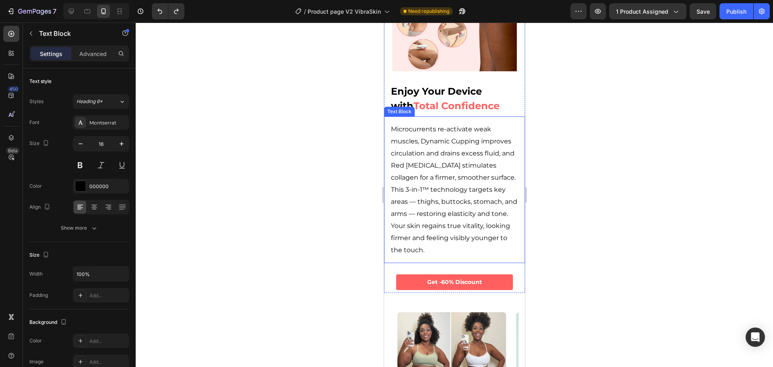
click at [441, 152] on p "Microcurrents re-activate weak muscles, Dynamic Cupping improves circulation an…" at bounding box center [454, 189] width 127 height 133
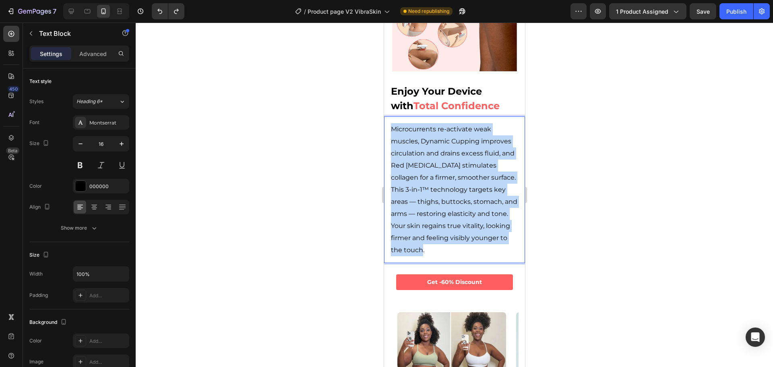
click at [441, 152] on p "Microcurrents re-activate weak muscles, Dynamic Cupping improves circulation an…" at bounding box center [454, 189] width 127 height 133
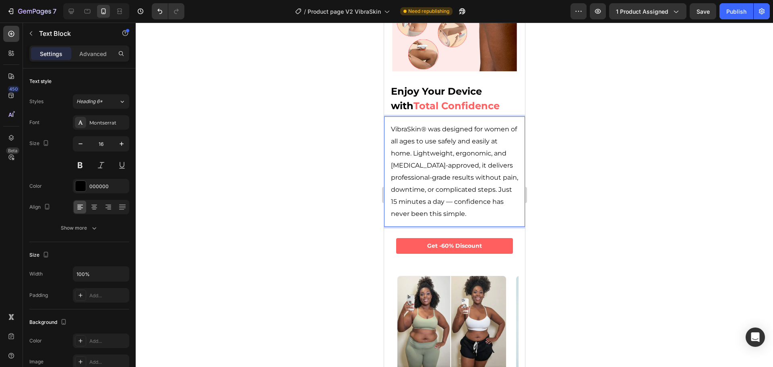
click at [580, 111] on div at bounding box center [455, 195] width 638 height 344
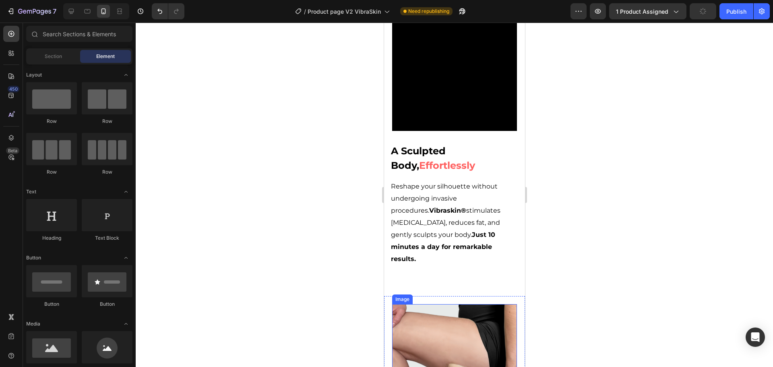
scroll to position [584, 0]
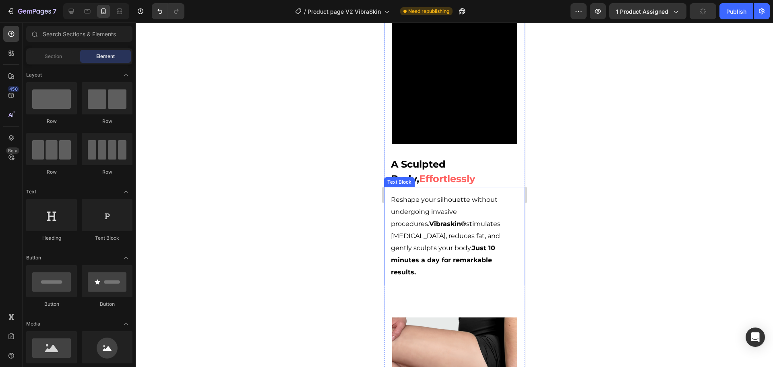
click at [472, 244] on strong "Just 10 minutes a day for remarkable results." at bounding box center [443, 260] width 104 height 32
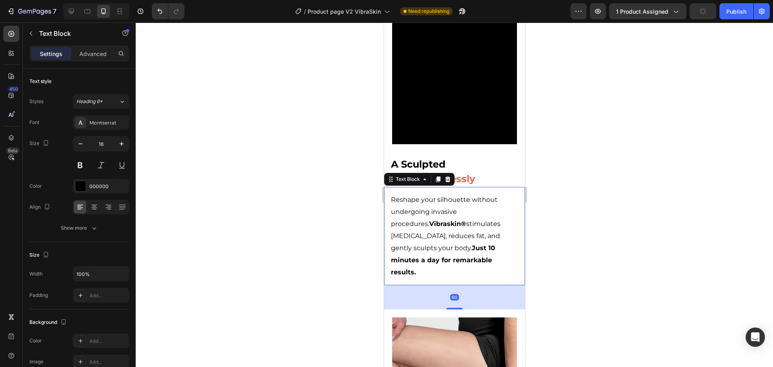
click at [472, 244] on strong "Just 10 minutes a day for remarkable results." at bounding box center [443, 260] width 104 height 32
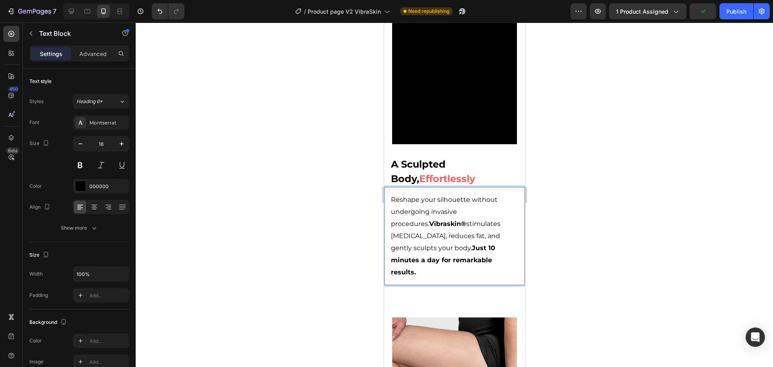
click at [469, 244] on strong "Just 10 minutes a day for remarkable results." at bounding box center [443, 260] width 104 height 32
click at [608, 134] on div at bounding box center [455, 195] width 638 height 344
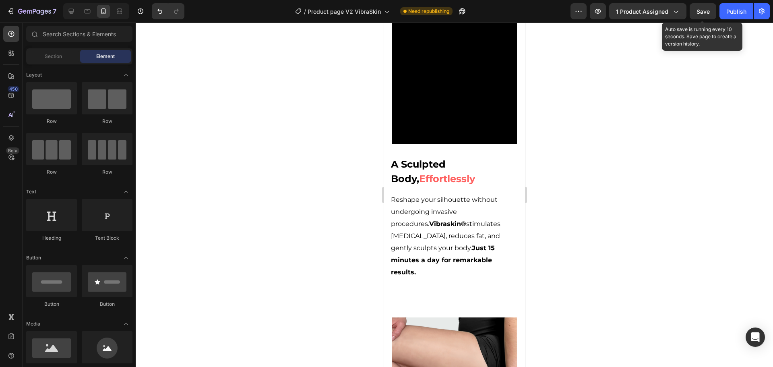
drag, startPoint x: 699, startPoint y: 15, endPoint x: 698, endPoint y: 25, distance: 9.7
click at [699, 15] on div "Save" at bounding box center [703, 11] width 13 height 8
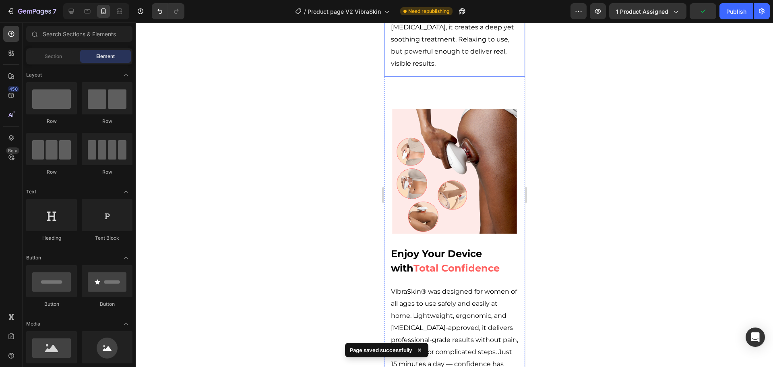
scroll to position [1631, 0]
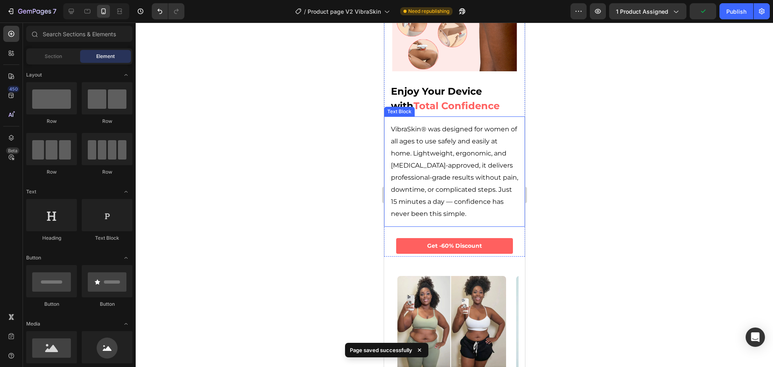
click at [460, 123] on p "VibraSkin® was designed for women of all ages to use safely and easily at home.…" at bounding box center [454, 171] width 127 height 97
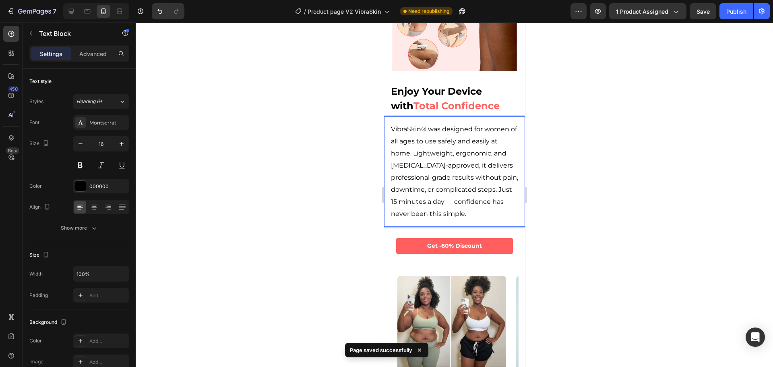
click at [460, 123] on p "VibraSkin® was designed for women of all ages to use safely and easily at home.…" at bounding box center [454, 171] width 127 height 97
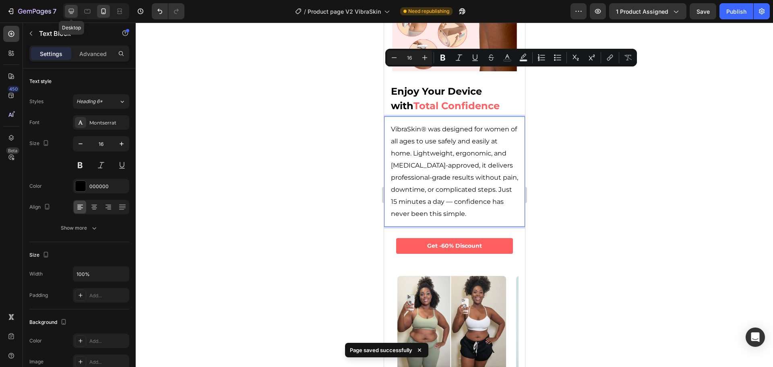
click at [74, 12] on icon at bounding box center [71, 11] width 8 height 8
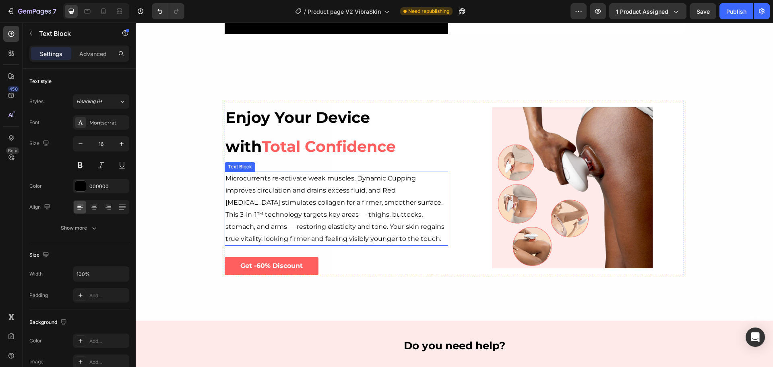
click at [354, 210] on p "Microcurrents re-activate weak muscles, Dynamic Cupping improves circulation an…" at bounding box center [337, 208] width 222 height 72
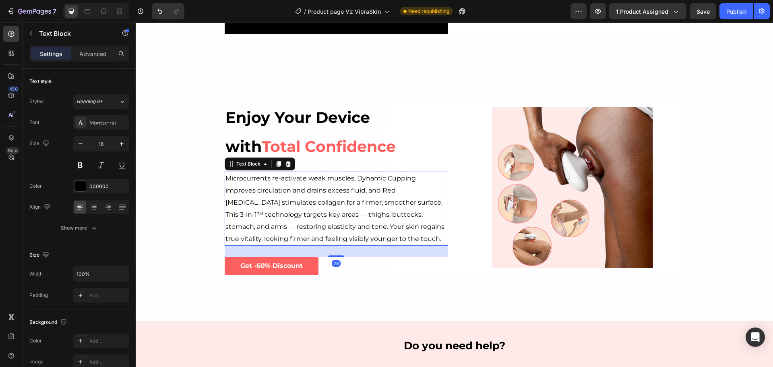
click at [354, 210] on p "Microcurrents re-activate weak muscles, Dynamic Cupping improves circulation an…" at bounding box center [337, 208] width 222 height 72
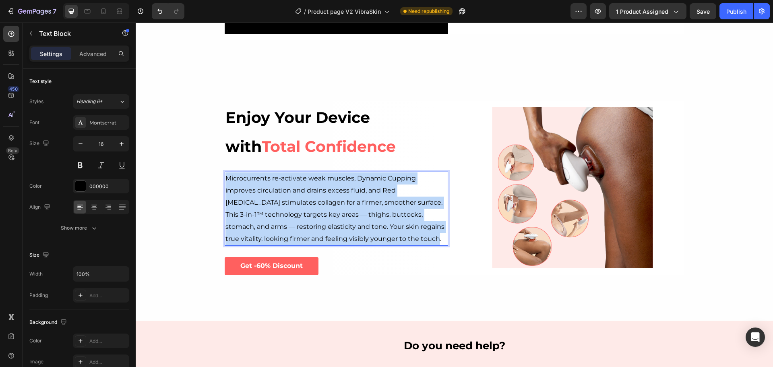
click at [354, 210] on p "Microcurrents re-activate weak muscles, Dynamic Cupping improves circulation an…" at bounding box center [337, 208] width 222 height 72
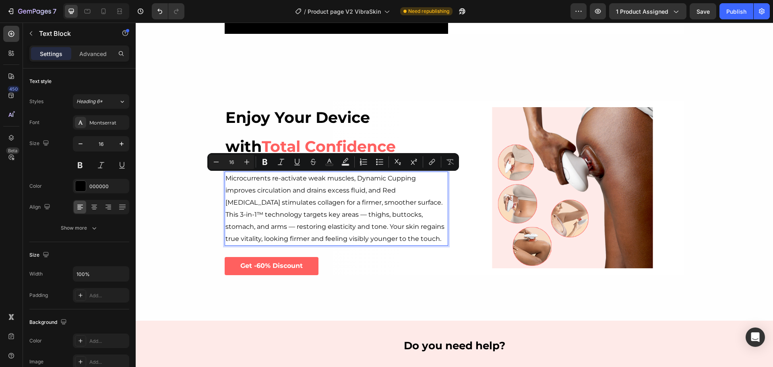
scroll to position [1379, 0]
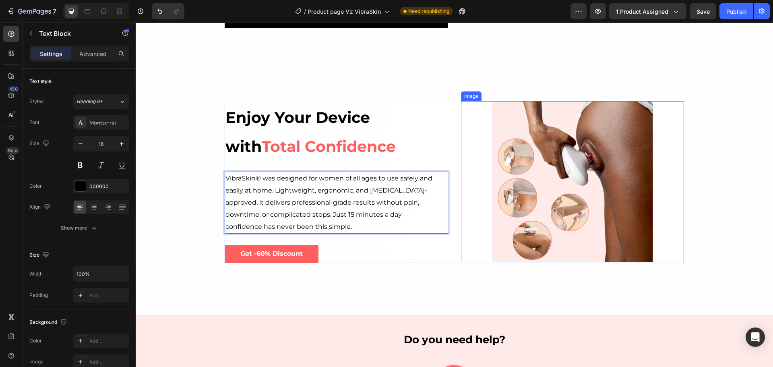
click at [603, 179] on img at bounding box center [572, 181] width 161 height 161
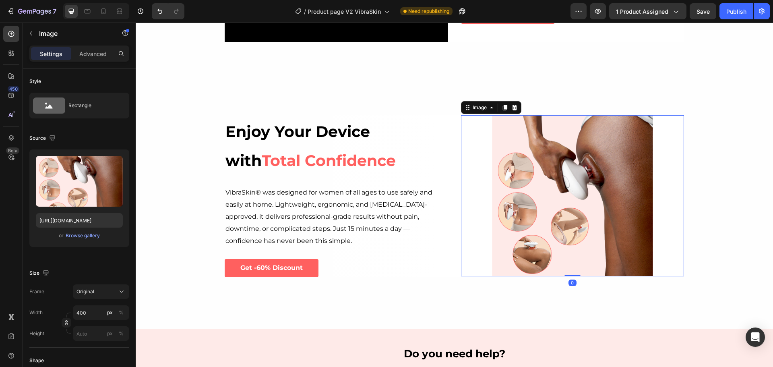
scroll to position [1056, 0]
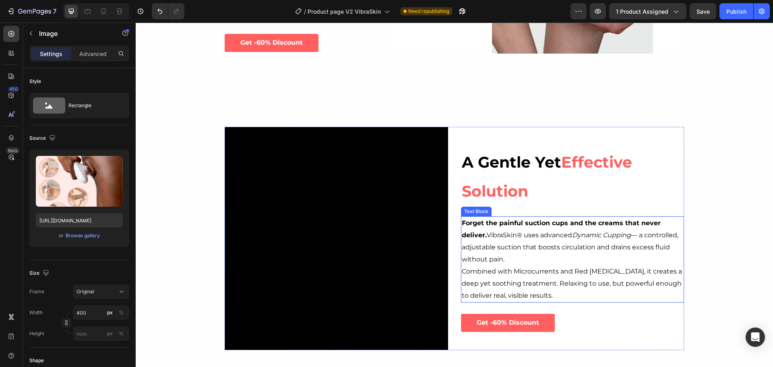
click at [589, 245] on p "Forget the painful suction cups and the creams that never deliver. VibraSkin® u…" at bounding box center [573, 259] width 222 height 85
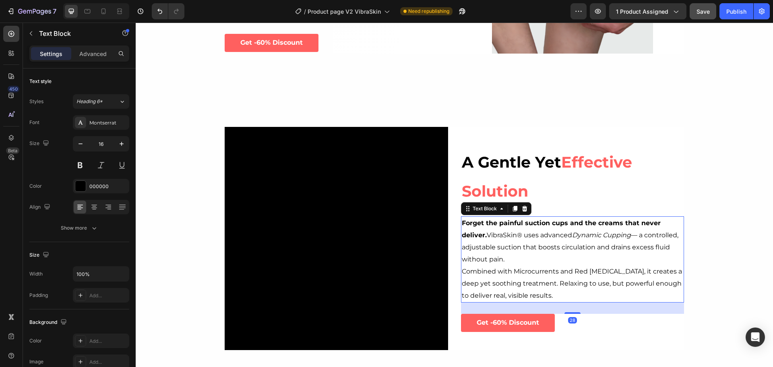
click at [702, 12] on span "Save" at bounding box center [703, 11] width 13 height 7
click at [740, 7] on div "Publish" at bounding box center [737, 11] width 20 height 8
